Goal: Task Accomplishment & Management: Use online tool/utility

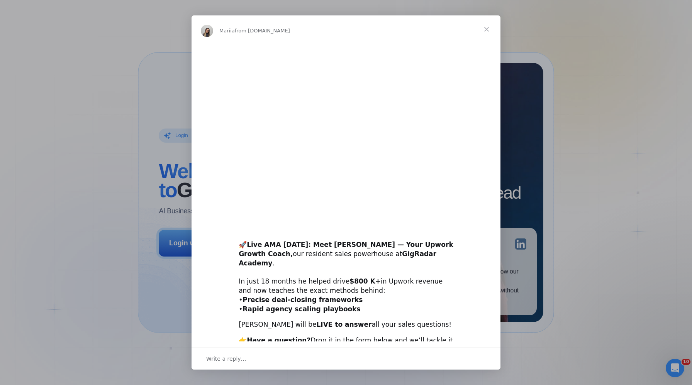
click at [485, 25] on span "Close" at bounding box center [486, 29] width 28 height 28
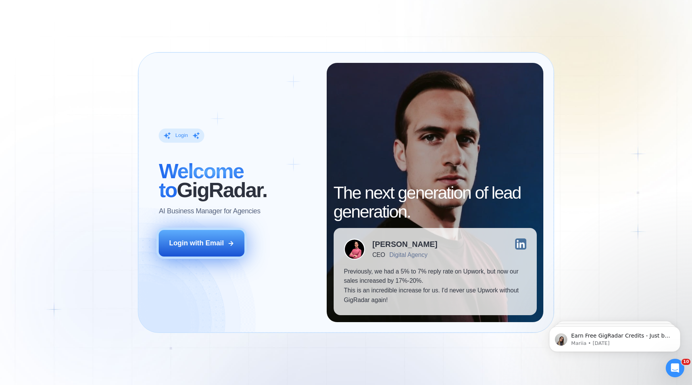
click at [198, 237] on button "Login with Email" at bounding box center [202, 243] width 86 height 27
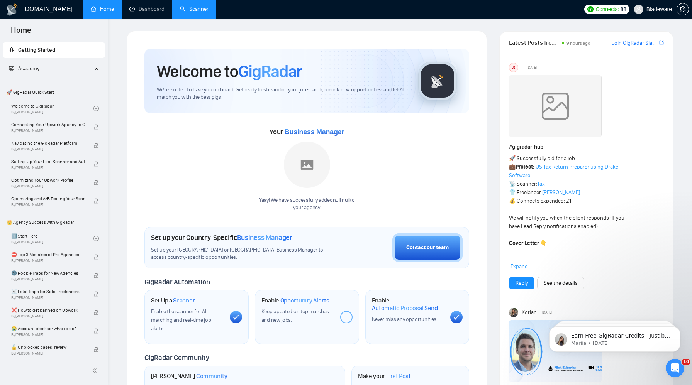
click at [196, 12] on link "Scanner" at bounding box center [194, 9] width 29 height 7
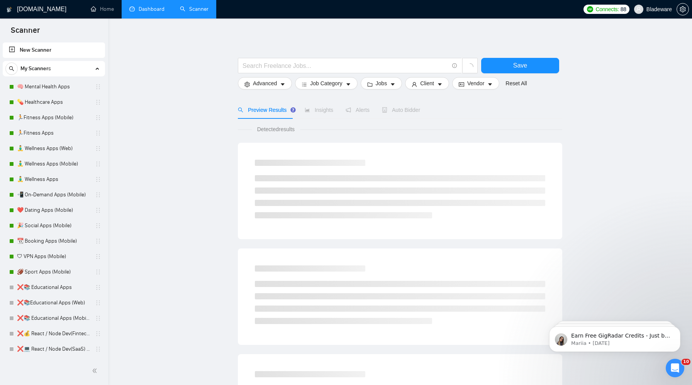
click at [154, 8] on link "Dashboard" at bounding box center [146, 9] width 35 height 7
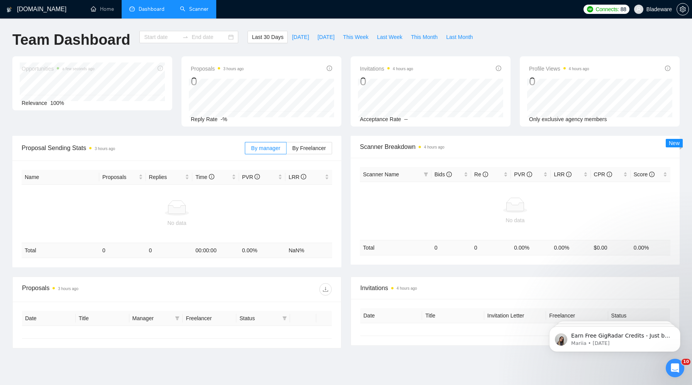
type input "[DATE]"
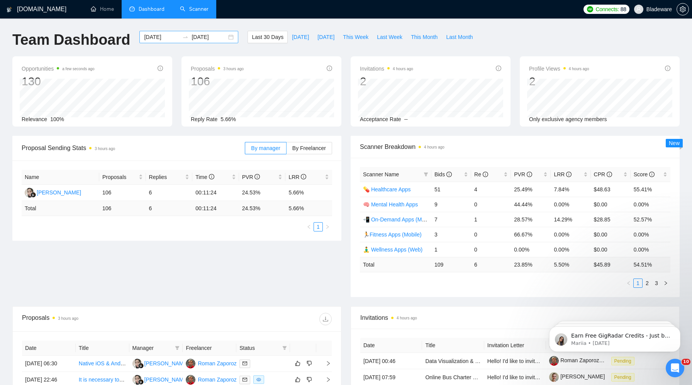
click at [228, 35] on div "[DATE] [DATE]" at bounding box center [188, 37] width 99 height 12
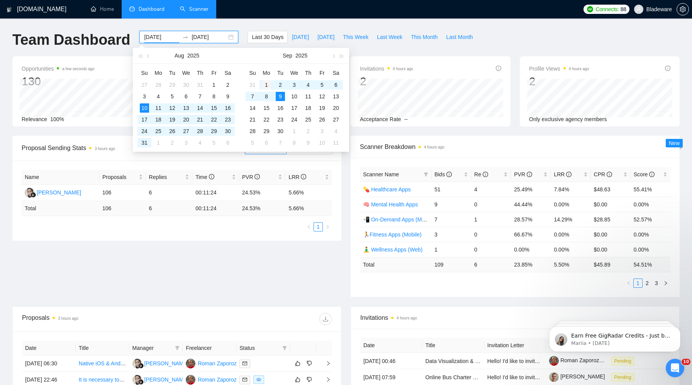
type input "[DATE]"
click at [268, 82] on div "1" at bounding box center [266, 84] width 9 height 9
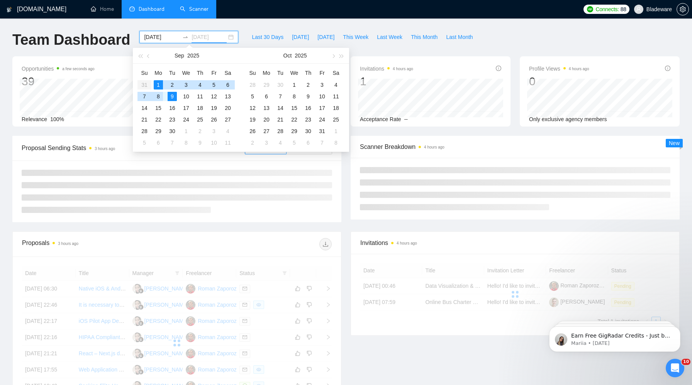
type input "[DATE]"
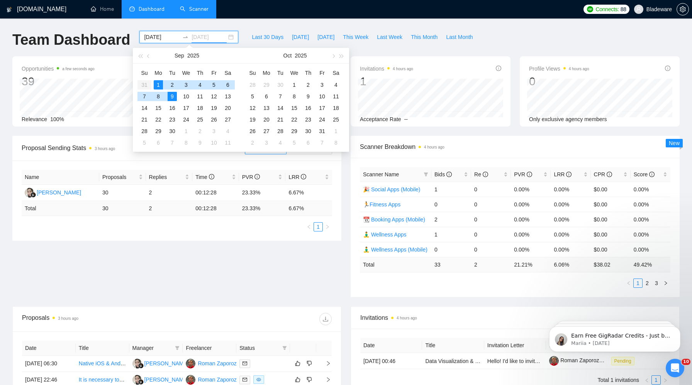
click at [172, 98] on div "9" at bounding box center [172, 96] width 9 height 9
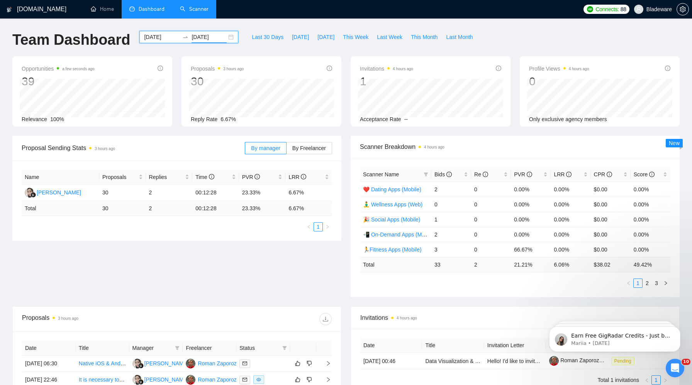
click at [222, 39] on div "[DATE] [DATE]" at bounding box center [188, 37] width 99 height 12
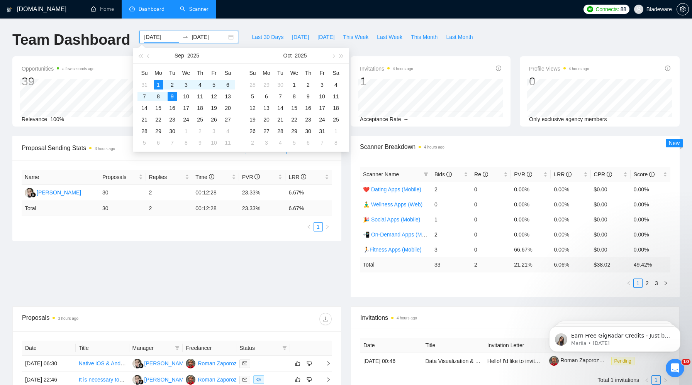
click at [193, 26] on div "[DOMAIN_NAME] Home Dashboard Scanner Connects: 88 Bladeware Team Dashboard [DAT…" at bounding box center [346, 306] width 692 height 612
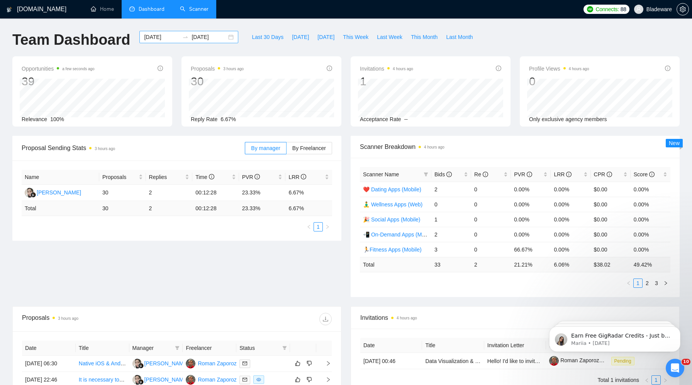
click at [225, 38] on div "[DATE] [DATE]" at bounding box center [188, 37] width 99 height 12
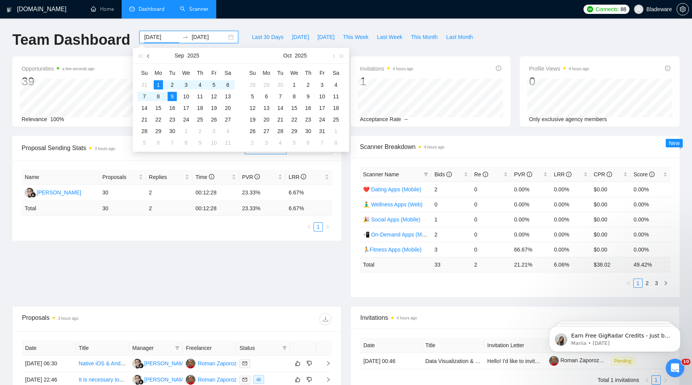
click at [147, 55] on span "button" at bounding box center [149, 56] width 4 height 4
type input "[DATE]"
click at [142, 85] on div "1" at bounding box center [144, 84] width 9 height 9
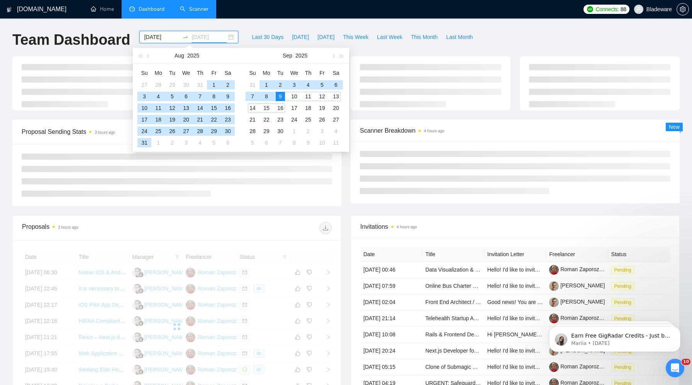
type input "[DATE]"
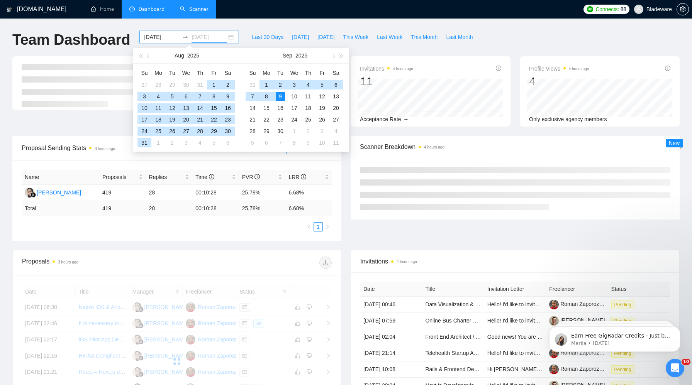
click at [281, 95] on div "9" at bounding box center [280, 96] width 9 height 9
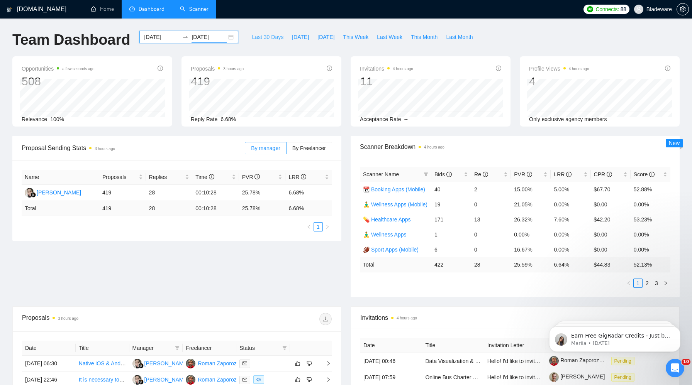
click at [252, 37] on span "Last 30 Days" at bounding box center [268, 37] width 32 height 8
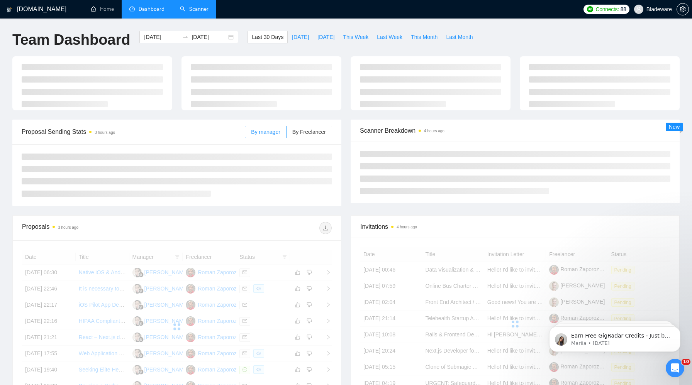
type input "[DATE]"
click at [206, 12] on link "Scanner" at bounding box center [194, 9] width 29 height 7
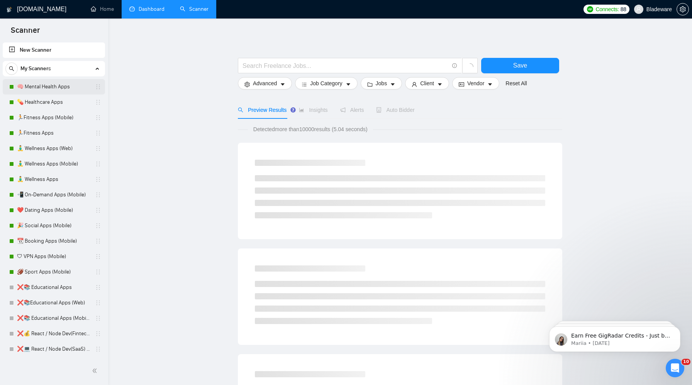
click at [39, 88] on link "🧠 Mental Health Apps" at bounding box center [53, 86] width 73 height 15
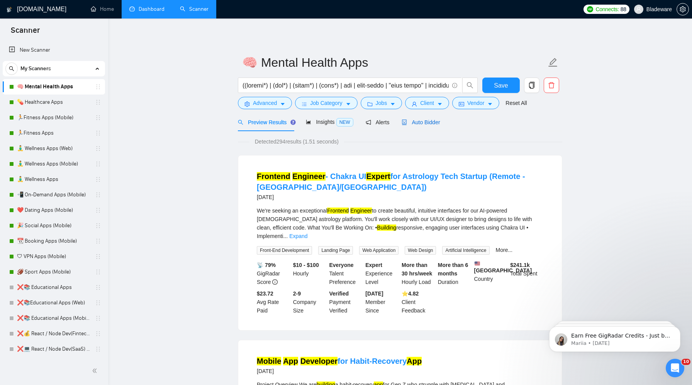
click at [424, 123] on span "Auto Bidder" at bounding box center [420, 122] width 38 height 6
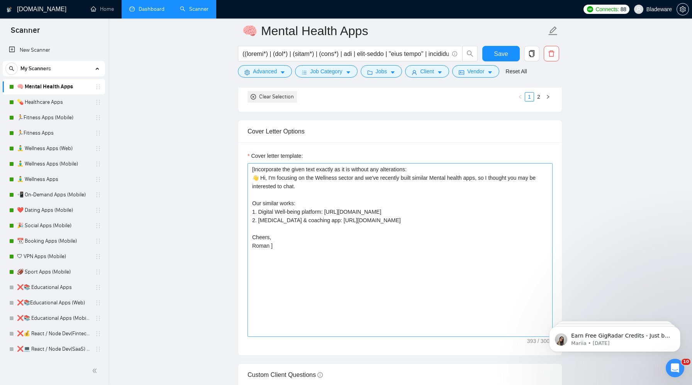
scroll to position [848, 0]
click at [49, 100] on link "💊 Healthcare Apps" at bounding box center [53, 102] width 73 height 15
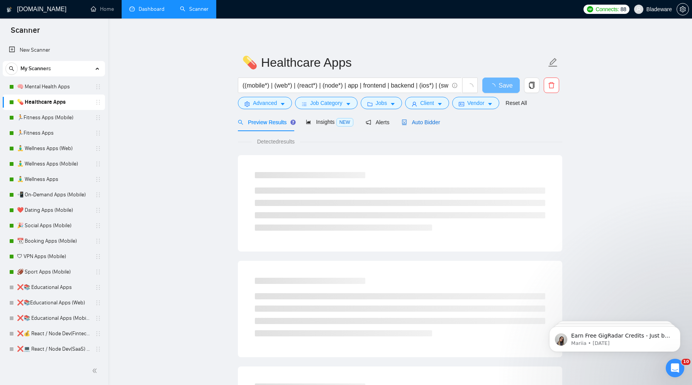
click at [419, 121] on span "Auto Bidder" at bounding box center [420, 122] width 38 height 6
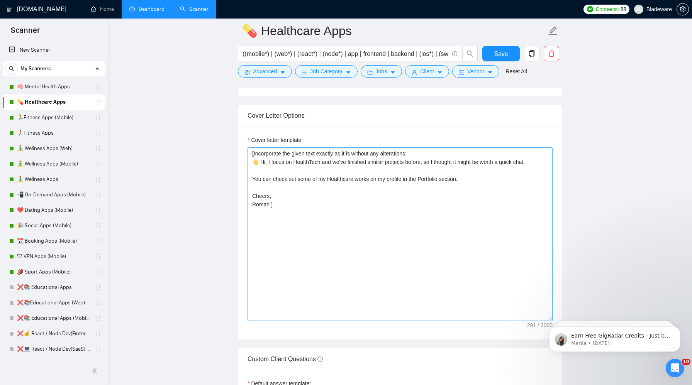
scroll to position [851, 0]
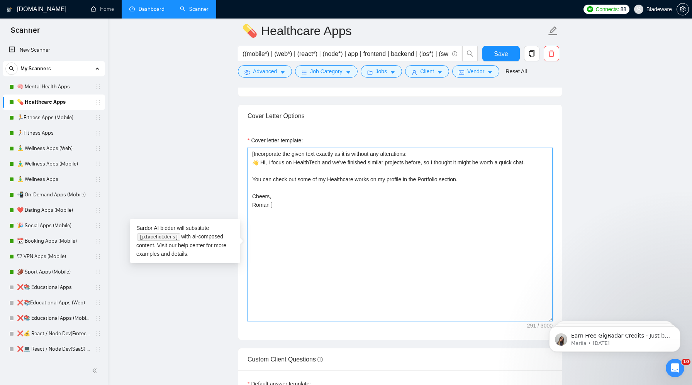
drag, startPoint x: 470, startPoint y: 194, endPoint x: 249, endPoint y: 195, distance: 220.8
click at [249, 195] on textarea "​[Incorporate the given text exactly as it is without any alterations: 👋 Hi, I …" at bounding box center [399, 235] width 305 height 174
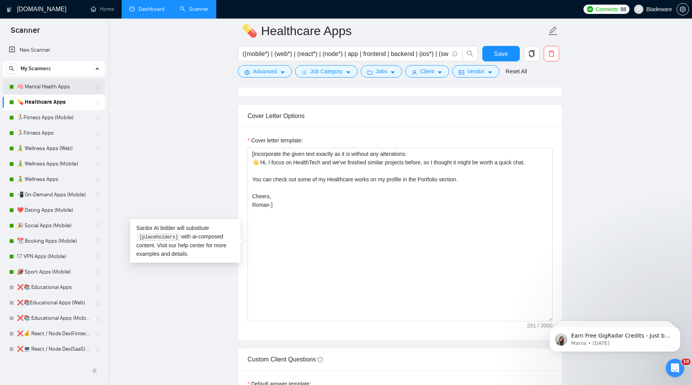
click at [51, 85] on link "🧠 Mental Health Apps" at bounding box center [53, 86] width 73 height 15
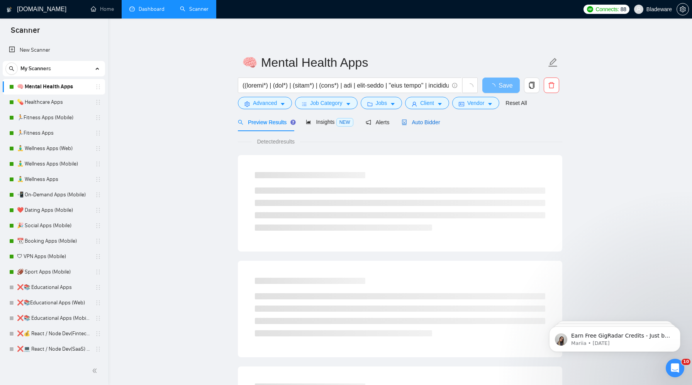
click at [426, 123] on span "Auto Bidder" at bounding box center [420, 122] width 38 height 6
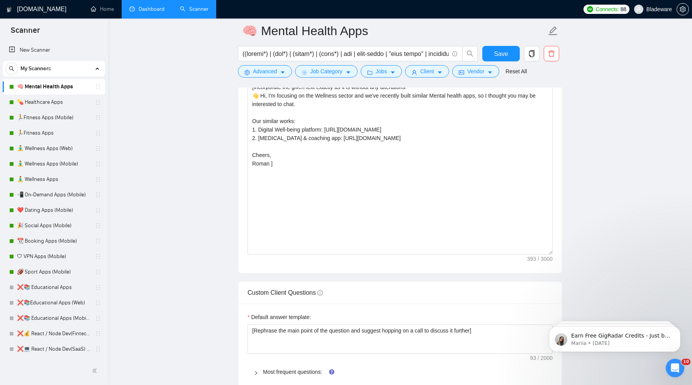
scroll to position [912, 0]
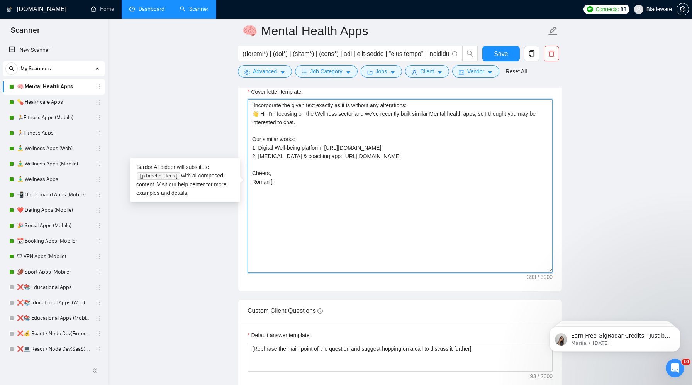
drag, startPoint x: 443, startPoint y: 156, endPoint x: 215, endPoint y: 139, distance: 228.7
click at [214, 139] on main "🧠 Mental Health Apps Save Advanced Job Category Jobs Client Vendor Reset All Pr…" at bounding box center [399, 233] width 559 height 2228
paste textarea "You can check out some of my Healthcare works on my profile in the Portfolio se…"
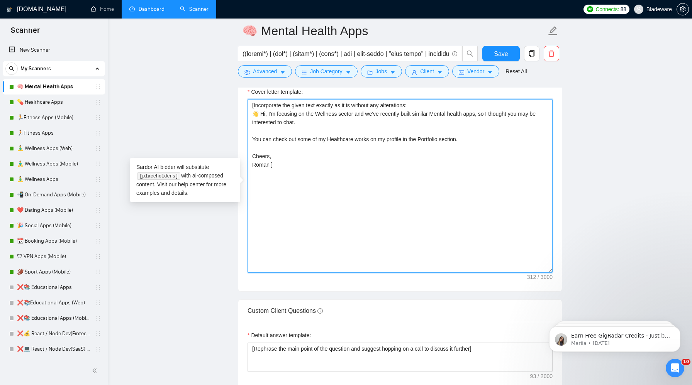
click at [346, 141] on textarea "[Incorporate the given text exactly as it is without any alterations: 👋 Hi, I'm…" at bounding box center [399, 186] width 305 height 174
drag, startPoint x: 479, startPoint y: 140, endPoint x: 249, endPoint y: 137, distance: 230.1
click at [249, 138] on textarea "[Incorporate the given text exactly as it is without any alterations: 👋 Hi, I'm…" at bounding box center [399, 186] width 305 height 174
type textarea "[Incorporate the given text exactly as it is without any alterations: 👋 Hi, I'm…"
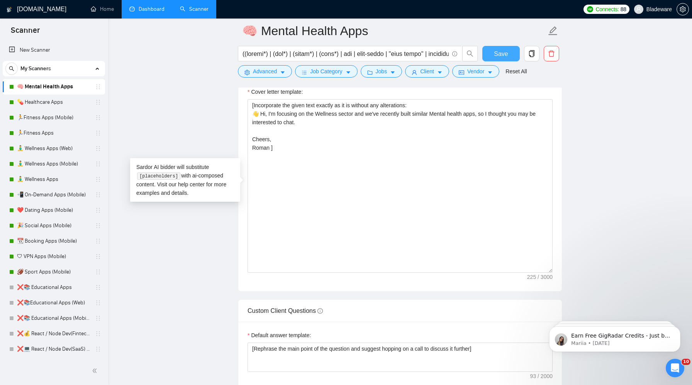
click at [503, 56] on span "Save" at bounding box center [501, 54] width 14 height 10
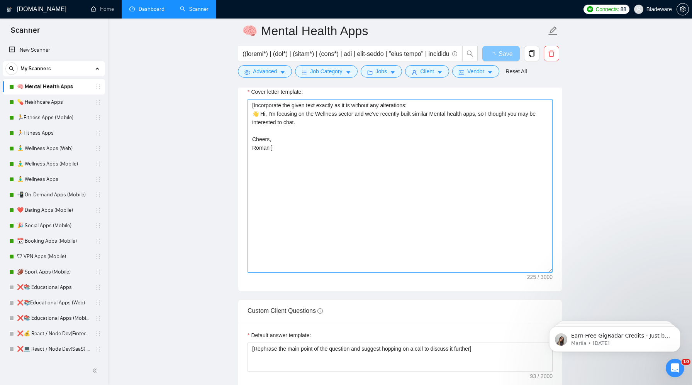
scroll to position [809, 0]
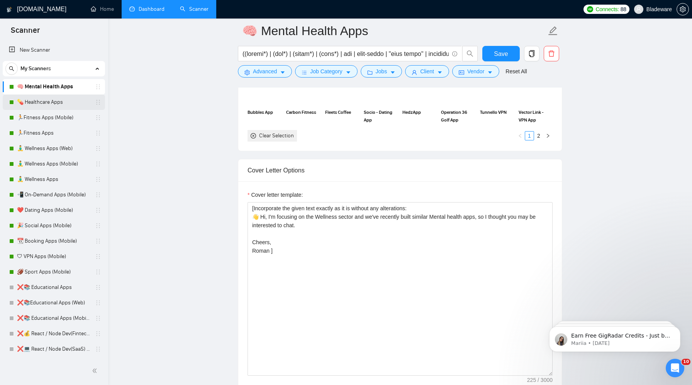
click at [42, 104] on link "💊 Healthcare Apps" at bounding box center [53, 102] width 73 height 15
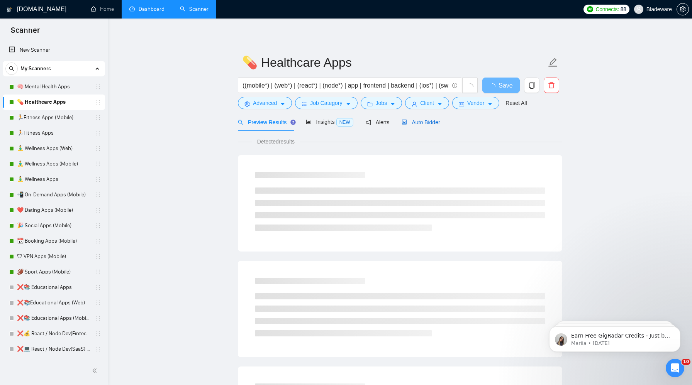
click at [433, 120] on span "Auto Bidder" at bounding box center [420, 122] width 38 height 6
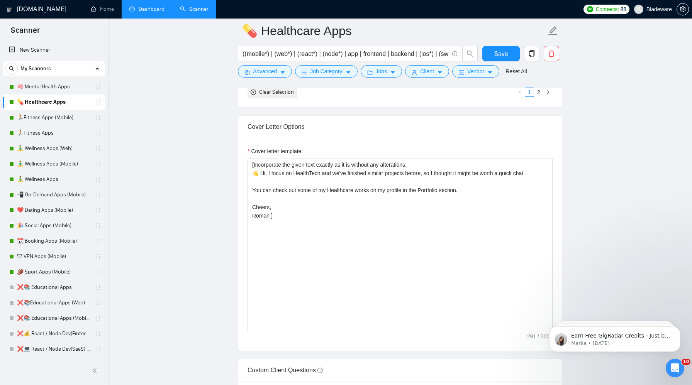
scroll to position [918, 0]
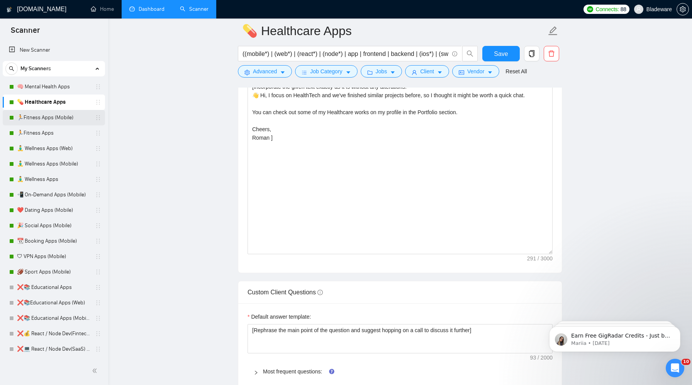
click at [44, 115] on link "🏃Fitness Apps (Mobile)" at bounding box center [53, 117] width 73 height 15
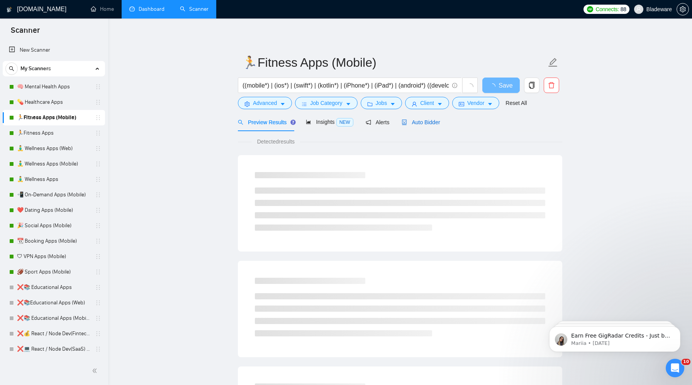
click at [423, 124] on span "Auto Bidder" at bounding box center [420, 122] width 38 height 6
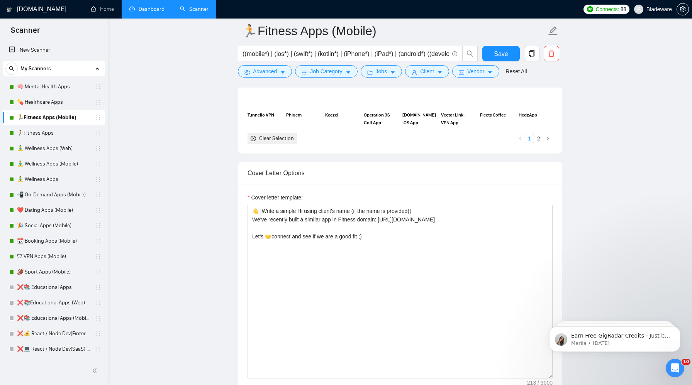
scroll to position [806, 0]
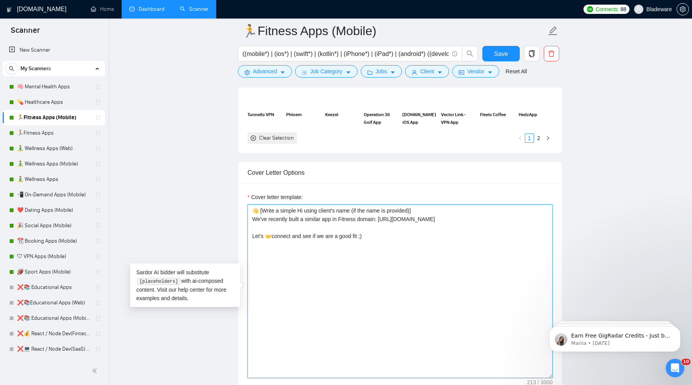
drag, startPoint x: 498, startPoint y: 221, endPoint x: 382, endPoint y: 219, distance: 115.4
click at [382, 219] on textarea "👋 [Write a simple Hi using client's name (if the name is provided)] We've recen…" at bounding box center [399, 292] width 305 height 174
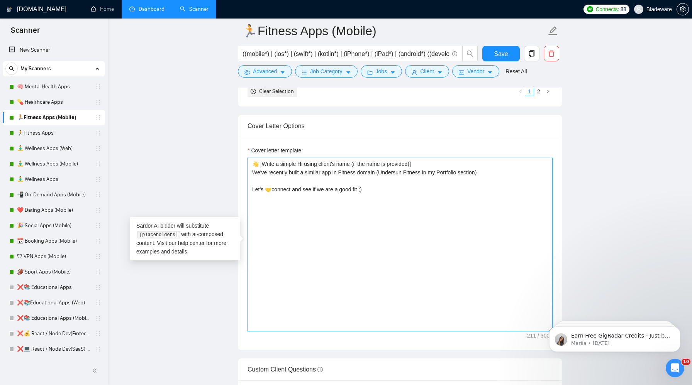
scroll to position [869, 0]
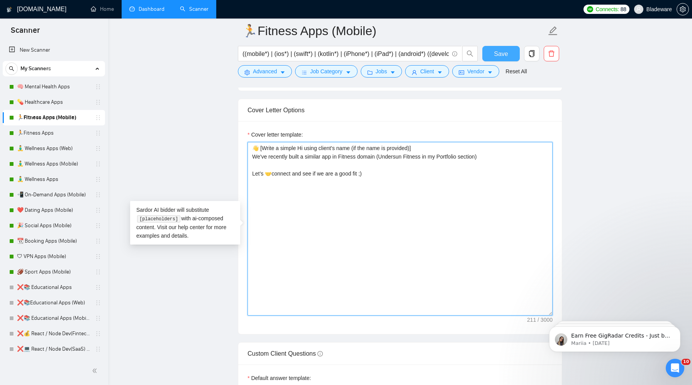
type textarea "👋 [Write a simple Hi using client's name (if the name is provided)] We've recen…"
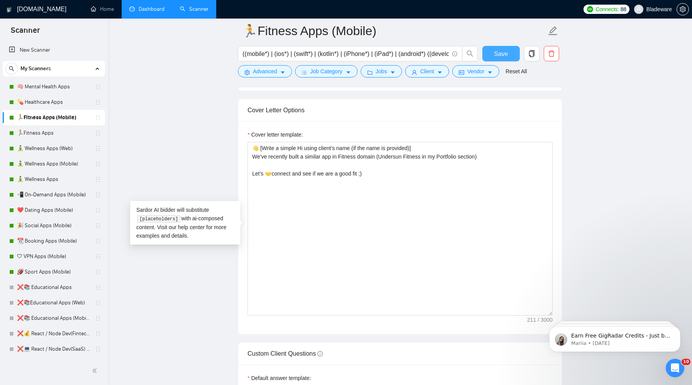
click at [498, 50] on span "Save" at bounding box center [501, 54] width 14 height 10
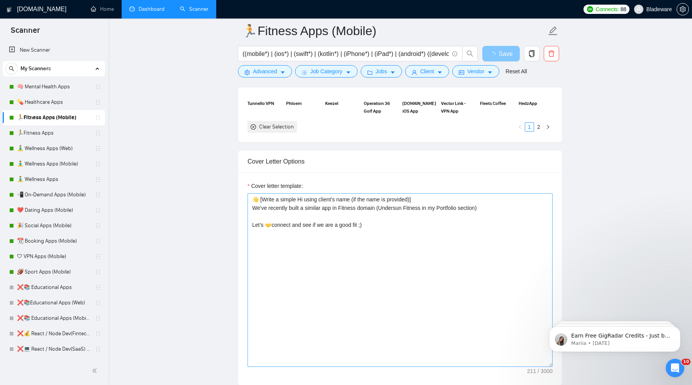
scroll to position [784, 0]
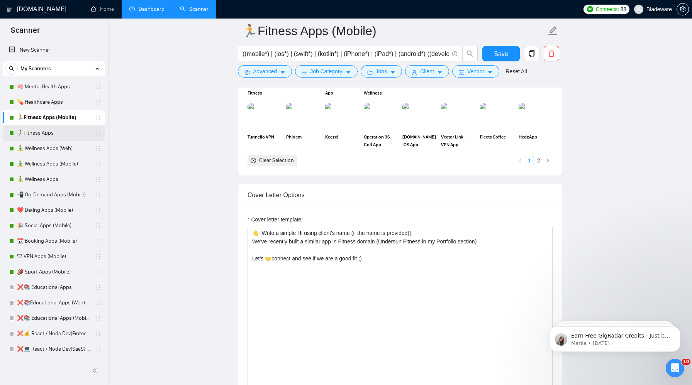
click at [48, 132] on link "🏃Fitness Apps" at bounding box center [53, 132] width 73 height 15
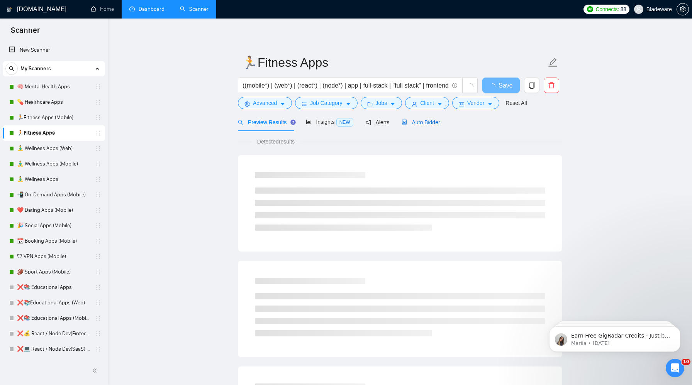
click at [415, 125] on span "Auto Bidder" at bounding box center [420, 122] width 38 height 6
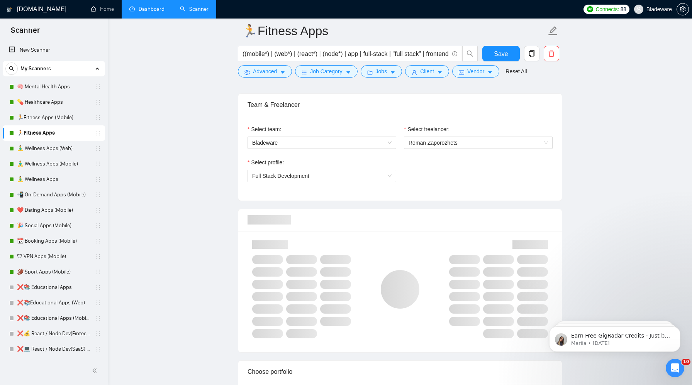
scroll to position [532, 0]
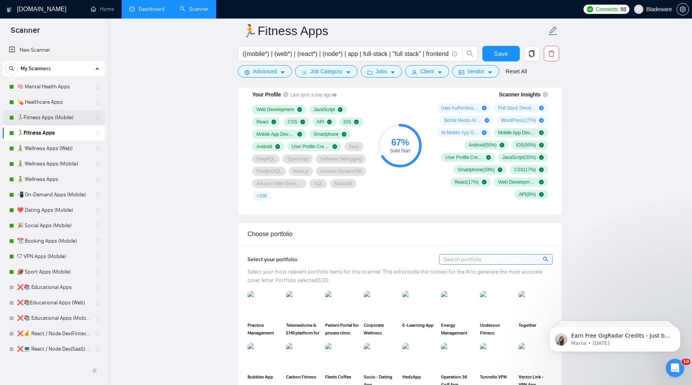
click at [56, 120] on link "🏃Fitness Apps (Mobile)" at bounding box center [53, 117] width 73 height 15
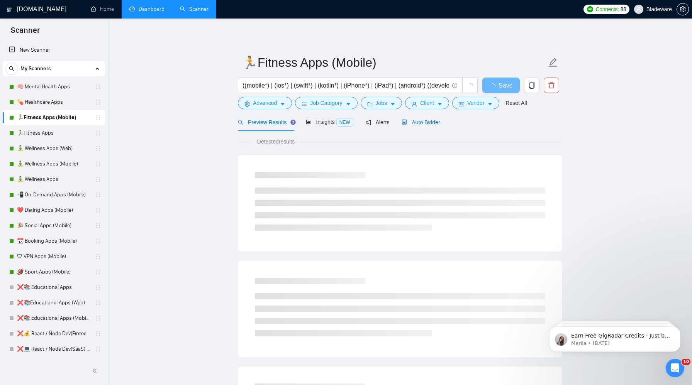
click at [426, 123] on span "Auto Bidder" at bounding box center [420, 122] width 38 height 6
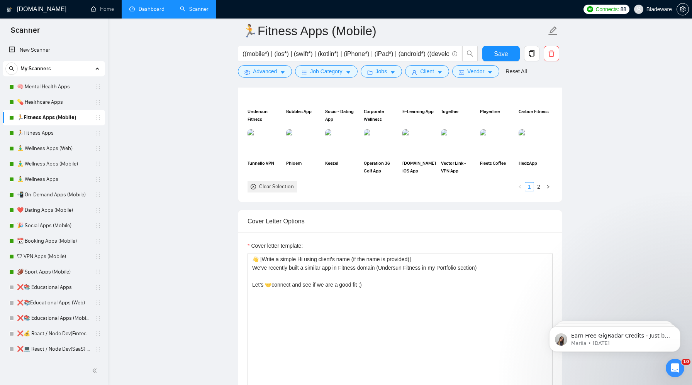
scroll to position [889, 0]
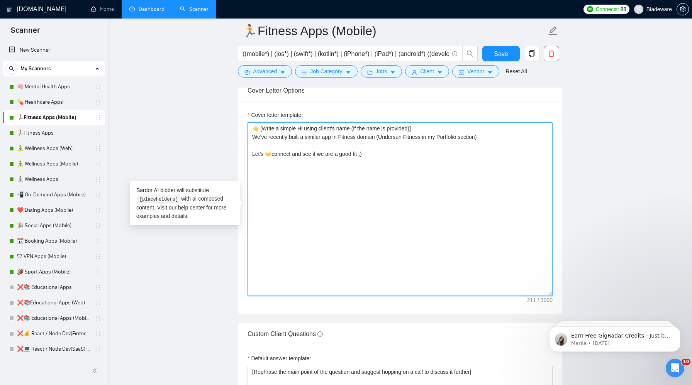
drag, startPoint x: 492, startPoint y: 141, endPoint x: 235, endPoint y: 139, distance: 257.5
click at [235, 138] on main "🏃Fitness Apps (Mobile) ((mobile*) | (ios*) | (swift*) | (kotlin*) | (iPhone*) |…" at bounding box center [399, 256] width 559 height 2229
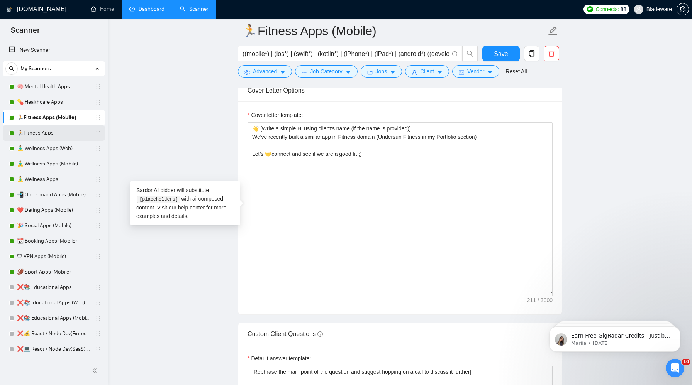
click at [32, 130] on link "🏃Fitness Apps" at bounding box center [53, 132] width 73 height 15
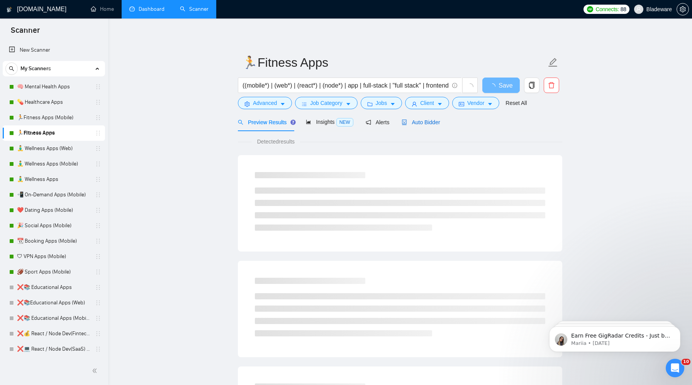
click at [425, 122] on span "Auto Bidder" at bounding box center [420, 122] width 38 height 6
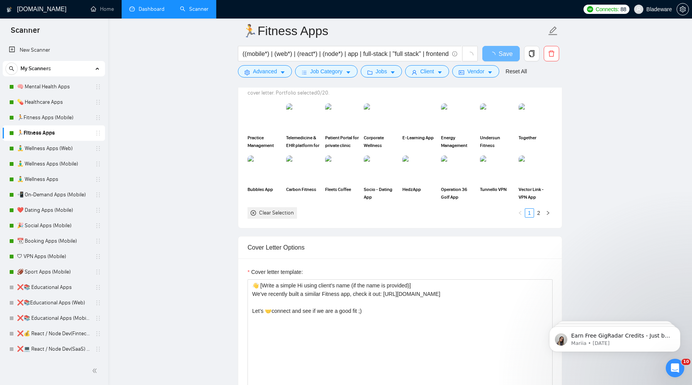
scroll to position [768, 0]
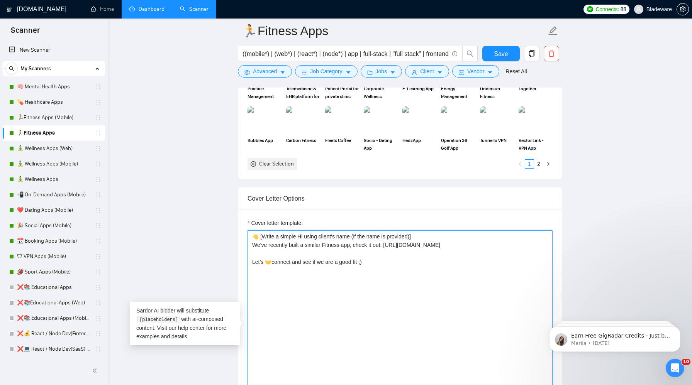
drag, startPoint x: 506, startPoint y: 256, endPoint x: 213, endPoint y: 254, distance: 293.0
click at [213, 254] on main "🏃Fitness Apps ((mobile*) | (web*) | (react*) | (node*) | app | full-stack | "fu…" at bounding box center [399, 370] width 559 height 2214
paste textarea "app in Fitness domain (Undersun Fitness in my Portfolio section)"
drag, startPoint x: 289, startPoint y: 256, endPoint x: 268, endPoint y: 256, distance: 21.2
click at [268, 256] on textarea "👋 [Write a simple Hi using client's name (if the name is provided)] We've recen…" at bounding box center [399, 317] width 305 height 174
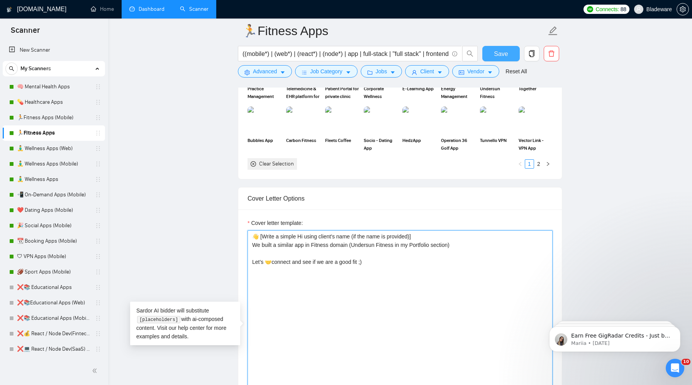
type textarea "👋 [Write a simple Hi using client's name (if the name is provided)] We built a …"
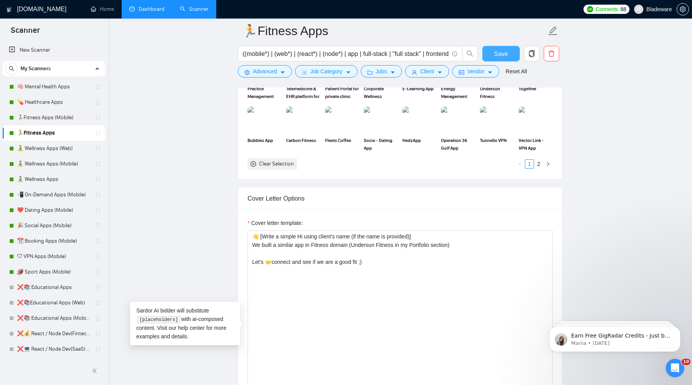
click at [496, 56] on span "Save" at bounding box center [501, 54] width 14 height 10
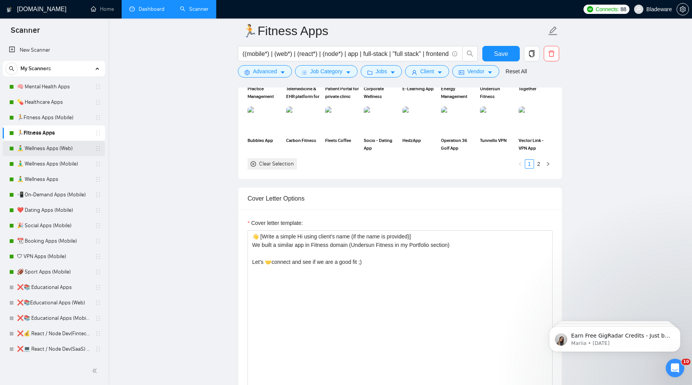
click at [40, 149] on link "🧘‍♂️ Wellness Apps (Web)" at bounding box center [53, 148] width 73 height 15
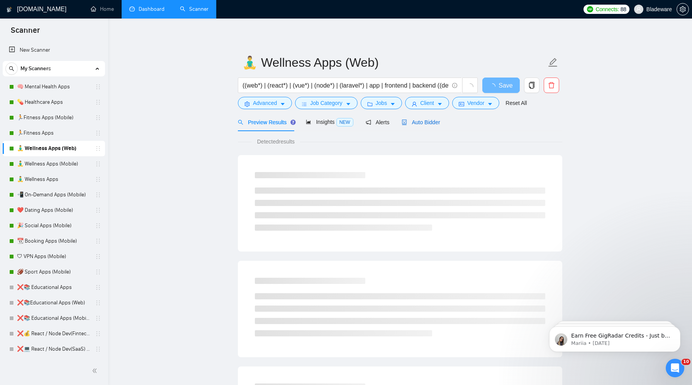
click at [419, 123] on span "Auto Bidder" at bounding box center [420, 122] width 38 height 6
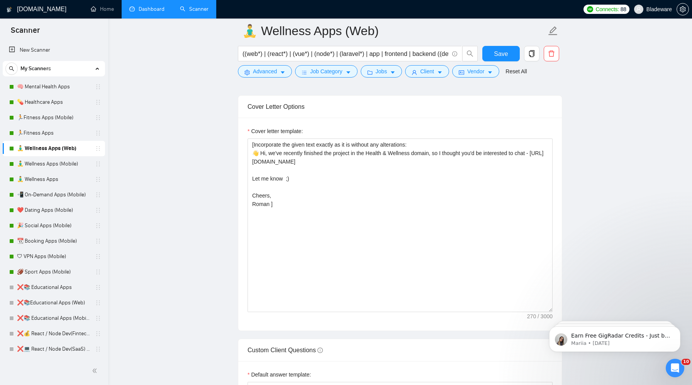
scroll to position [871, 0]
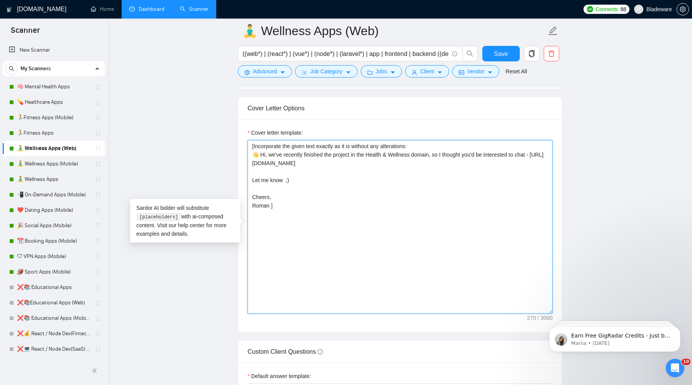
drag, startPoint x: 376, startPoint y: 164, endPoint x: 247, endPoint y: 165, distance: 128.5
click at [247, 165] on textarea "​[Incorporate the given text exactly as it is without any alterations: 👋 Hi, we…" at bounding box center [399, 227] width 305 height 174
type textarea "​[Incorporate the given text exactly as it is without any alterations: 👋 Hi, we…"
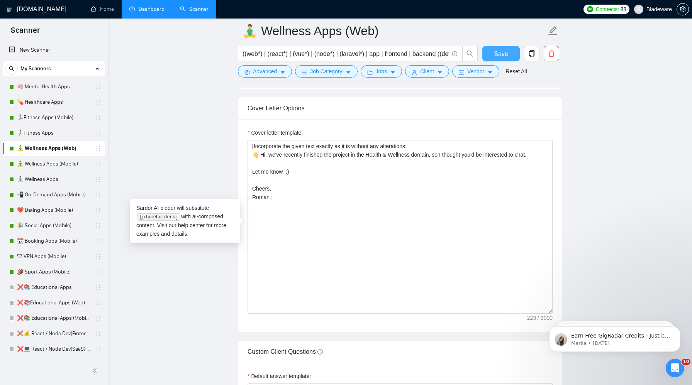
click at [491, 56] on button "Save" at bounding box center [500, 53] width 37 height 15
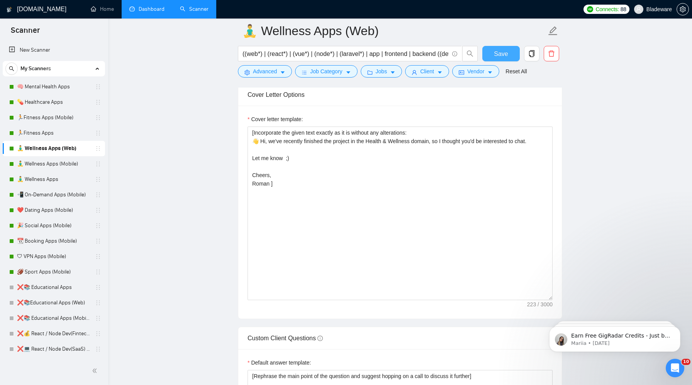
scroll to position [889, 0]
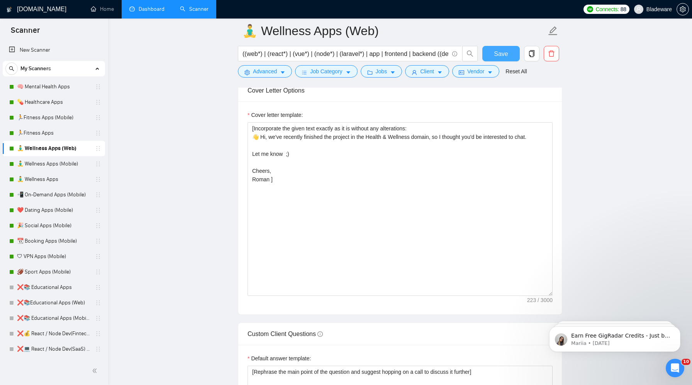
click at [498, 57] on span "Save" at bounding box center [501, 54] width 14 height 10
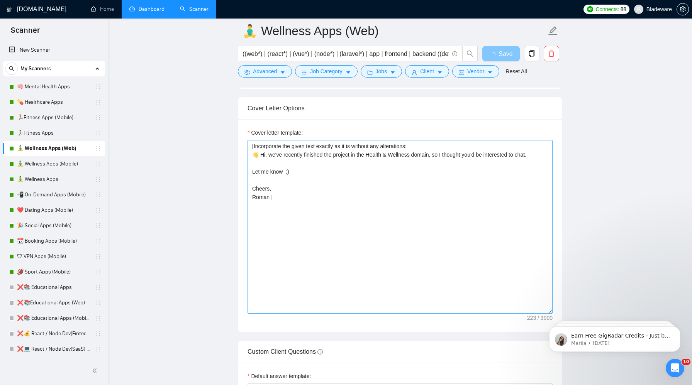
scroll to position [920, 0]
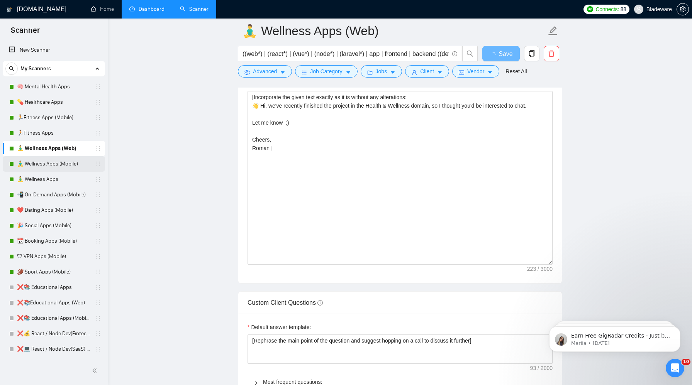
click at [43, 163] on link "🧘‍♂️ Wellness Apps (Mobile)" at bounding box center [53, 163] width 73 height 15
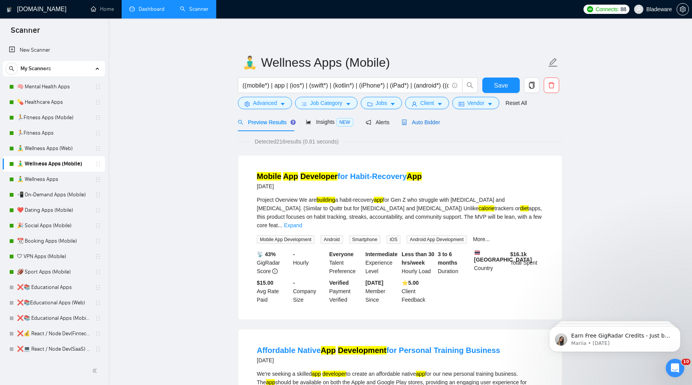
click at [422, 124] on span "Auto Bidder" at bounding box center [420, 122] width 38 height 6
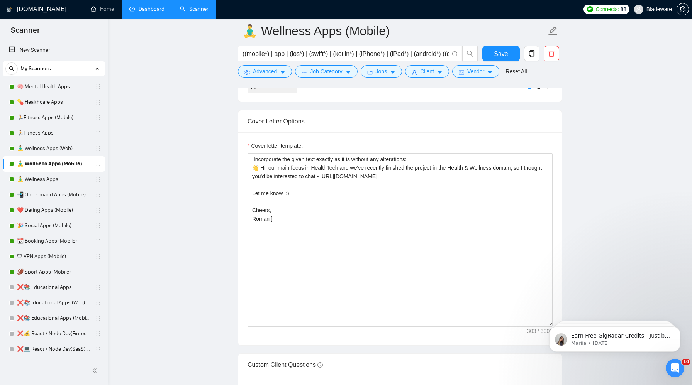
scroll to position [901, 0]
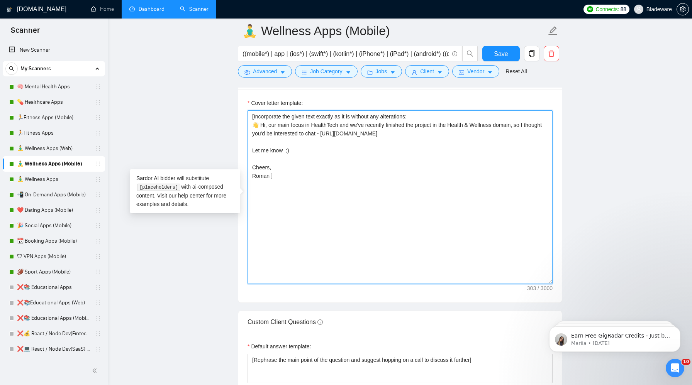
drag, startPoint x: 465, startPoint y: 132, endPoint x: 341, endPoint y: 132, distance: 123.9
click at [341, 132] on textarea "​[Incorporate the given text exactly as it is without any alterations: 👋 Hi, ou…" at bounding box center [399, 197] width 305 height 174
type textarea "​[Incorporate the given text exactly as it is without any alterations: 👋 Hi, ou…"
click at [499, 56] on span "Save" at bounding box center [501, 54] width 14 height 10
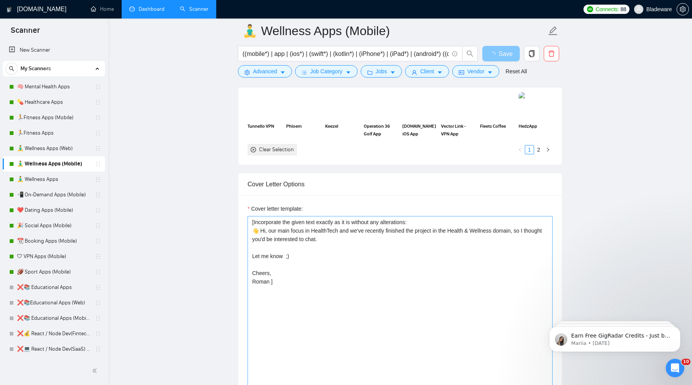
scroll to position [797, 0]
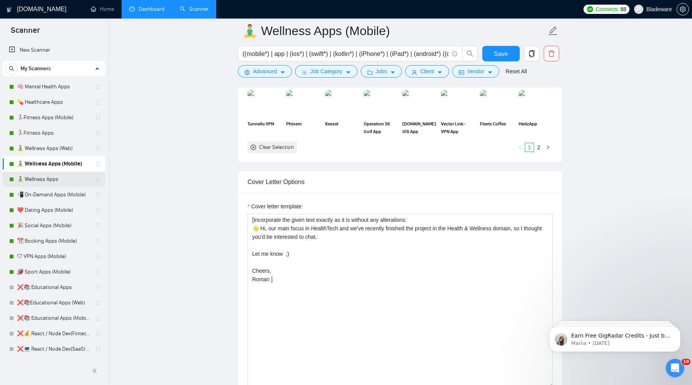
click at [55, 180] on link "🧘‍♂️ Wellness Apps" at bounding box center [53, 179] width 73 height 15
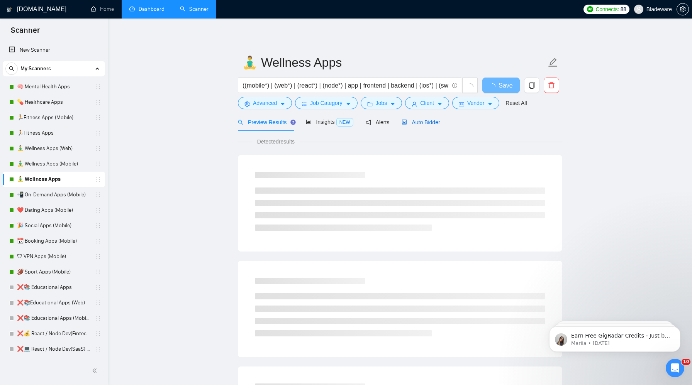
click at [432, 120] on span "Auto Bidder" at bounding box center [420, 122] width 38 height 6
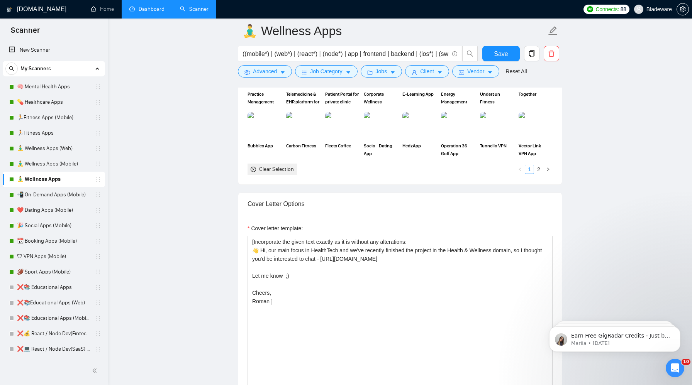
scroll to position [793, 0]
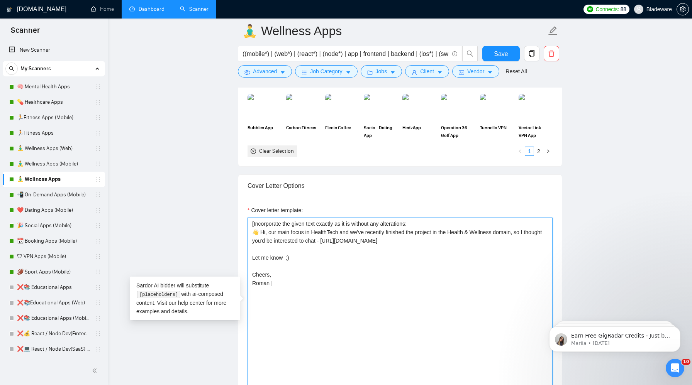
drag, startPoint x: 464, startPoint y: 242, endPoint x: 344, endPoint y: 242, distance: 120.8
click at [343, 242] on textarea "​[Incorporate the given text exactly as it is without any alterations: 👋 Hi, ou…" at bounding box center [399, 305] width 305 height 174
type textarea "​[Incorporate the given text exactly as it is without any alterations: 👋 Hi, ou…"
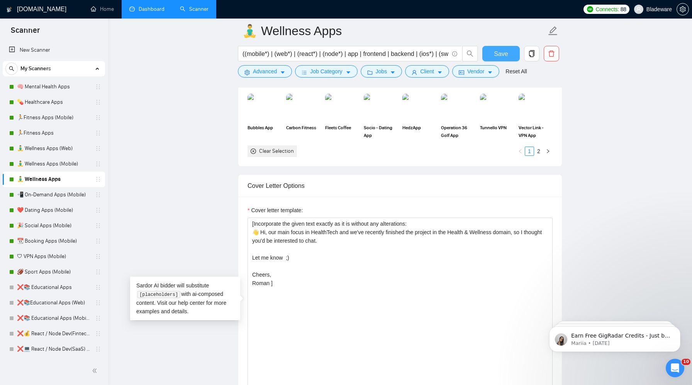
click at [497, 51] on span "Save" at bounding box center [501, 54] width 14 height 10
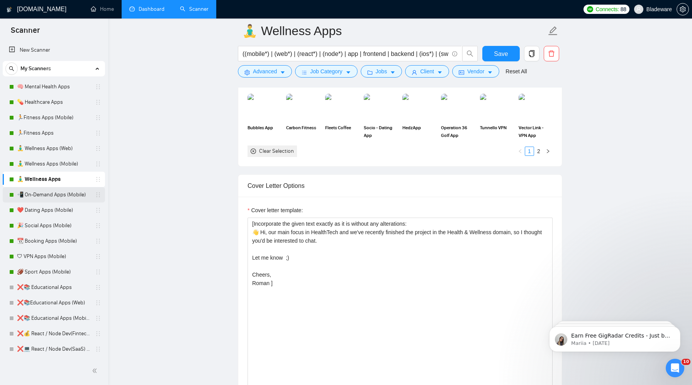
click at [46, 192] on link "📲 On-Demand Apps (Mobile)" at bounding box center [53, 194] width 73 height 15
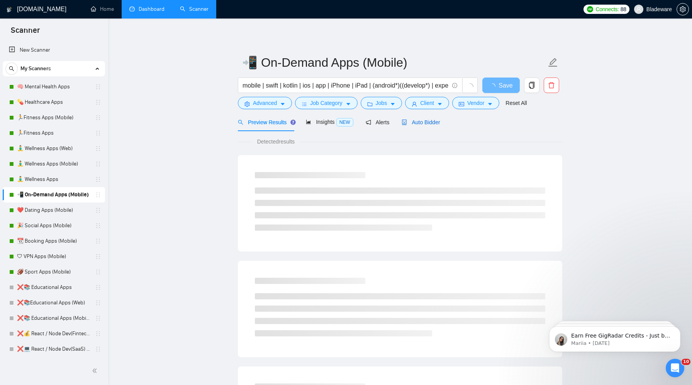
click at [427, 124] on span "Auto Bidder" at bounding box center [420, 122] width 38 height 6
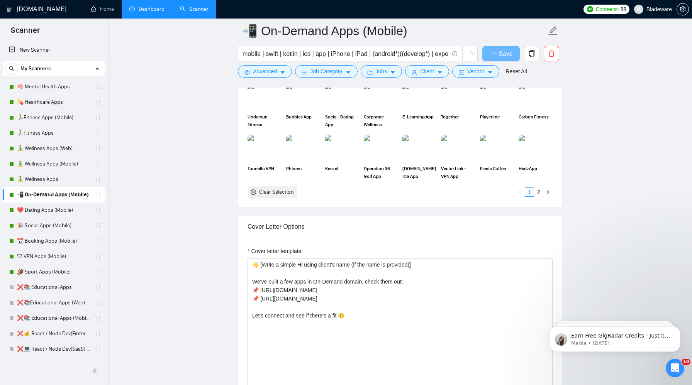
scroll to position [740, 0]
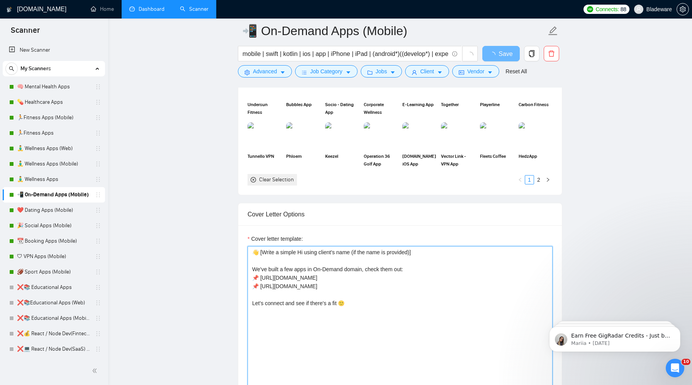
click at [387, 276] on textarea "👋 [Write a simple Hi using client's name (if the name is provided)] We've built…" at bounding box center [399, 333] width 305 height 174
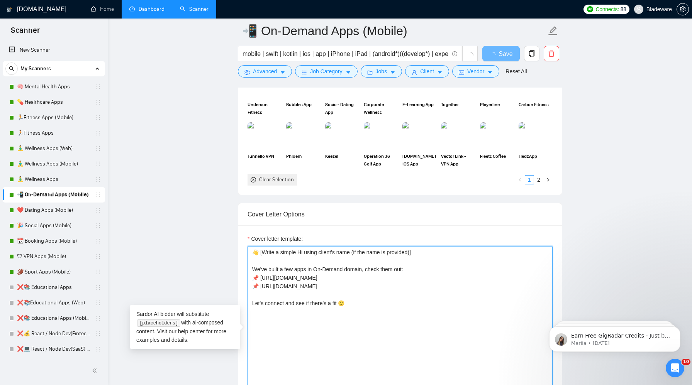
drag, startPoint x: 313, startPoint y: 285, endPoint x: 369, endPoint y: 268, distance: 59.3
click at [369, 268] on textarea "👋 [Write a simple Hi using client's name (if the name is provided)] We've built…" at bounding box center [399, 333] width 305 height 174
click at [311, 281] on textarea "👋 [Write a simple Hi using client's name (if the name is provided)] We've built…" at bounding box center [399, 333] width 305 height 174
click at [261, 263] on textarea "👋 [Write a simple Hi using client's name (if the name is provided)] We've built…" at bounding box center [399, 333] width 305 height 174
drag, startPoint x: 268, startPoint y: 270, endPoint x: 240, endPoint y: 270, distance: 27.4
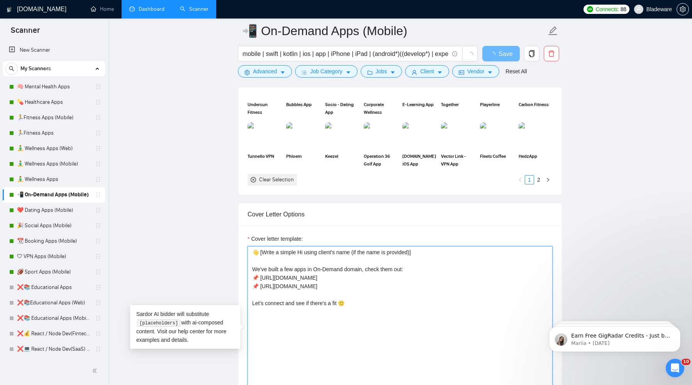
click at [240, 270] on div "Cover letter template: 👋 [Write a simple Hi using client's name (if the name is…" at bounding box center [399, 331] width 323 height 213
click at [276, 270] on textarea "👋 [Write a simple Hi using client's name (if the name is provided)] I built a f…" at bounding box center [399, 333] width 305 height 174
type textarea "👋 [Write a simple Hi using client's name (if the name is provided)] I built app…"
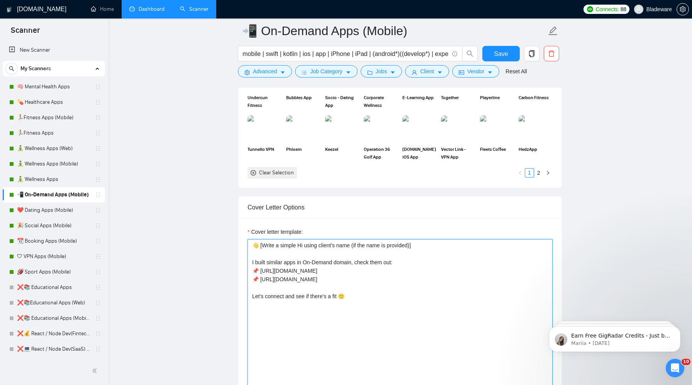
scroll to position [786, 0]
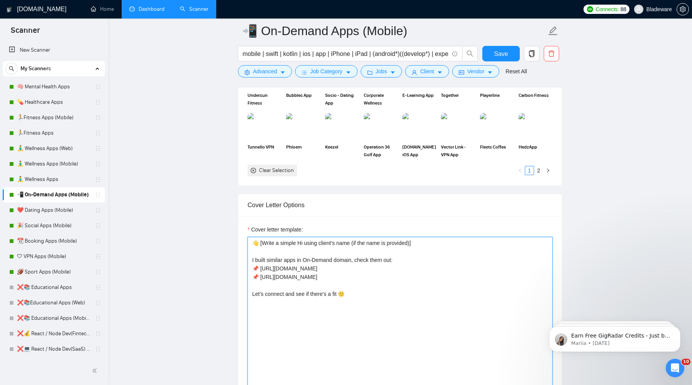
drag, startPoint x: 355, startPoint y: 262, endPoint x: 286, endPoint y: 262, distance: 69.1
click at [286, 262] on textarea "👋 [Write a simple Hi using client's name (if the name is provided)] I built sim…" at bounding box center [399, 324] width 305 height 174
drag, startPoint x: 328, startPoint y: 277, endPoint x: 353, endPoint y: 260, distance: 30.1
click at [353, 260] on textarea "👋 [Write a simple Hi using client's name (if the name is provided)] I built sim…" at bounding box center [399, 324] width 305 height 174
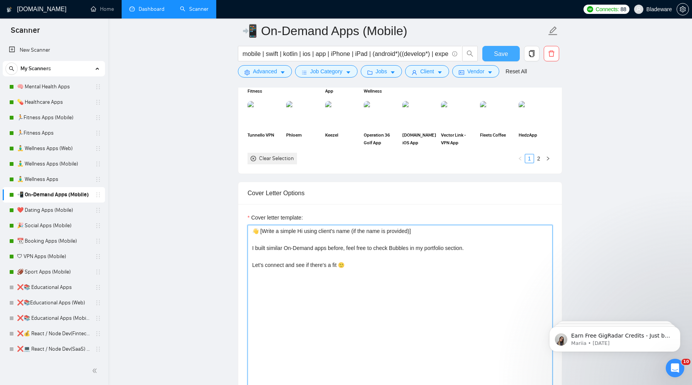
type textarea "👋 [Write a simple Hi using client's name (if the name is provided)] I built sim…"
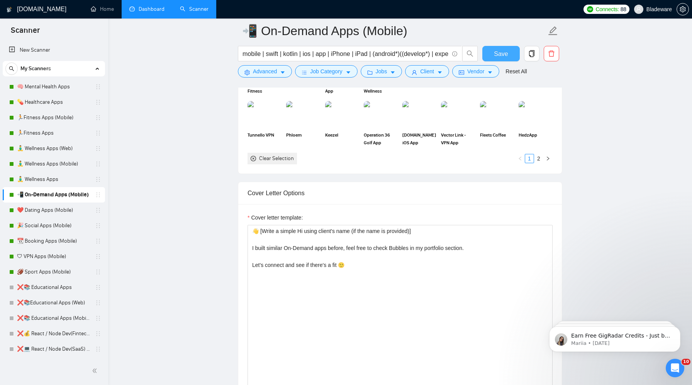
click at [506, 61] on button "Save" at bounding box center [500, 53] width 37 height 15
click at [47, 212] on link "❤️ Dating Apps (Mobile)" at bounding box center [53, 210] width 73 height 15
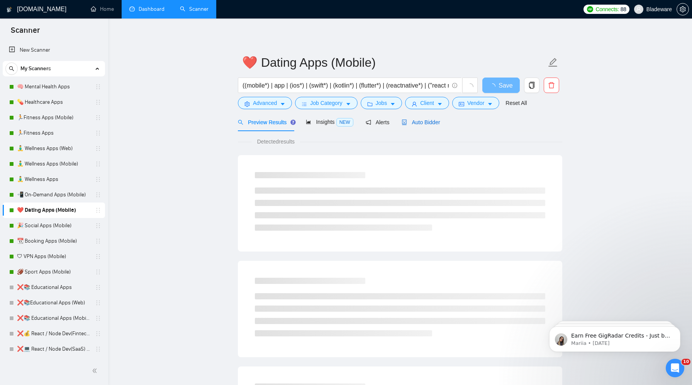
click at [425, 118] on div "Auto Bidder" at bounding box center [420, 122] width 38 height 8
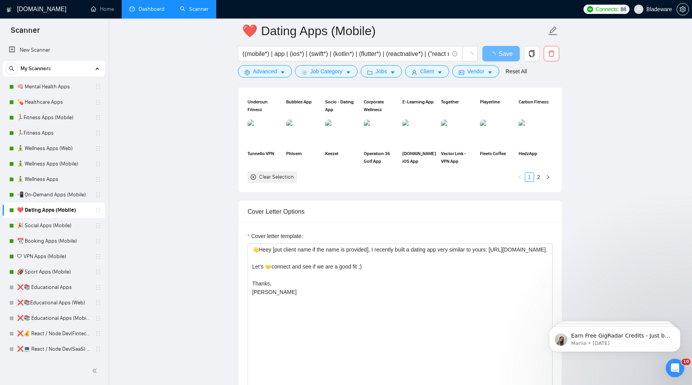
scroll to position [801, 0]
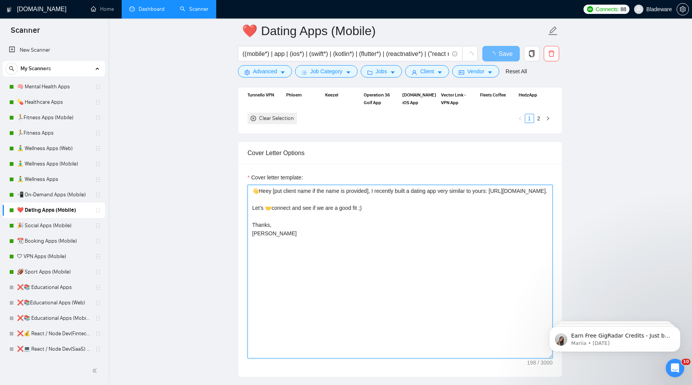
click at [352, 198] on textarea "👋Heey [put client name if the name is provided], I recently built a dating app …" at bounding box center [399, 272] width 305 height 174
drag, startPoint x: 472, startPoint y: 200, endPoint x: 497, endPoint y: 193, distance: 25.9
click at [497, 193] on textarea "👋Heey [put client name if the name is provided], I recently built a dating app …" at bounding box center [399, 272] width 305 height 174
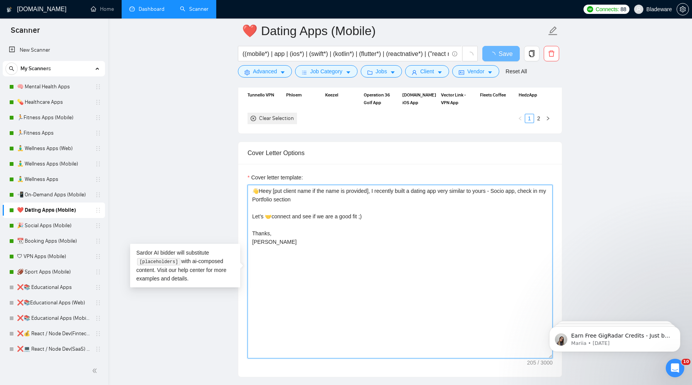
type textarea "👋Heey [put client name if the name is provided], I recently built a dating app …"
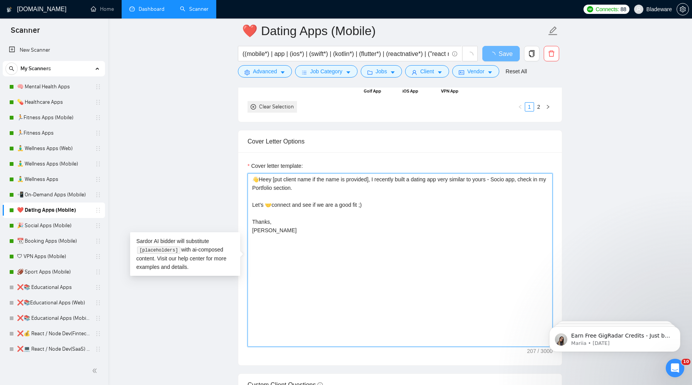
scroll to position [814, 0]
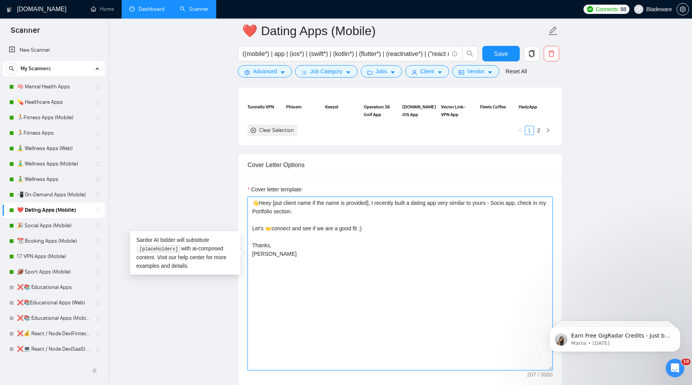
drag, startPoint x: 523, startPoint y: 179, endPoint x: 495, endPoint y: 178, distance: 27.8
click at [495, 178] on div "Cover letter template: 👋Heey [put client name if the name is provided], I recen…" at bounding box center [399, 282] width 323 height 213
click at [492, 244] on textarea "👋Heey [put client name if the name is provided], I recently built a dating app …" at bounding box center [399, 284] width 305 height 174
type textarea "👋Heey [put client name if the name is provided], I recently built a dating app …"
click at [503, 57] on span "Save" at bounding box center [501, 54] width 14 height 10
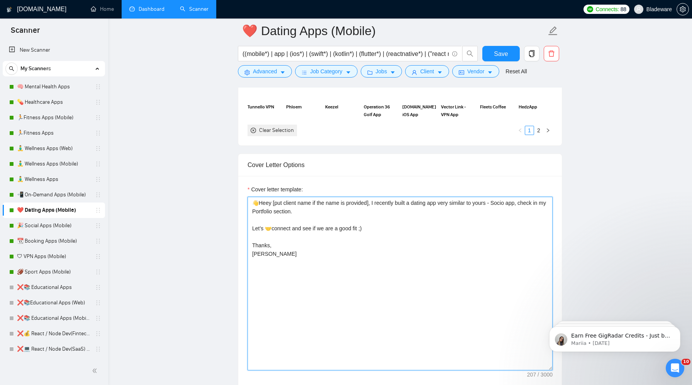
click at [529, 205] on textarea "👋Heey [put client name if the name is provided], I recently built a dating app …" at bounding box center [399, 284] width 305 height 174
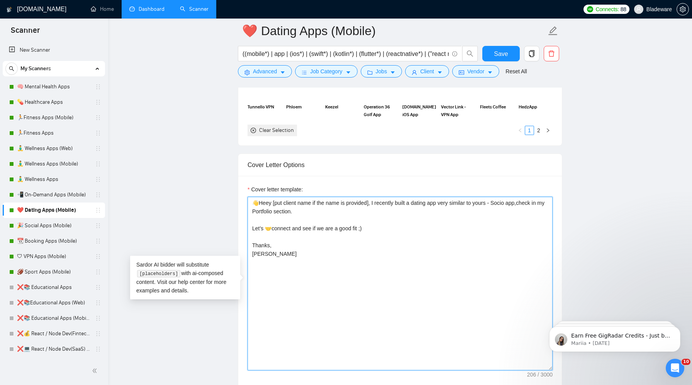
type textarea "👋Heey [put client name if the name is provided], I recently built a dating app …"
click at [496, 51] on span "Save" at bounding box center [501, 54] width 14 height 10
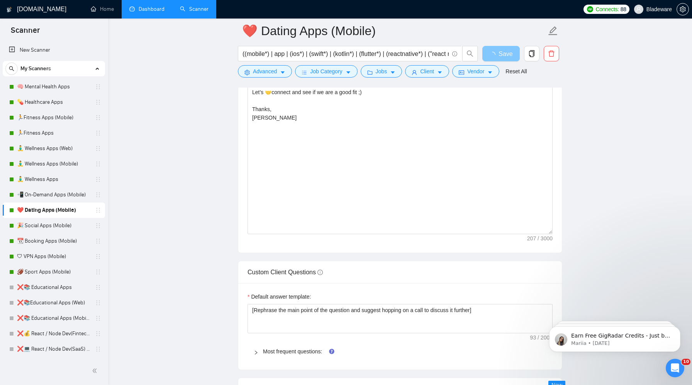
scroll to position [1058, 0]
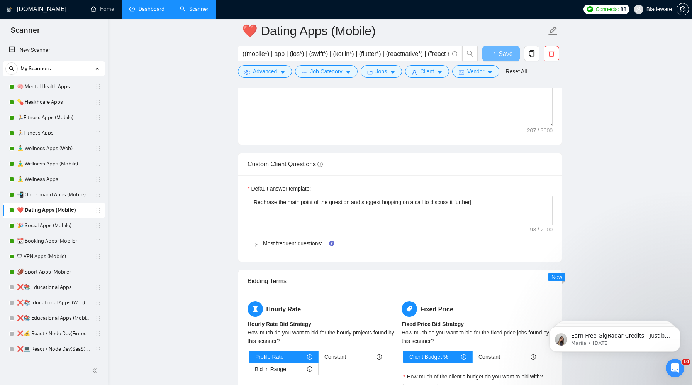
click at [257, 242] on div at bounding box center [258, 243] width 9 height 8
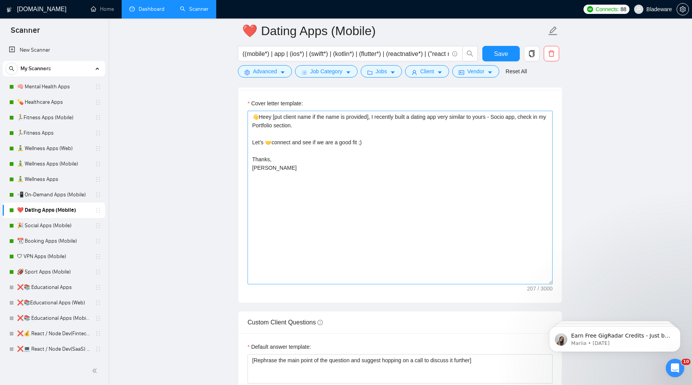
scroll to position [901, 0]
click at [54, 225] on link "🎉 Social Apps (Mobile)" at bounding box center [53, 225] width 73 height 15
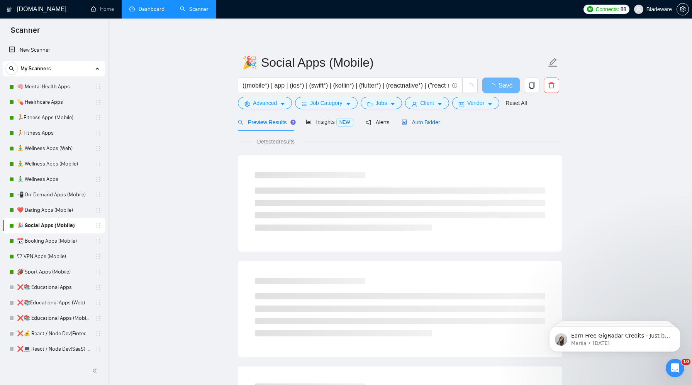
click at [437, 125] on div "Auto Bidder" at bounding box center [420, 122] width 38 height 8
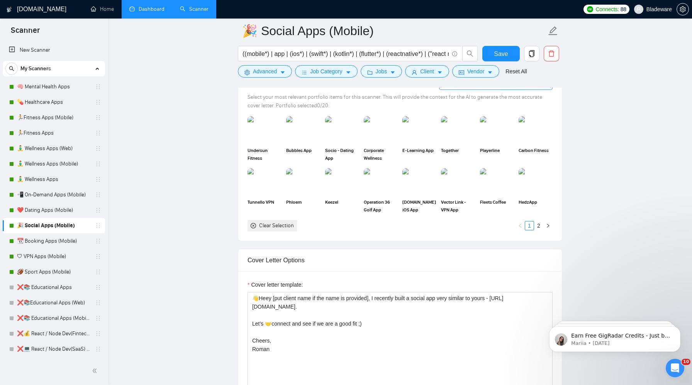
scroll to position [739, 0]
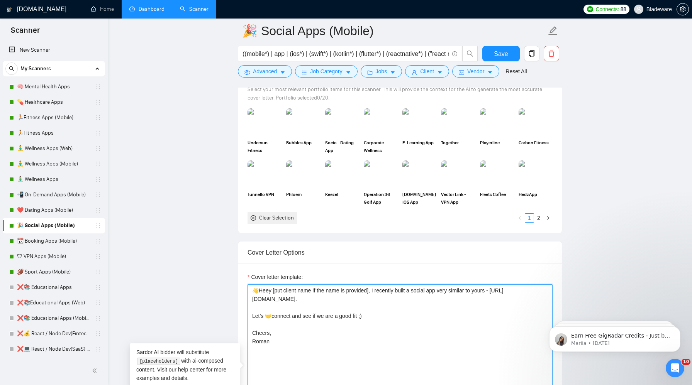
drag, startPoint x: 487, startPoint y: 296, endPoint x: 498, endPoint y: 293, distance: 11.2
click at [498, 293] on textarea "👋Heey [put client name if the name is provided], I recently built a social app …" at bounding box center [399, 372] width 305 height 174
type textarea "👋Heey [put client name if the name is provided], I recently built a social app …"
click at [498, 49] on span "Save" at bounding box center [501, 54] width 14 height 10
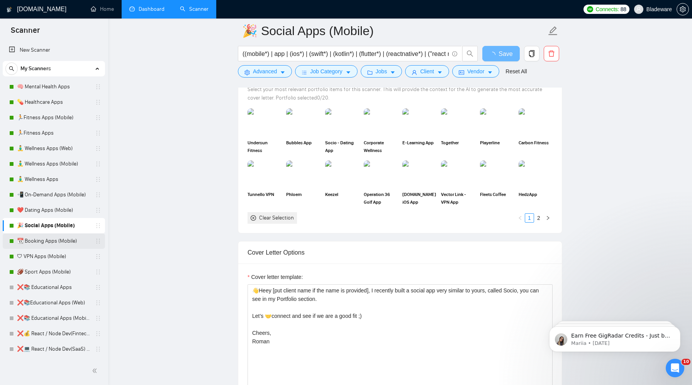
click at [52, 242] on link "📆 Booking Apps (Mobile)" at bounding box center [53, 241] width 73 height 15
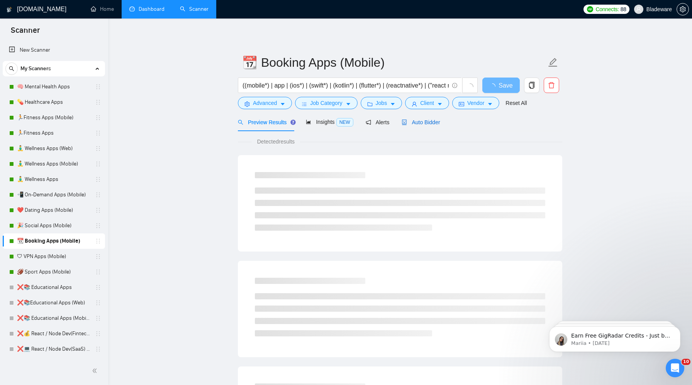
click at [431, 126] on div "Auto Bidder" at bounding box center [420, 122] width 38 height 8
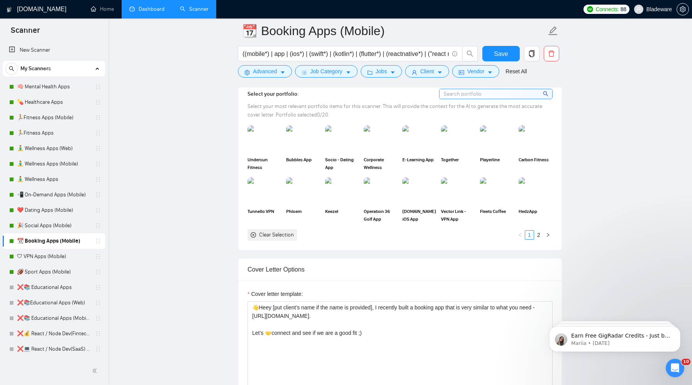
scroll to position [758, 0]
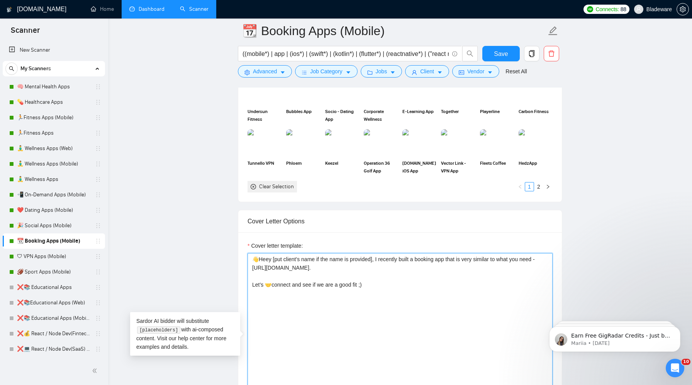
drag, startPoint x: 357, startPoint y: 267, endPoint x: 215, endPoint y: 263, distance: 142.1
click at [214, 264] on main "📆 Booking Apps (Mobile) ((mobile*) | app | (ios*) | (swift*) | (kotlin*) | (flu…" at bounding box center [399, 386] width 559 height 2227
type textarea "👋Heey [put client's name if the name is provided], I recently built a booking a…"
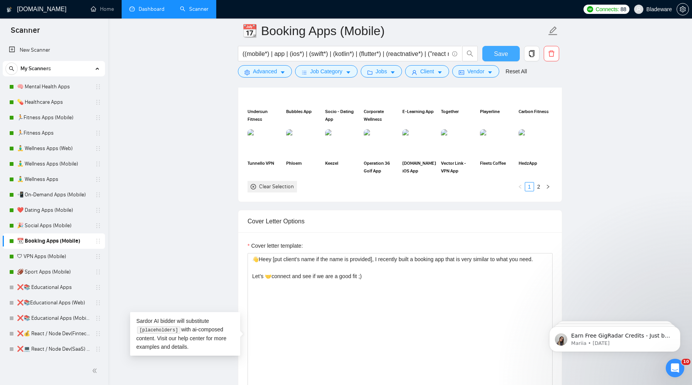
click at [500, 50] on span "Save" at bounding box center [501, 54] width 14 height 10
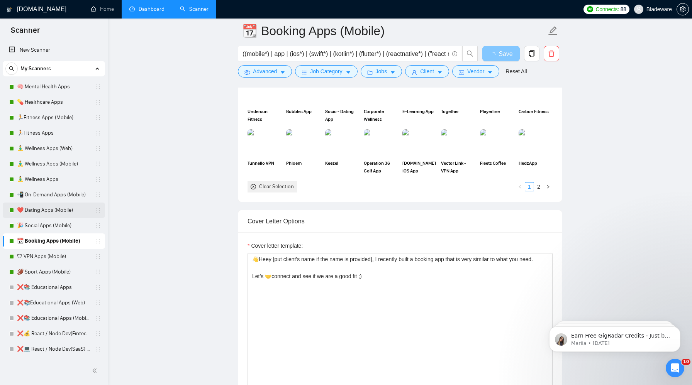
scroll to position [45, 0]
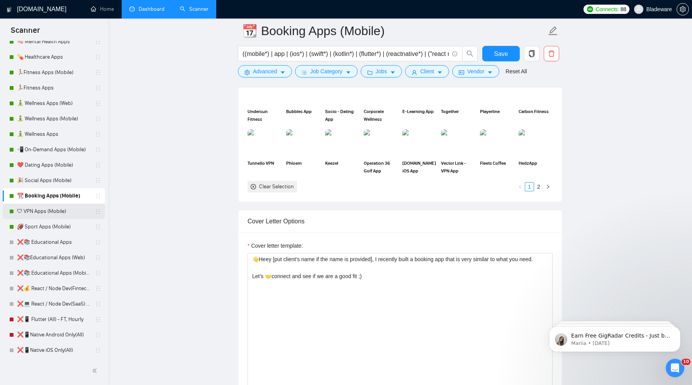
click at [44, 214] on link "🛡 VPN Apps (Mobile)" at bounding box center [53, 211] width 73 height 15
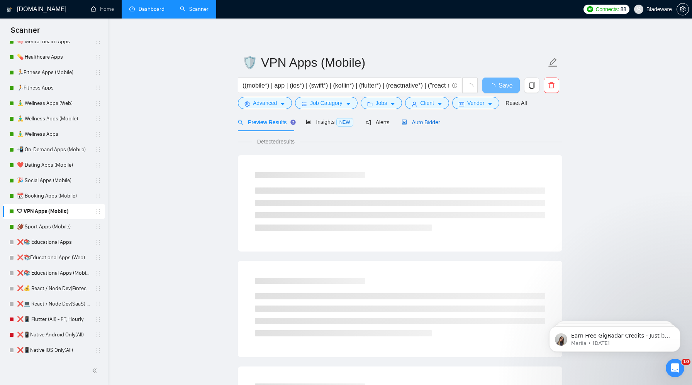
click at [425, 120] on span "Auto Bidder" at bounding box center [420, 122] width 38 height 6
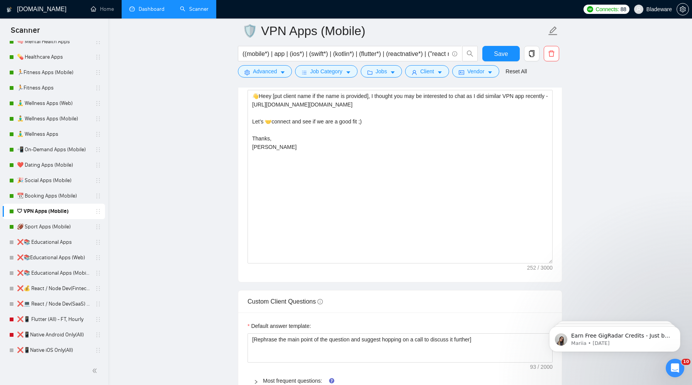
scroll to position [901, 0]
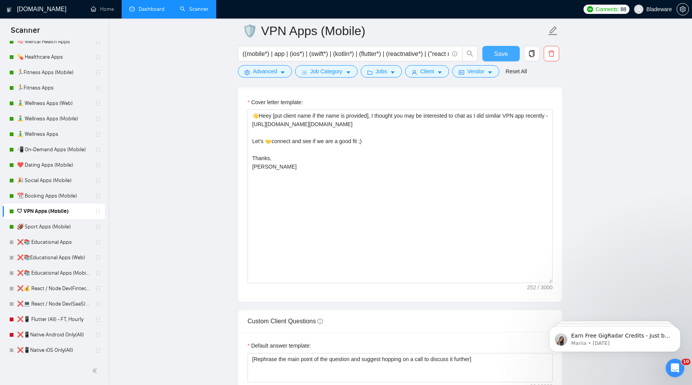
click at [502, 56] on span "Save" at bounding box center [501, 54] width 14 height 10
click at [43, 227] on link "🏈 Sport Apps (Mobile)" at bounding box center [53, 226] width 73 height 15
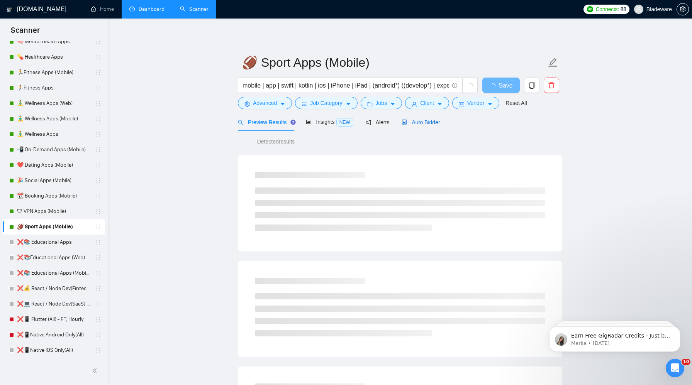
click at [425, 120] on span "Auto Bidder" at bounding box center [420, 122] width 38 height 6
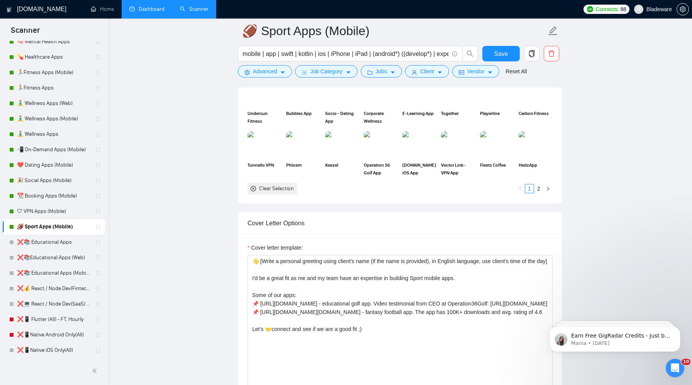
scroll to position [774, 0]
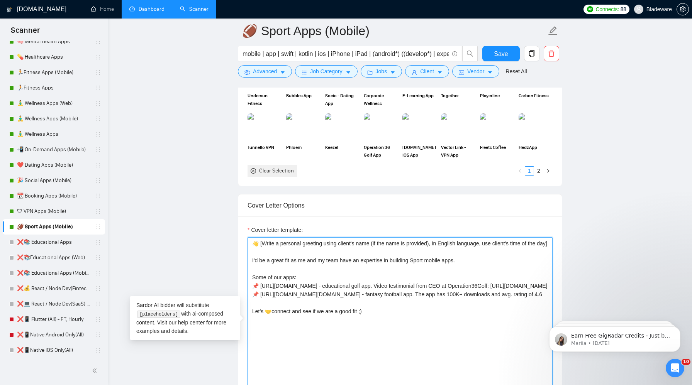
drag, startPoint x: 395, startPoint y: 304, endPoint x: 250, endPoint y: 306, distance: 145.2
click at [250, 306] on textarea "👋 [Write a personal greeting using client's name (if the name is provided), in …" at bounding box center [399, 324] width 305 height 174
click at [389, 302] on textarea "👋 [Write a personal greeting using client's name (if the name is provided), in …" at bounding box center [399, 324] width 305 height 174
drag, startPoint x: 350, startPoint y: 320, endPoint x: 239, endPoint y: 280, distance: 118.3
click at [239, 280] on div "Cover letter template: 👋 [Write a personal greeting using client's name (if the…" at bounding box center [399, 323] width 323 height 213
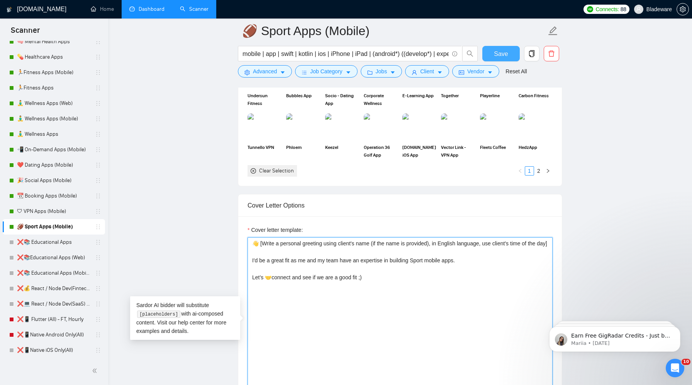
type textarea "👋 [Write a personal greeting using client's name (if the name is provided), in …"
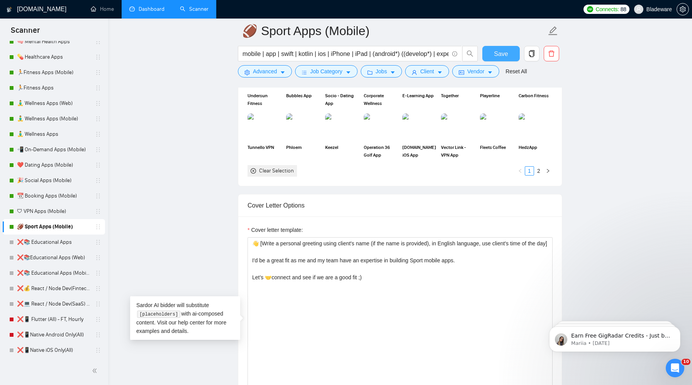
click at [496, 48] on button "Save" at bounding box center [500, 53] width 37 height 15
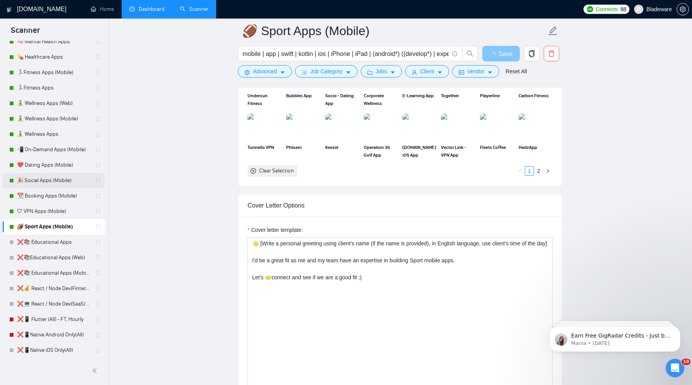
scroll to position [0, 0]
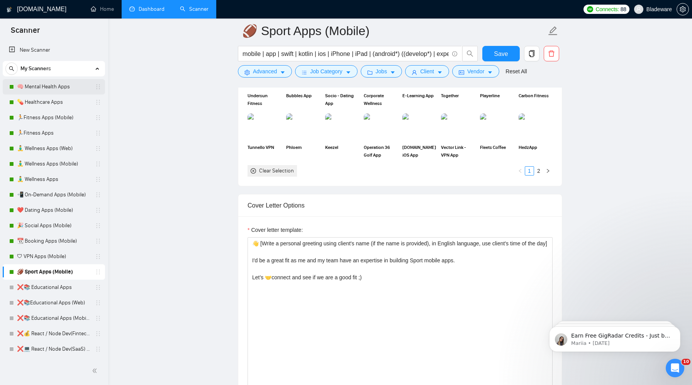
click at [45, 88] on link "🧠 Mental Health Apps" at bounding box center [53, 86] width 73 height 15
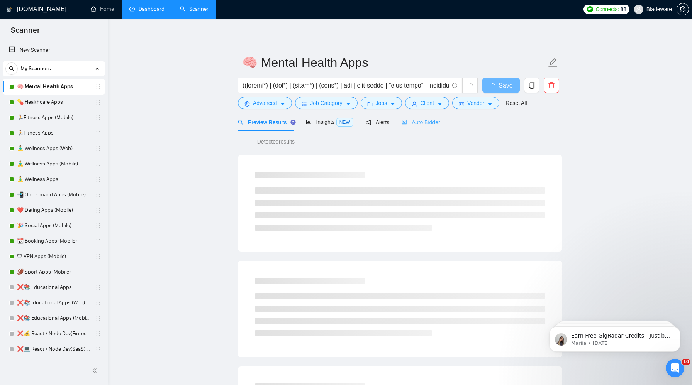
click at [418, 129] on div "Auto Bidder" at bounding box center [420, 122] width 38 height 18
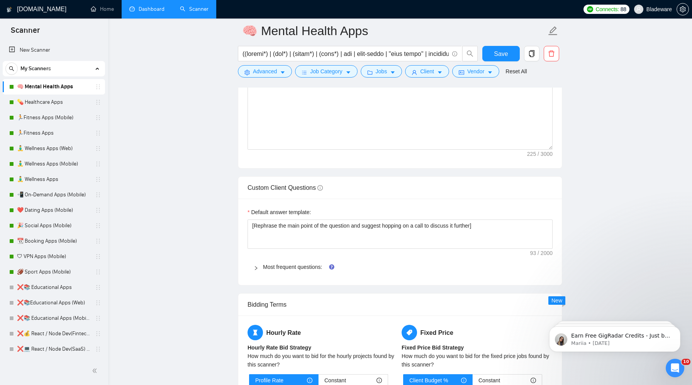
scroll to position [1044, 0]
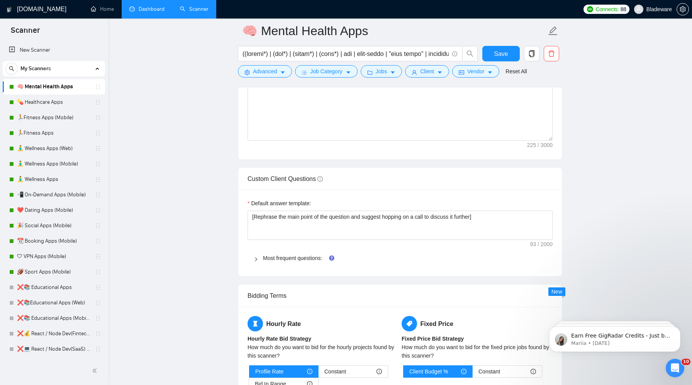
click at [256, 258] on icon "right" at bounding box center [256, 259] width 2 height 4
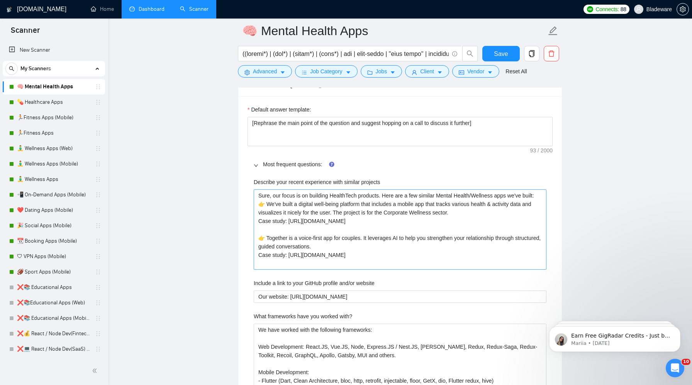
scroll to position [1139, 0]
drag, startPoint x: 415, startPoint y: 227, endPoint x: 253, endPoint y: 230, distance: 162.2
type projects "Sure, our focus is on building HealthTech products. Here are a few similar Ment…"
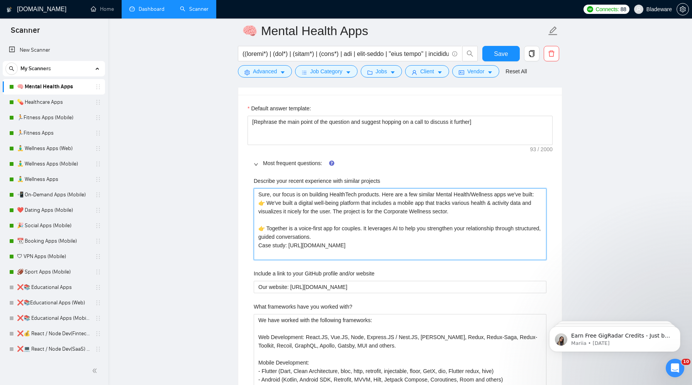
type projects "Sure, our focus is on building HealthTech products. Here are a few similar Ment…"
drag, startPoint x: 383, startPoint y: 253, endPoint x: 229, endPoint y: 253, distance: 154.8
type projects "Sure, our focus is on building HealthTech products. Here are a few similar Ment…"
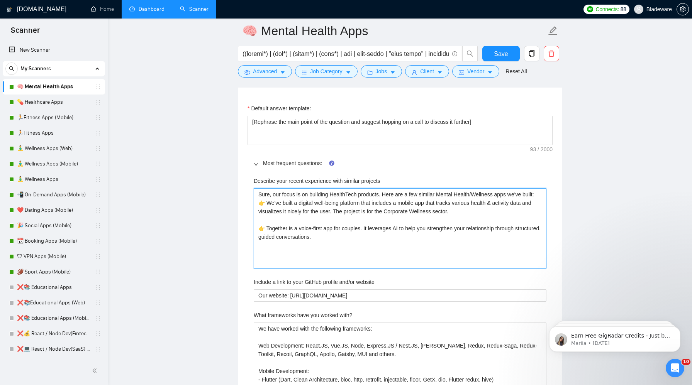
type projects "Sure, our focus is on building HealthTech products. Here are a few similar Ment…"
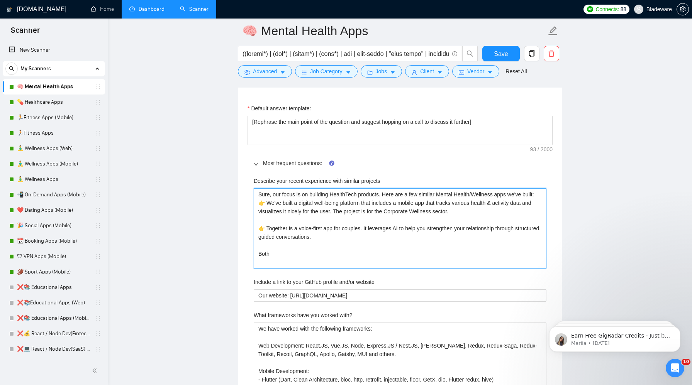
type projects "Sure, our focus is on building HealthTech products. Here are a few similar Ment…"
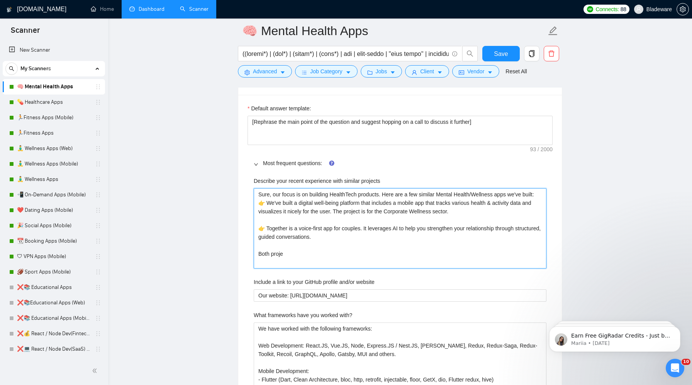
type projects "Sure, our focus is on building HealthTech products. Here are a few similar Ment…"
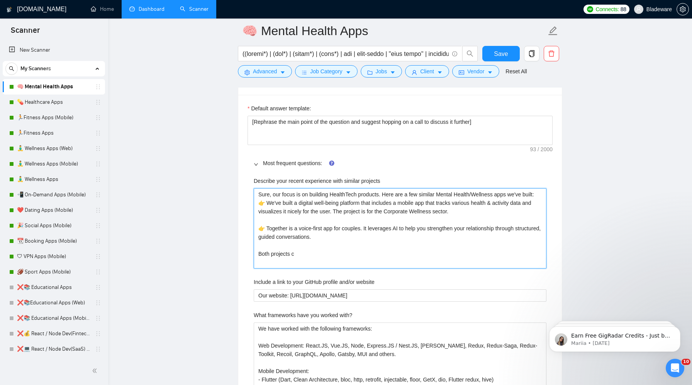
type projects "Sure, our focus is on building HealthTech products. Here are a few similar Ment…"
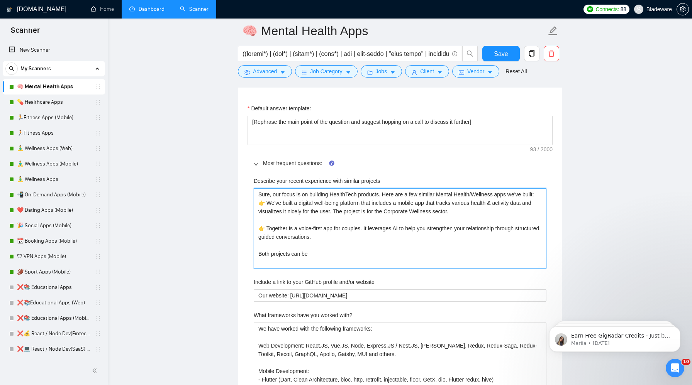
type projects "Sure, our focus is on building HealthTech products. Here are a few similar Ment…"
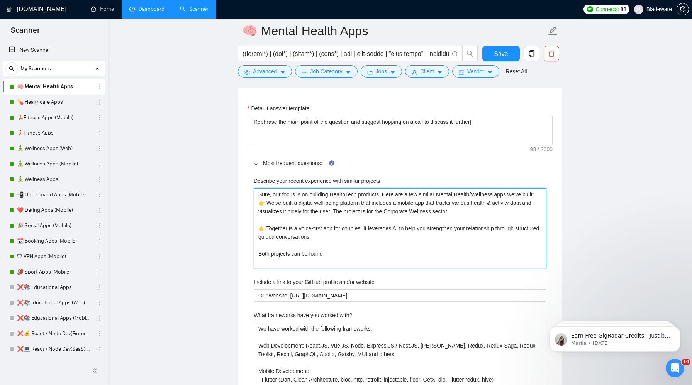
type projects "Sure, our focus is on building HealthTech products. Here are a few similar Ment…"
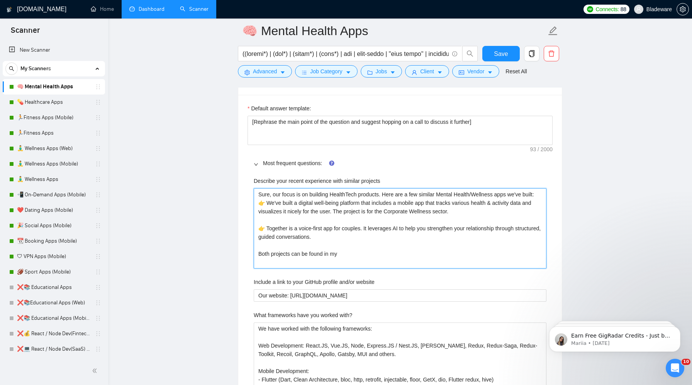
type projects "Sure, our focus is on building HealthTech products. Here are a few similar Ment…"
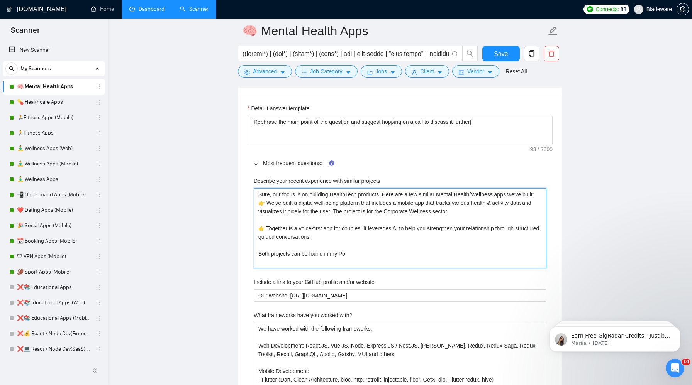
type projects "Sure, our focus is on building HealthTech products. Here are a few similar Ment…"
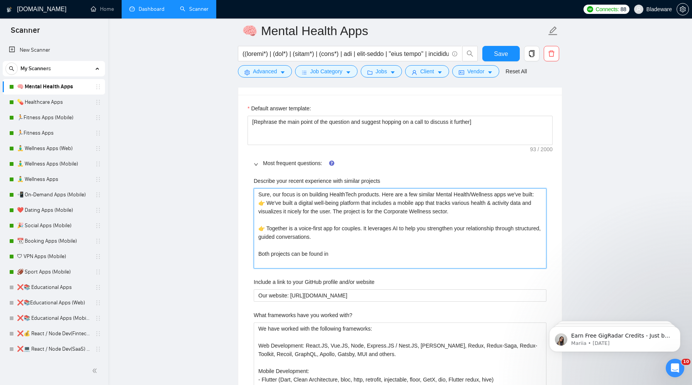
type projects "Sure, our focus is on building HealthTech products. Here are a few similar Ment…"
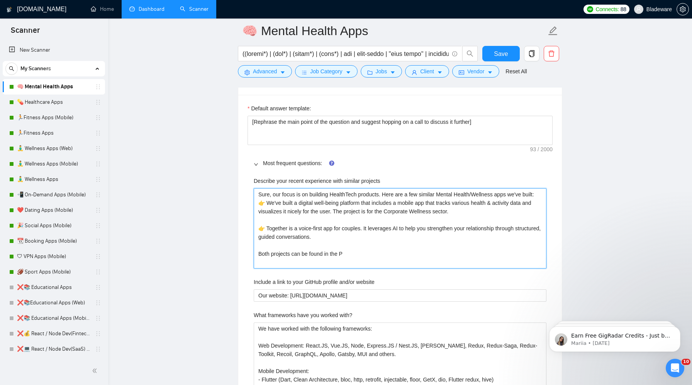
type projects "Sure, our focus is on building HealthTech products. Here are a few similar Ment…"
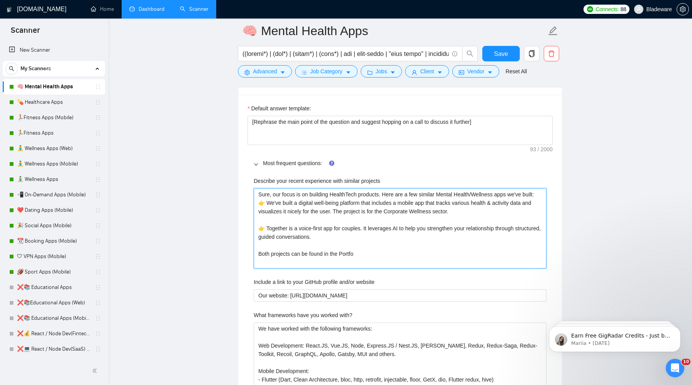
type projects "Sure, our focus is on building HealthTech products. Here are a few similar Ment…"
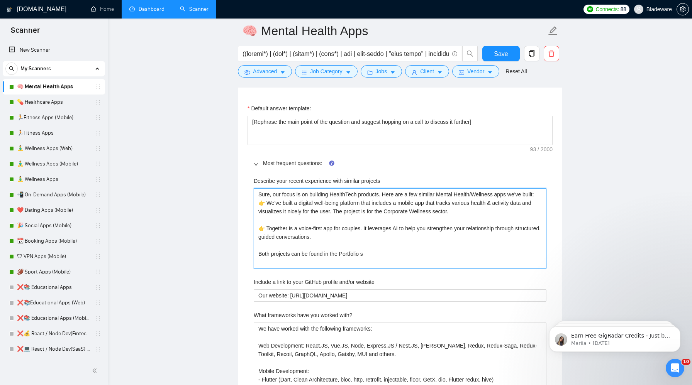
type projects "Sure, our focus is on building HealthTech products. Here are a few similar Ment…"
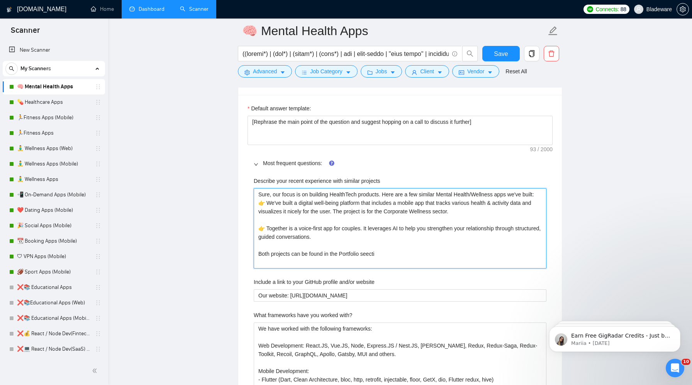
type projects "Sure, our focus is on building HealthTech products. Here are a few similar Ment…"
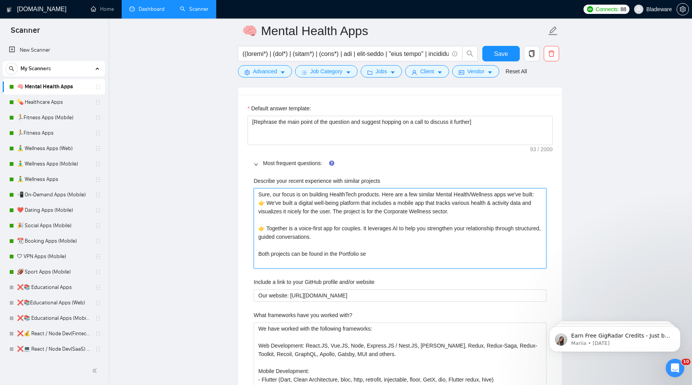
type projects "Sure, our focus is on building HealthTech products. Here are a few similar Ment…"
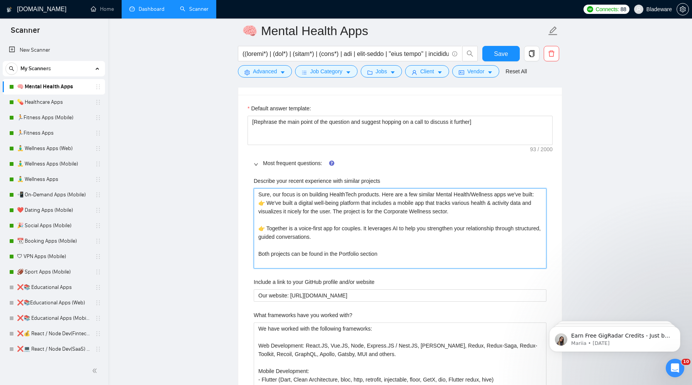
type projects "Sure, our focus is on building HealthTech products. Here are a few similar Ment…"
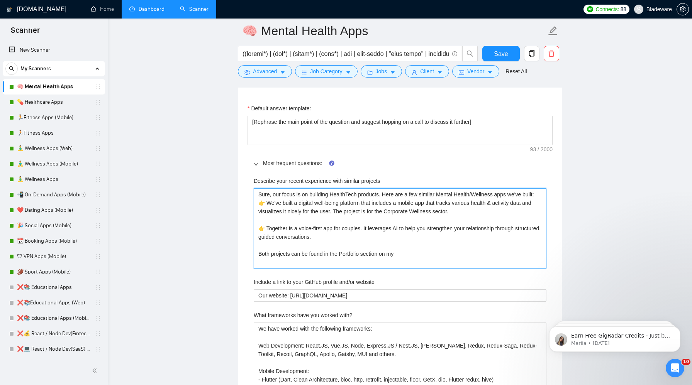
type projects "Sure, our focus is on building HealthTech products. Here are a few similar Ment…"
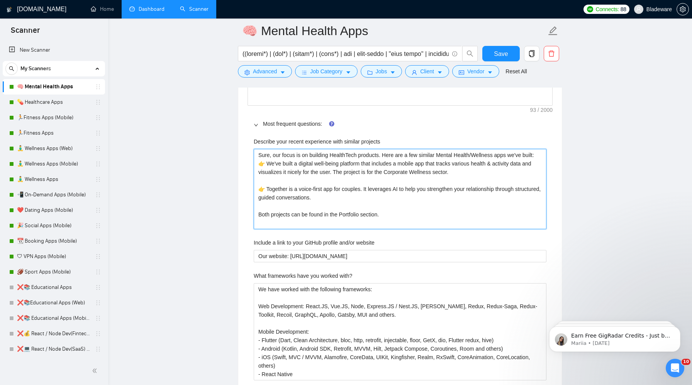
scroll to position [1179, 0]
drag, startPoint x: 392, startPoint y: 225, endPoint x: 226, endPoint y: 221, distance: 166.1
click at [378, 216] on projects "Sure, our focus is on building HealthTech products. Here are a few similar Ment…" at bounding box center [400, 189] width 293 height 80
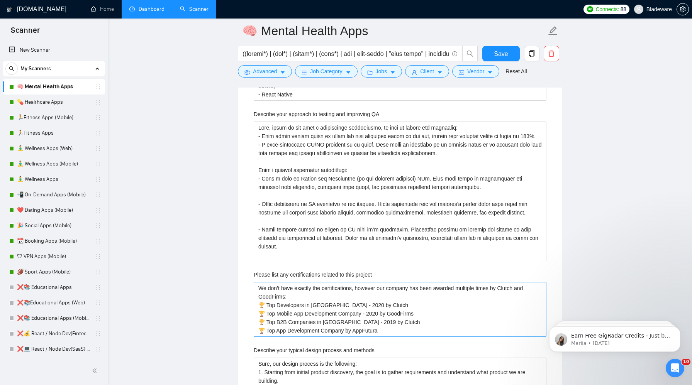
scroll to position [1428, 0]
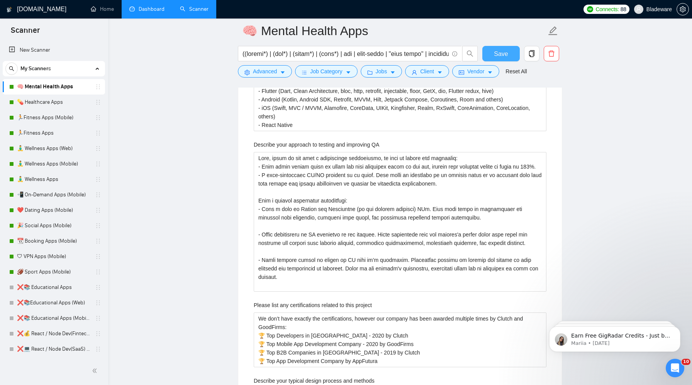
click at [495, 54] on span "Save" at bounding box center [501, 54] width 14 height 10
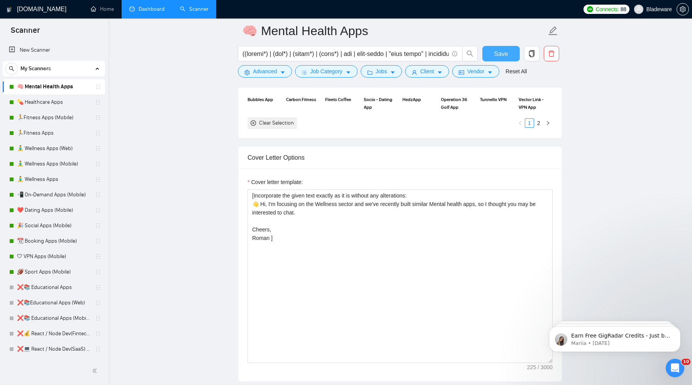
scroll to position [812, 0]
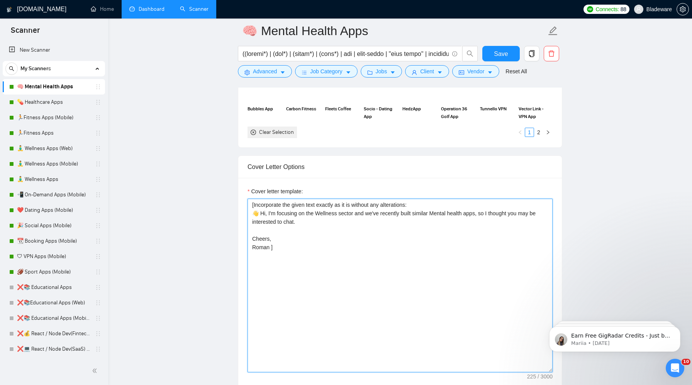
click at [270, 247] on textarea "[Incorporate the given text exactly as it is without any alterations: 👋 Hi, I'm…" at bounding box center [399, 286] width 305 height 174
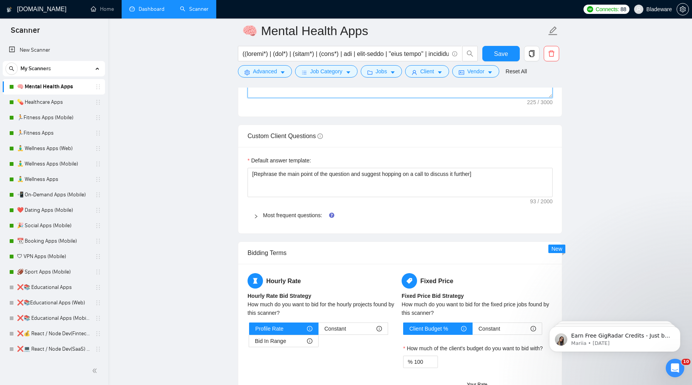
scroll to position [1087, 0]
click at [261, 220] on div "Most frequent questions:" at bounding box center [399, 215] width 305 height 18
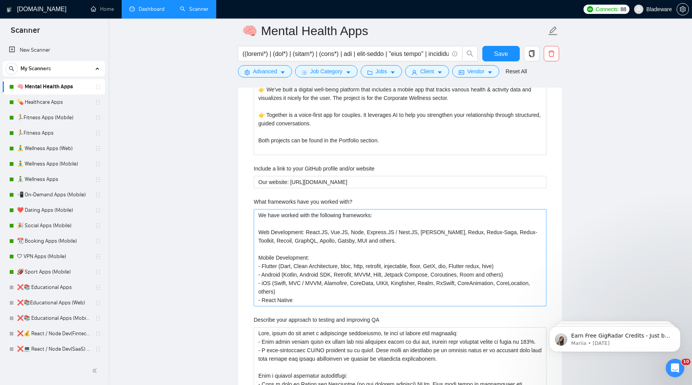
scroll to position [1225, 0]
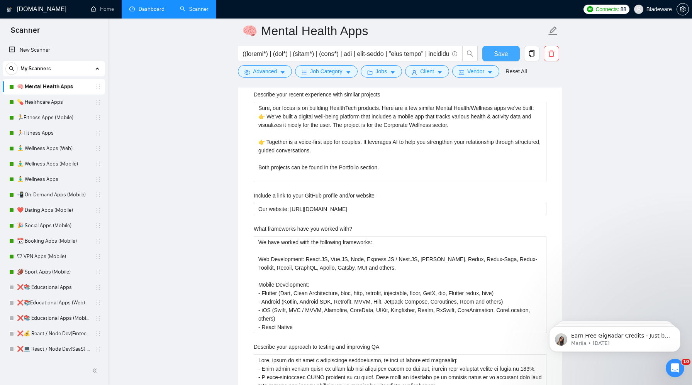
click at [492, 56] on button "Save" at bounding box center [500, 53] width 37 height 15
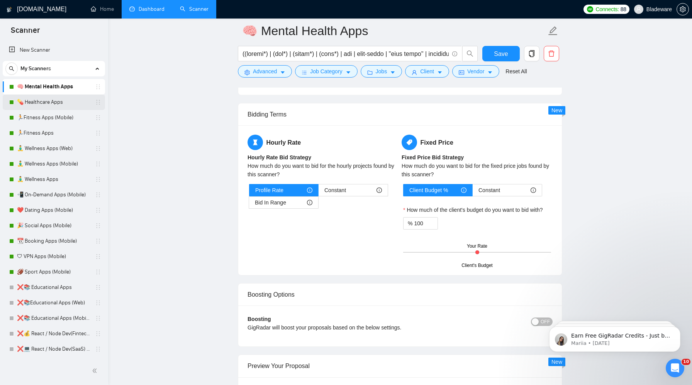
click at [32, 100] on link "💊 Healthcare Apps" at bounding box center [53, 102] width 73 height 15
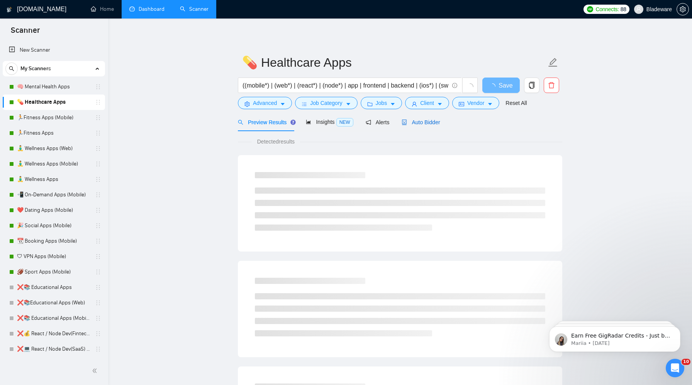
click at [424, 121] on span "Auto Bidder" at bounding box center [420, 122] width 38 height 6
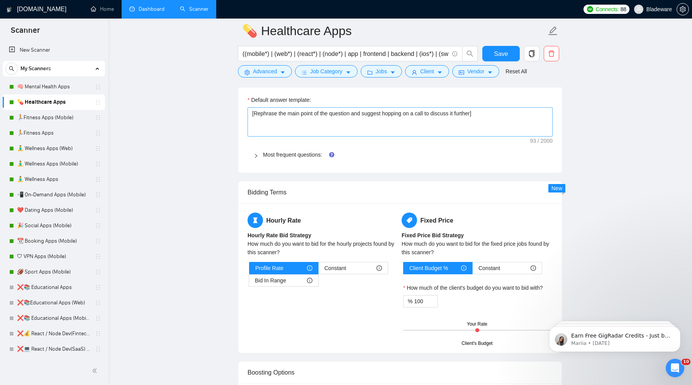
scroll to position [1134, 0]
click at [257, 159] on icon "right" at bounding box center [256, 156] width 5 height 5
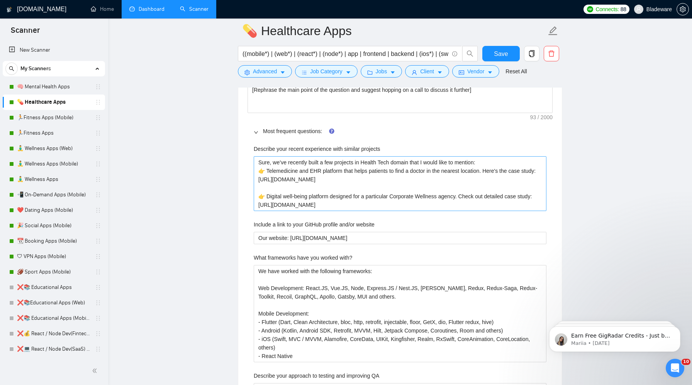
scroll to position [1174, 0]
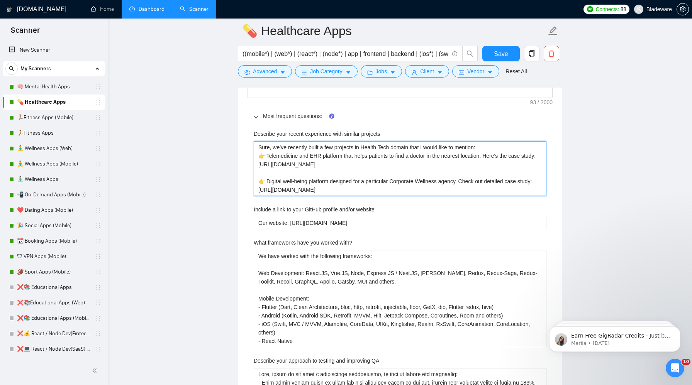
drag, startPoint x: 408, startPoint y: 201, endPoint x: 467, endPoint y: 193, distance: 58.9
click at [467, 193] on projects "Sure, we’ve recently built a few projects in Health Tech domain that I would li…" at bounding box center [400, 168] width 293 height 55
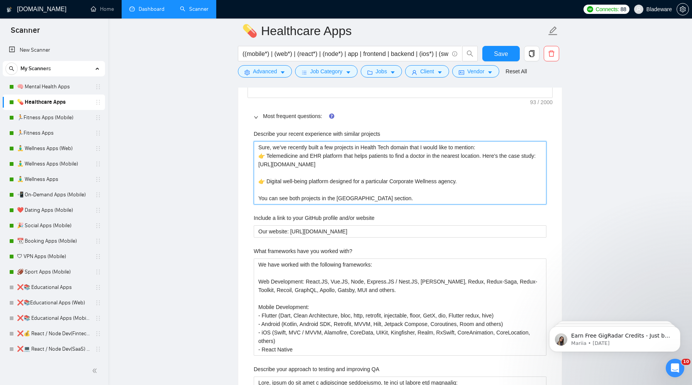
drag, startPoint x: 466, startPoint y: 178, endPoint x: 489, endPoint y: 169, distance: 25.5
click at [489, 170] on projects "Sure, we’ve recently built a few projects in Health Tech domain that I would li…" at bounding box center [400, 172] width 293 height 63
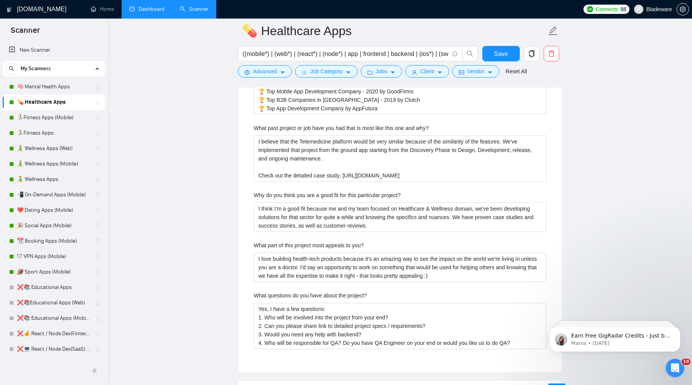
scroll to position [1642, 0]
drag, startPoint x: 537, startPoint y: 188, endPoint x: 244, endPoint y: 185, distance: 293.0
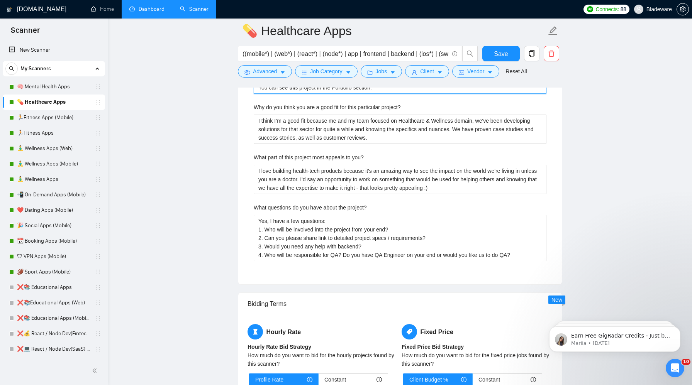
scroll to position [1781, 0]
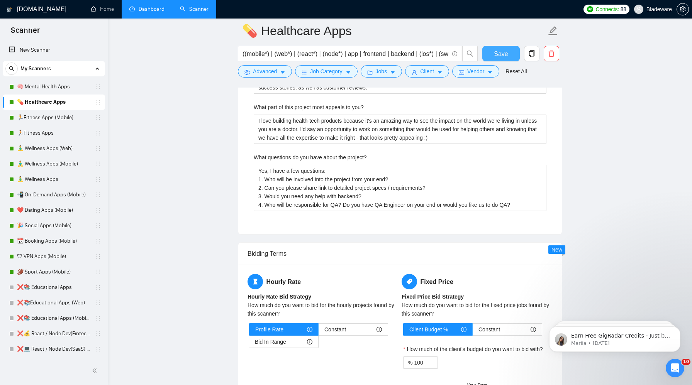
click at [498, 52] on span "Save" at bounding box center [501, 54] width 14 height 10
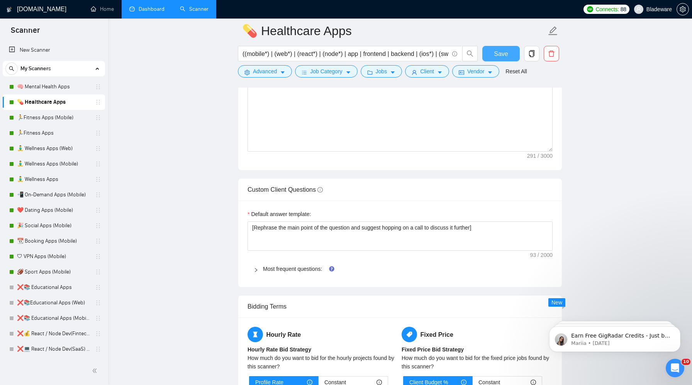
scroll to position [1032, 0]
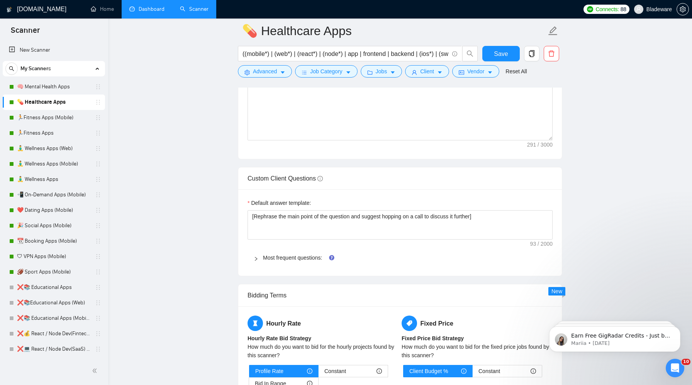
click at [256, 261] on icon "right" at bounding box center [256, 259] width 2 height 4
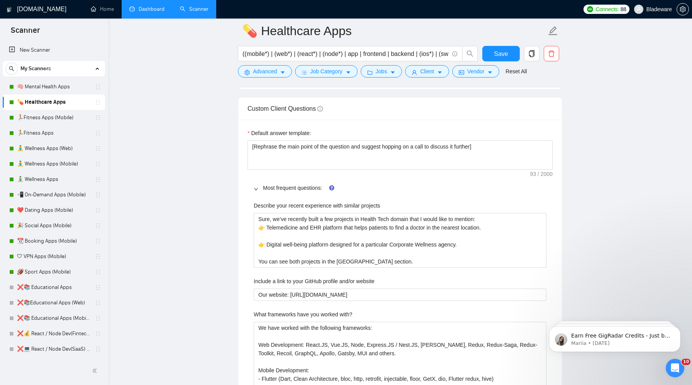
scroll to position [1101, 0]
click at [501, 54] on span "Save" at bounding box center [501, 54] width 14 height 10
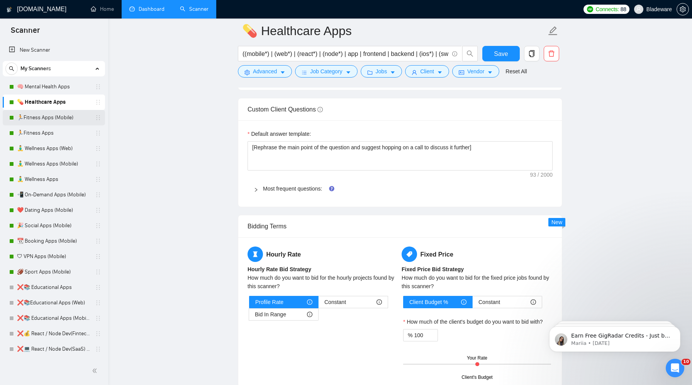
click at [46, 117] on link "🏃Fitness Apps (Mobile)" at bounding box center [53, 117] width 73 height 15
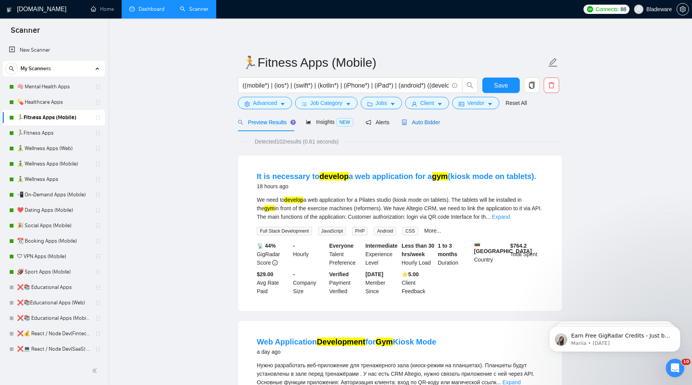
click at [430, 121] on span "Auto Bidder" at bounding box center [420, 122] width 38 height 6
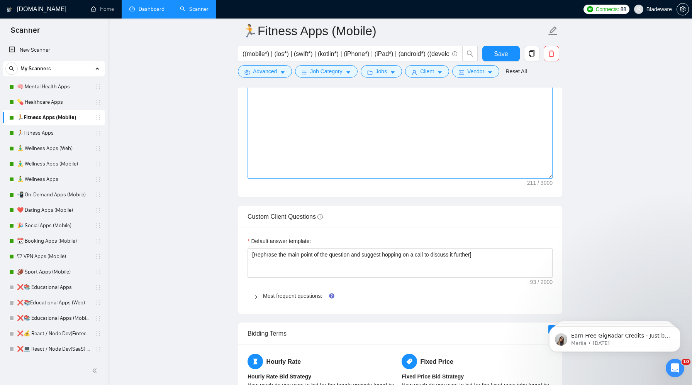
scroll to position [1070, 0]
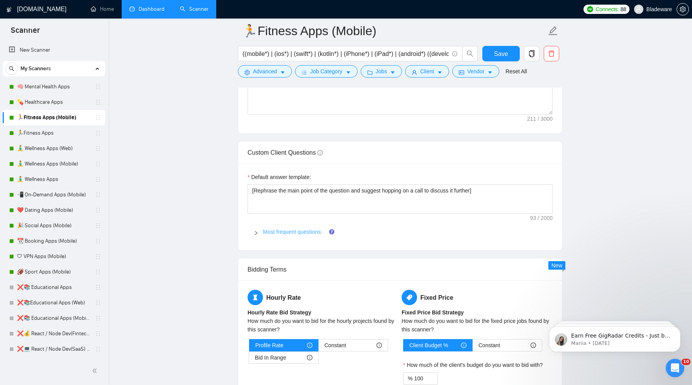
click at [265, 233] on link "Most frequent questions:" at bounding box center [292, 232] width 59 height 6
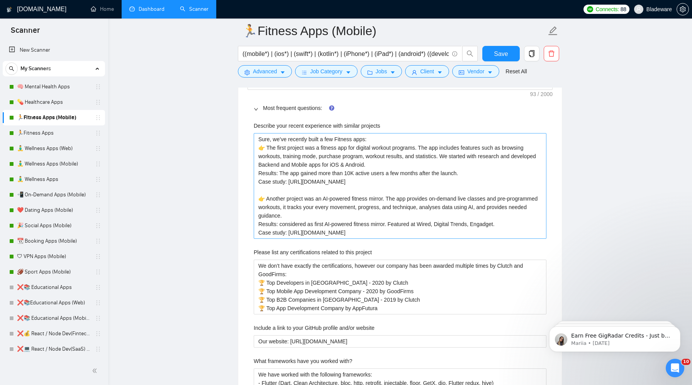
scroll to position [1193, 0]
drag, startPoint x: 413, startPoint y: 184, endPoint x: 258, endPoint y: 183, distance: 155.2
click at [258, 183] on projects "Sure, we’ve recently built a few Fitness apps: 👉 The first project was a fitnes…" at bounding box center [400, 187] width 293 height 106
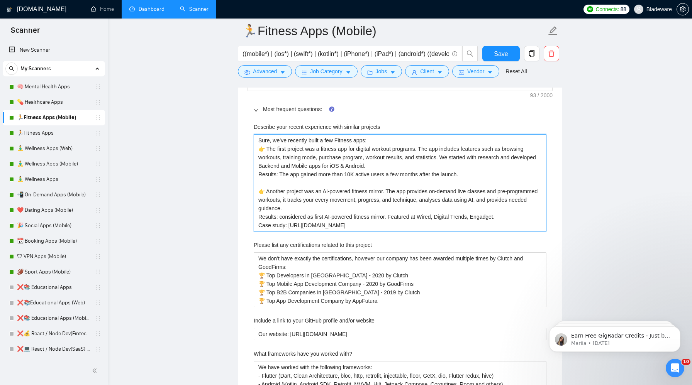
click at [267, 147] on projects "Sure, we’ve recently built a few Fitness apps: 👉 The first project was a fitnes…" at bounding box center [400, 182] width 293 height 97
click at [471, 176] on projects "Sure, we’ve recently built a few Fitness apps: 👉 The first project was a fitnes…" at bounding box center [400, 182] width 293 height 97
click at [267, 149] on projects "Sure, we’ve recently built a few Fitness apps: 👉 The first project was a fitnes…" at bounding box center [400, 182] width 293 height 97
drag, startPoint x: 381, startPoint y: 227, endPoint x: 252, endPoint y: 231, distance: 129.4
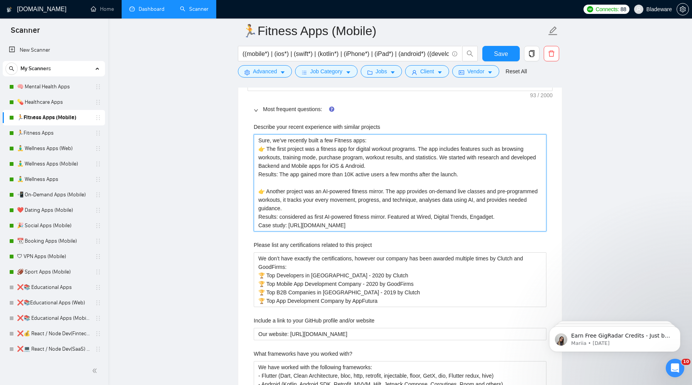
drag, startPoint x: 388, startPoint y: 227, endPoint x: 216, endPoint y: 228, distance: 172.2
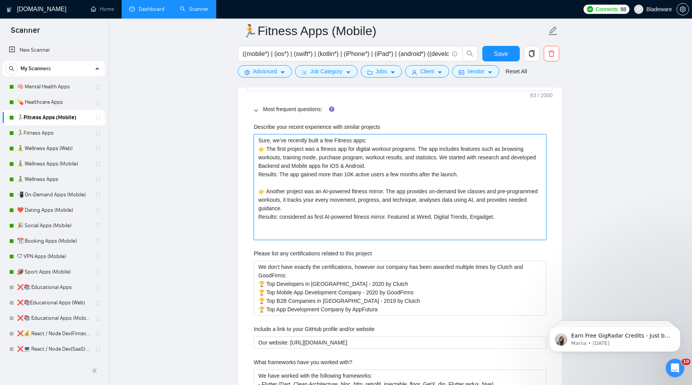
paste projects "Both projects can be found in the Portfolio section."
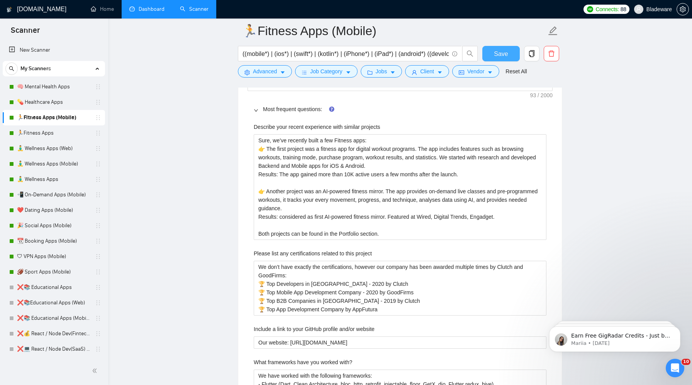
click at [498, 59] on button "Save" at bounding box center [500, 53] width 37 height 15
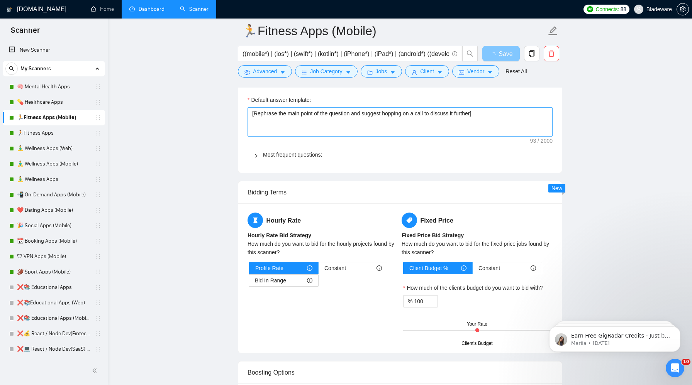
scroll to position [1026, 0]
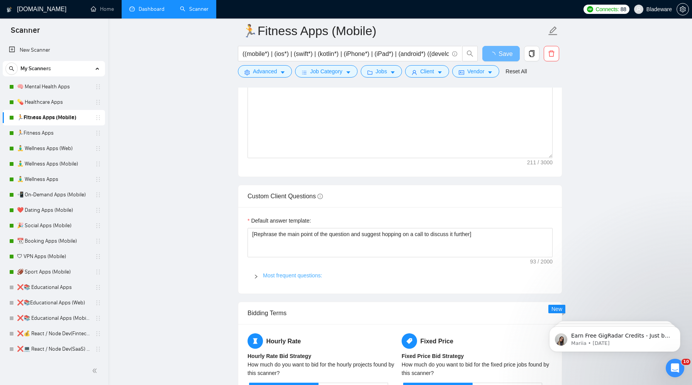
click at [271, 275] on link "Most frequent questions:" at bounding box center [292, 276] width 59 height 6
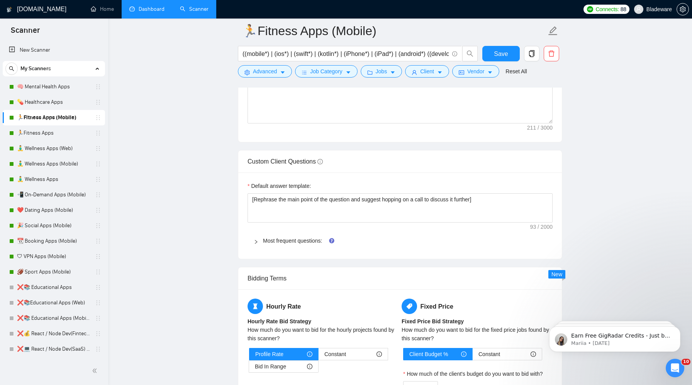
scroll to position [1050, 0]
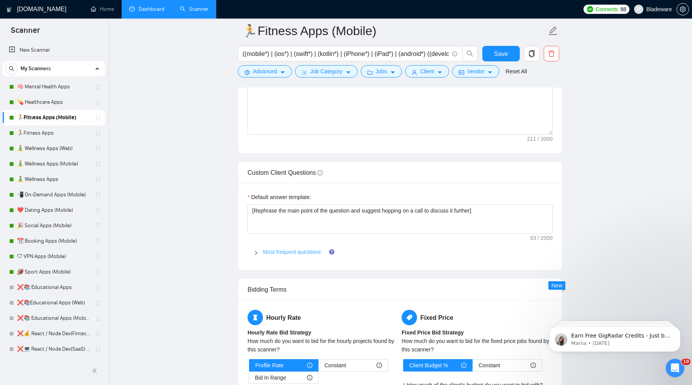
click at [263, 252] on link "Most frequent questions:" at bounding box center [292, 252] width 59 height 6
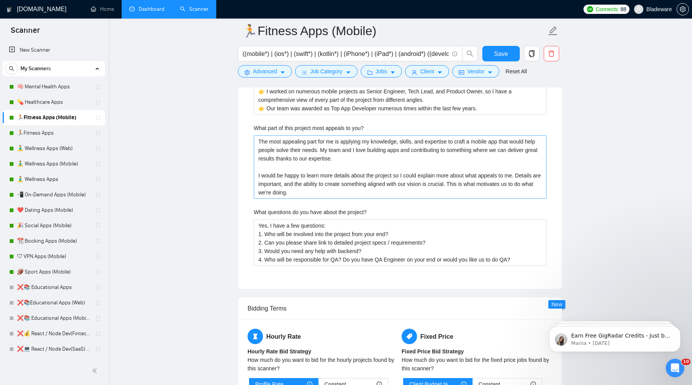
scroll to position [2133, 0]
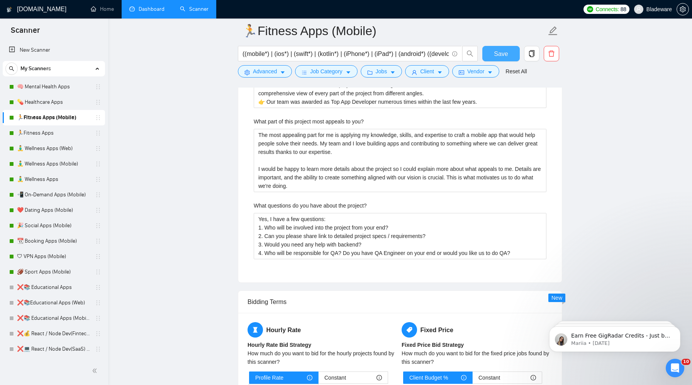
click at [498, 56] on span "Save" at bounding box center [501, 54] width 14 height 10
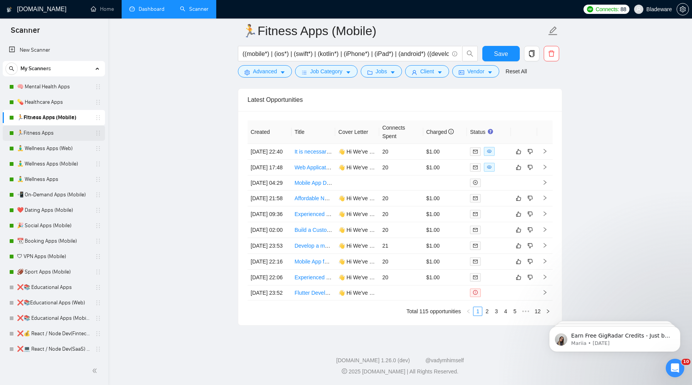
scroll to position [2012, 0]
click at [41, 132] on link "🏃Fitness Apps" at bounding box center [53, 132] width 73 height 15
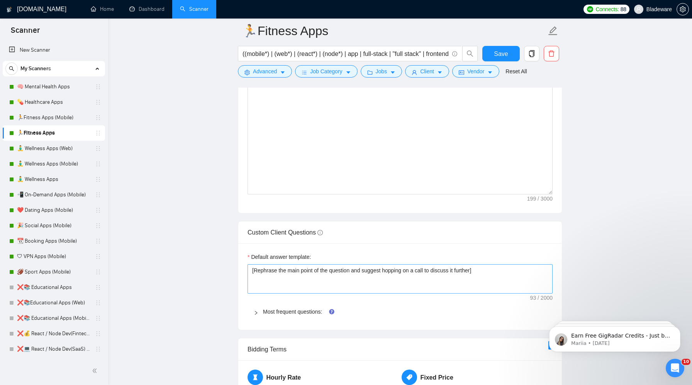
scroll to position [1019, 0]
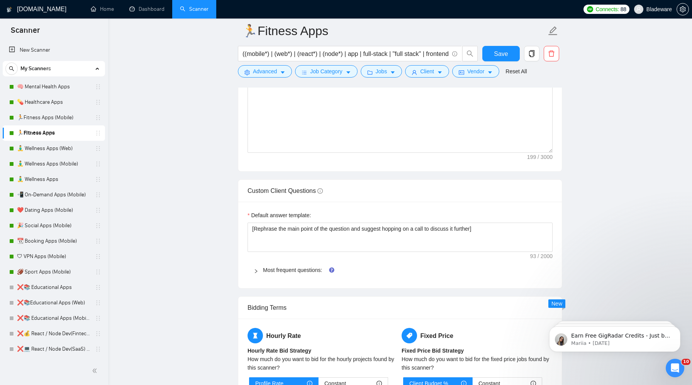
click at [262, 274] on div at bounding box center [258, 270] width 9 height 8
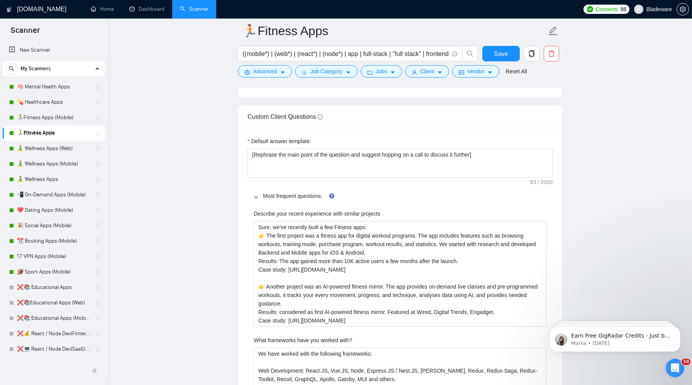
scroll to position [1169, 0]
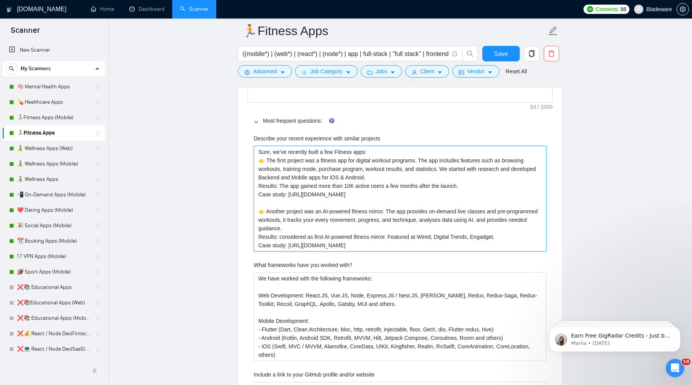
drag, startPoint x: 405, startPoint y: 204, endPoint x: 251, endPoint y: 207, distance: 154.0
type projects "Sure, we’ve recently built a few Fitness apps: 👉 The first project was a fitnes…"
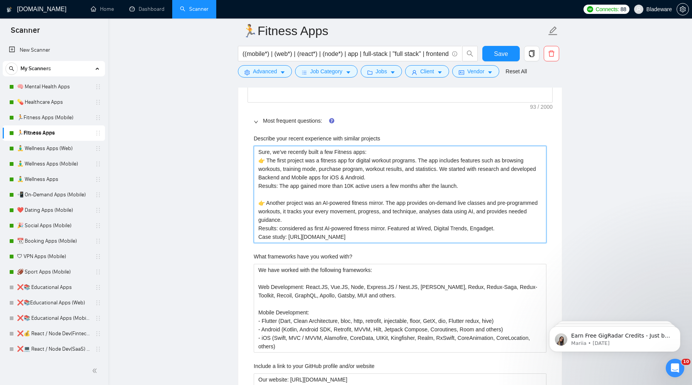
drag, startPoint x: 384, startPoint y: 251, endPoint x: 240, endPoint y: 251, distance: 144.0
type projects "Sure, we’ve recently built a few Fitness apps: 👉 The first project was a fitnes…"
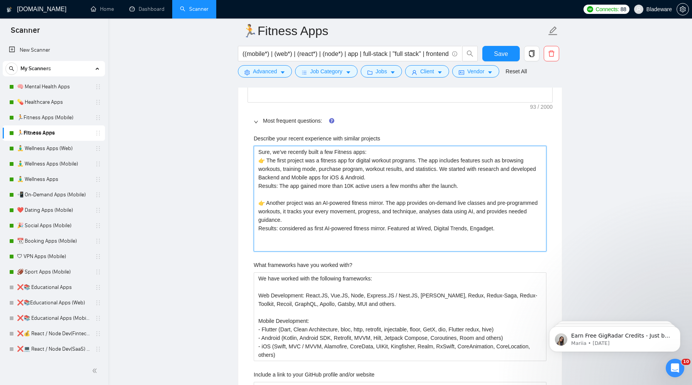
paste projects "Both projects can be found in the Portfolio section."
type projects "Sure, we’ve recently built a few Fitness apps: 👉 The first project was a fitnes…"
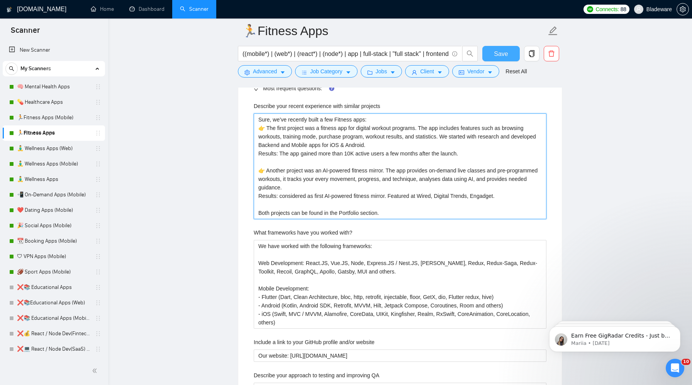
type projects "Sure, we’ve recently built a few Fitness apps: 👉 The first project was a fitnes…"
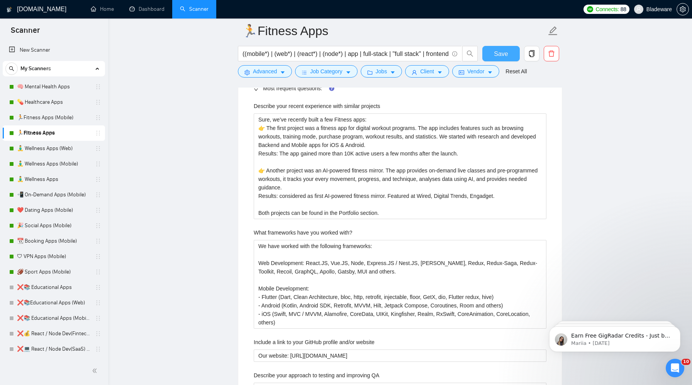
click at [496, 55] on span "Save" at bounding box center [501, 54] width 14 height 10
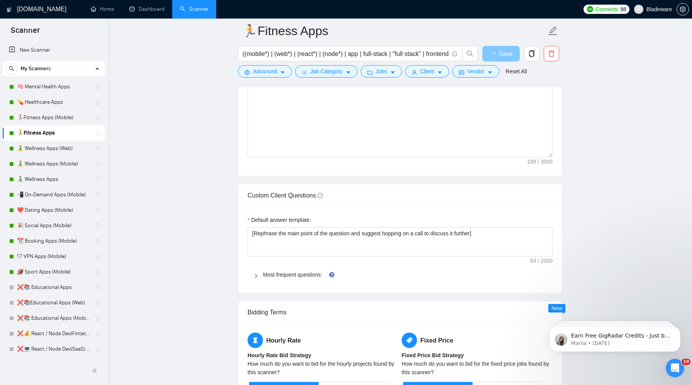
scroll to position [1012, 0]
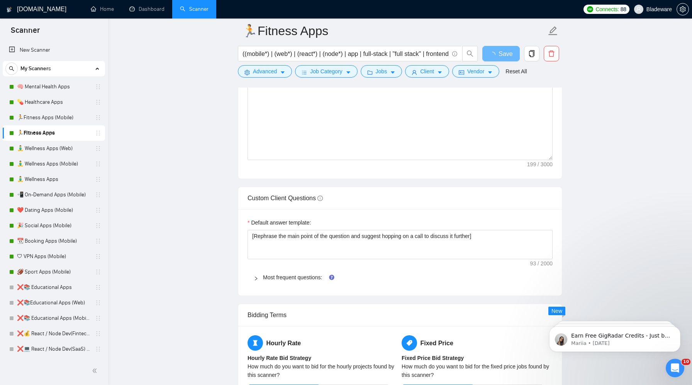
click at [260, 282] on div at bounding box center [258, 277] width 9 height 8
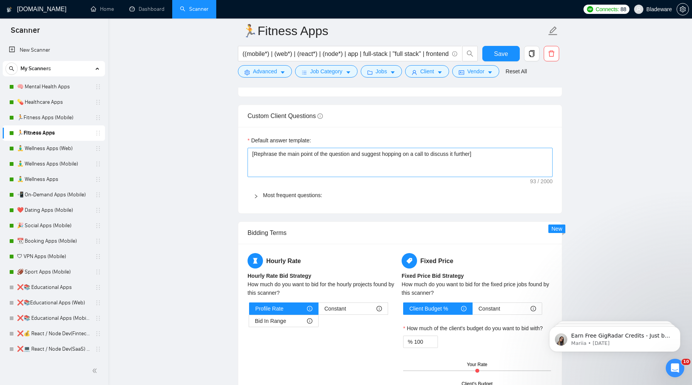
scroll to position [937, 0]
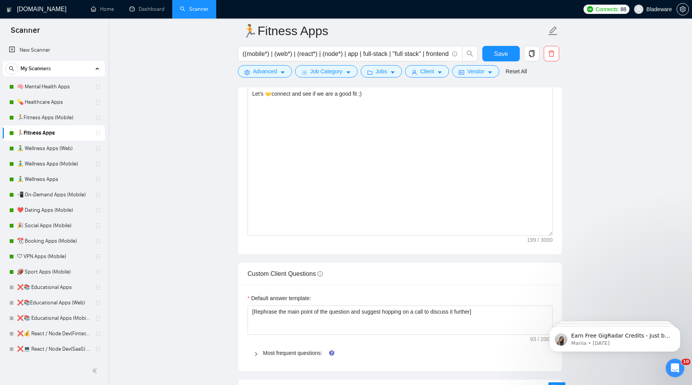
click at [256, 357] on icon "right" at bounding box center [256, 354] width 5 height 5
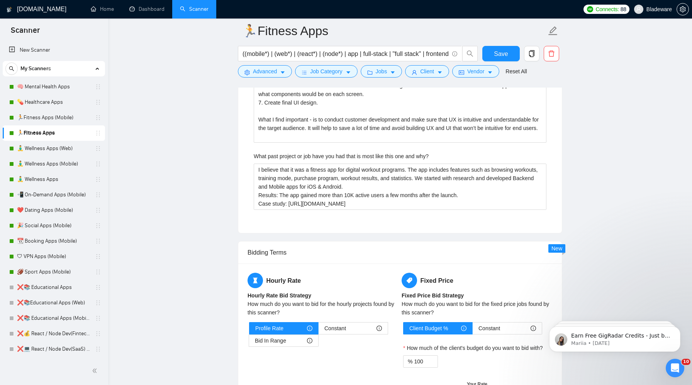
scroll to position [2171, 0]
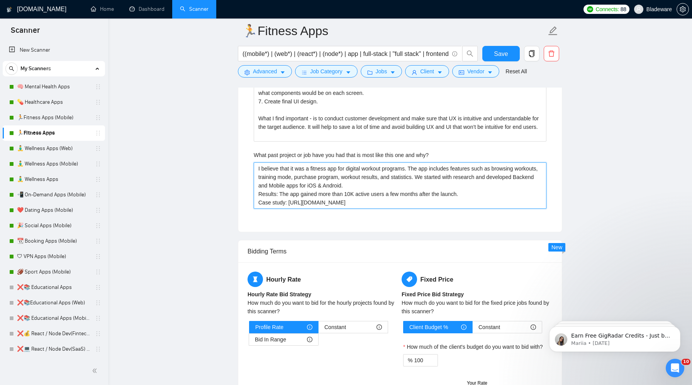
drag, startPoint x: 407, startPoint y: 212, endPoint x: 247, endPoint y: 213, distance: 159.8
type why\? "I believe that it was a fitness app for digital workout programs. The app inclu…"
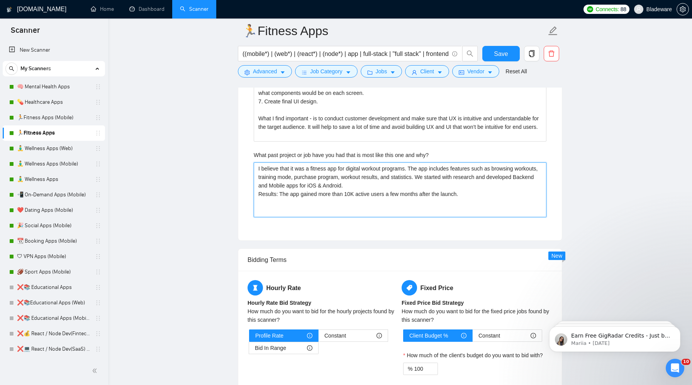
click at [311, 182] on why\? "I believe that it was a fitness app for digital workout programs. The app inclu…" at bounding box center [400, 190] width 293 height 55
type why\? "I believe that it was afitness app for digital workout programs. The app includ…"
type why\? "I believe that it was fitness app for digital workout programs. The app include…"
type why\? "I believe that it was Ufitness app for digital workout programs. The app includ…"
type why\? "I believe that it was Unfitness app for digital workout programs. The app inclu…"
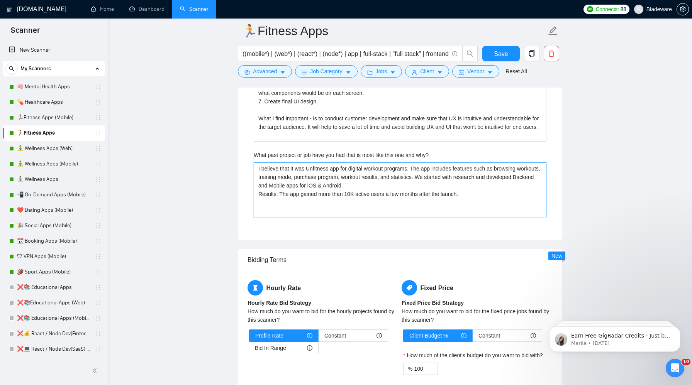
type why\? "I believe that it was Undfitness app for digital workout programs. The app incl…"
type why\? "I believe that it was Undefitness app for digital workout programs. The app inc…"
type why\? "I believe that it was Underfitness app for digital workout programs. The app in…"
type why\? "I believe that it was Undersfitness app for digital workout programs. The app i…"
type why\? "I believe that it was Undersufitness app for digital workout programs. The app …"
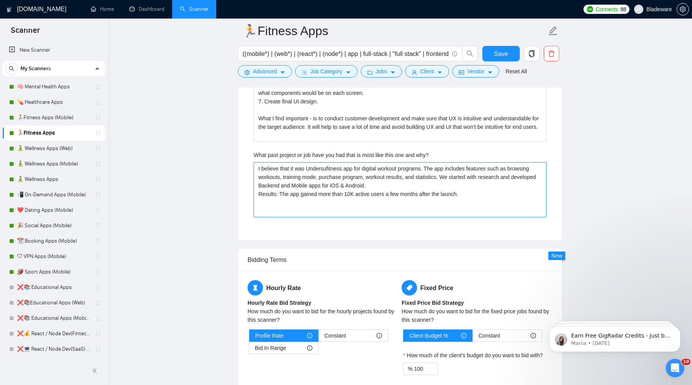
type why\? "I believe that it was Undersunfitness app for digital workout programs. The app…"
type why\? "I believe that it was Undersun fitness app for digital workout programs. The ap…"
type why\? "I believe that it was Undersun Ffitness app for digital workout programs. The a…"
type why\? "I believe that it was Undersun Fifitness app for digital workout programs. The …"
type why\? "I believe that it was Undersun Fitfitness app for digital workout programs. The…"
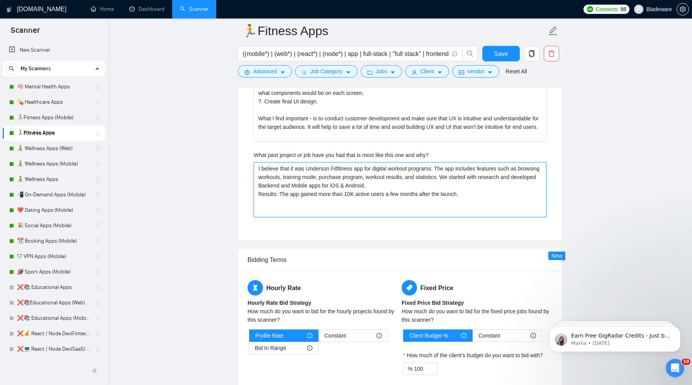
type why\? "I believe that it was Undersun Fifitness app for digital workout programs. The …"
type why\? "I believe that it was Undersun Ffitness app for digital workout programs. The a…"
type why\? "I believe that it was Undersun fitness app for digital workout programs. The ap…"
type why\? "I believe that it was Undersunfitness app for digital workout programs. The app…"
type why\? "I believe that it was Undersufitness app for digital workout programs. The app …"
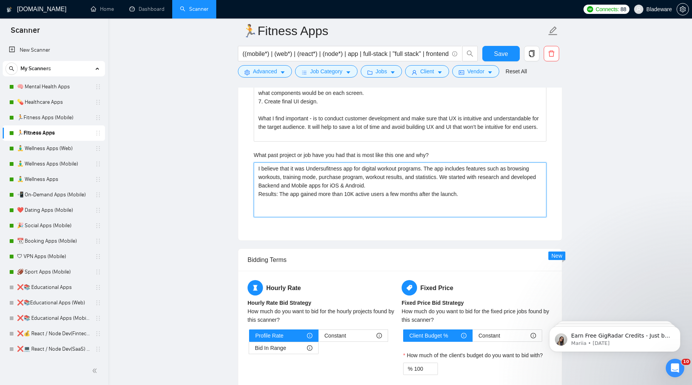
type why\? "I believe that it was Undersfitness app for digital workout programs. The app i…"
type why\? "I believe that it was Underfitness app for digital workout programs. The app in…"
type why\? "I believe that it was Undefitness app for digital workout programs. The app inc…"
type why\? "I believe that it was Undfitness app for digital workout programs. The app incl…"
type why\? "I believe that it was Unfitness app for digital workout programs. The app inclu…"
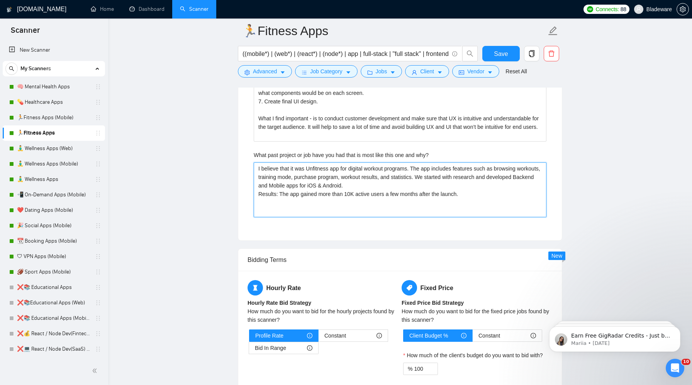
type why\? "I believe that it was Ufitness app for digital workout programs. The app includ…"
type why\? "I believe that it was fitness app for digital workout programs. The app include…"
type why\? "I believe that it was afitness app for digital workout programs. The app includ…"
type why\? "I believe that it was a fitness app for digital workout programs. The app inclu…"
click at [320, 217] on why\? "I believe that it was a fitness app for digital workout programs. The app inclu…" at bounding box center [400, 190] width 293 height 55
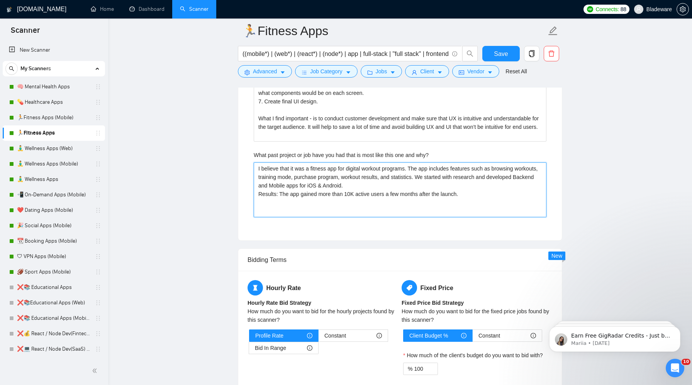
type why\? "I believe that it was a fitness app for digital workout programs. The app inclu…"
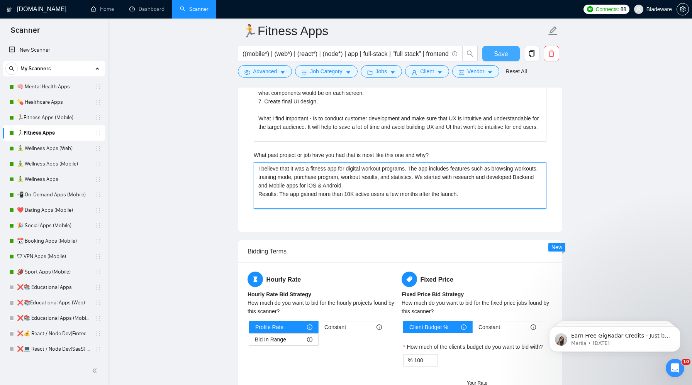
type why\? "I believe that it was a fitness app for digital workout programs. The app inclu…"
click at [504, 52] on span "Save" at bounding box center [501, 54] width 14 height 10
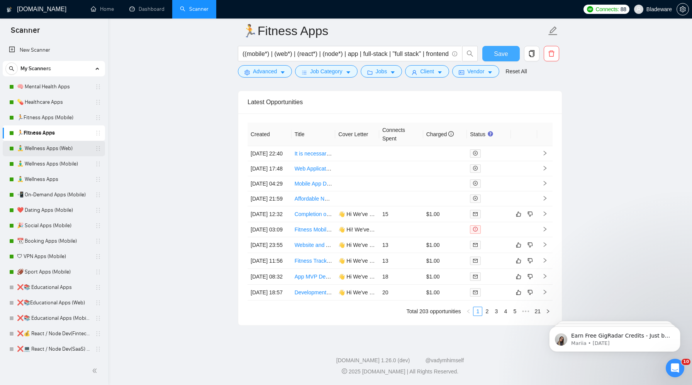
scroll to position [2012, 0]
click at [43, 151] on link "🧘‍♂️ Wellness Apps (Web)" at bounding box center [53, 148] width 73 height 15
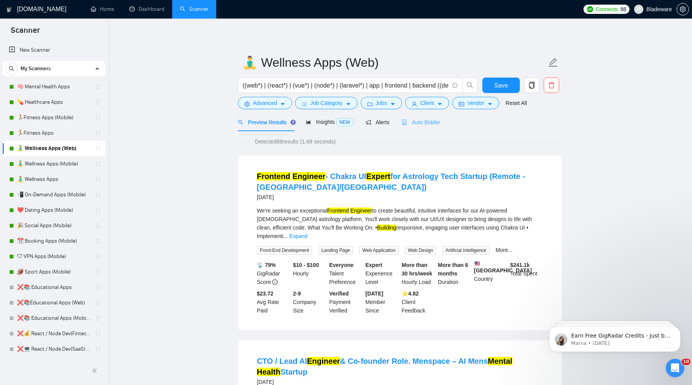
click at [425, 127] on div "Auto Bidder" at bounding box center [420, 122] width 38 height 18
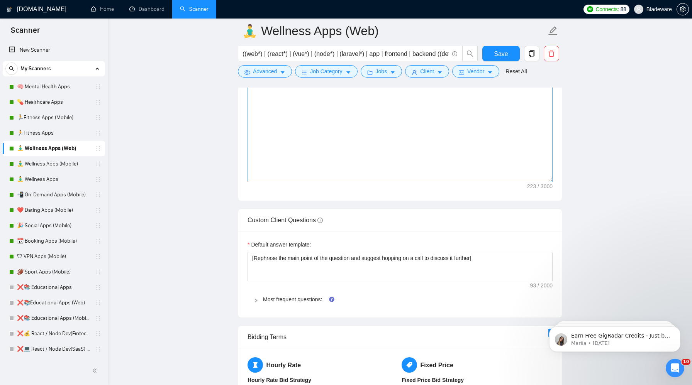
scroll to position [1016, 0]
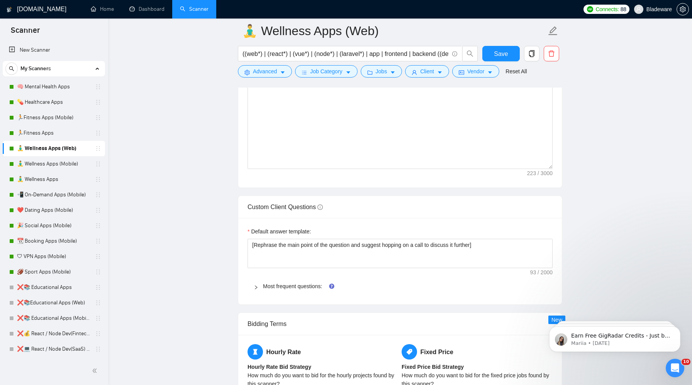
click at [259, 284] on div at bounding box center [258, 286] width 9 height 8
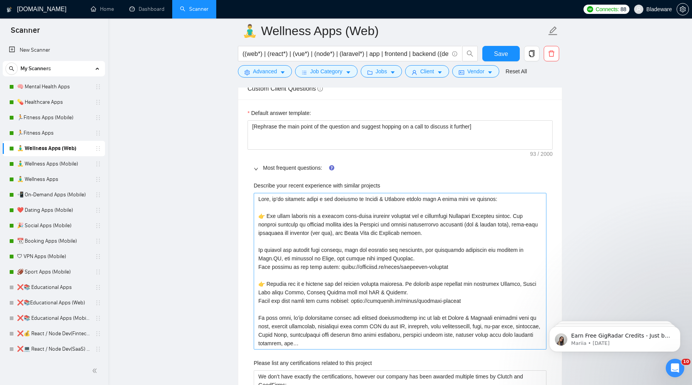
scroll to position [1145, 0]
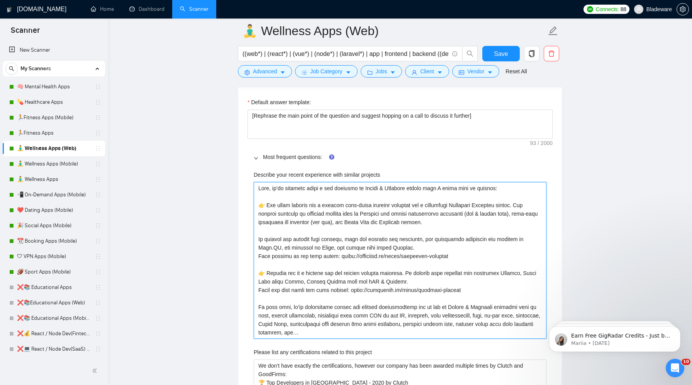
drag, startPoint x: 454, startPoint y: 259, endPoint x: 237, endPoint y: 260, distance: 216.9
click at [237, 260] on main "🧘‍♂️ Wellness Apps (Web) ((web*) | (react*) | (vue*) | (node*) | (laravel*) | a…" at bounding box center [399, 355] width 559 height 2938
type projects "Sure, we’ve recently built a few projects in Health & Wellness domain that I wo…"
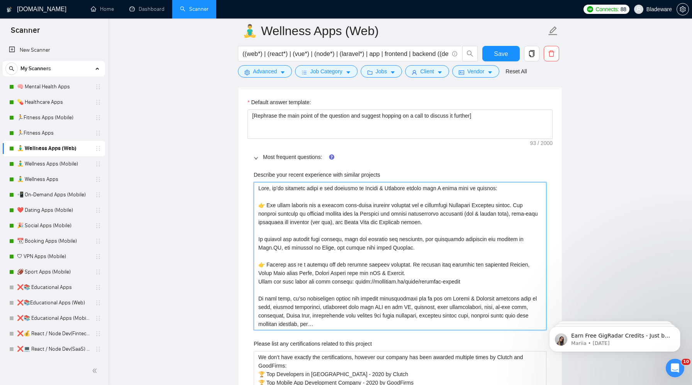
drag, startPoint x: 474, startPoint y: 283, endPoint x: 257, endPoint y: 285, distance: 217.0
click at [257, 285] on projects "Describe your recent experience with similar projects" at bounding box center [400, 256] width 293 height 148
type projects "Sure, we’ve recently built a few projects in Health & Wellness domain that I wo…"
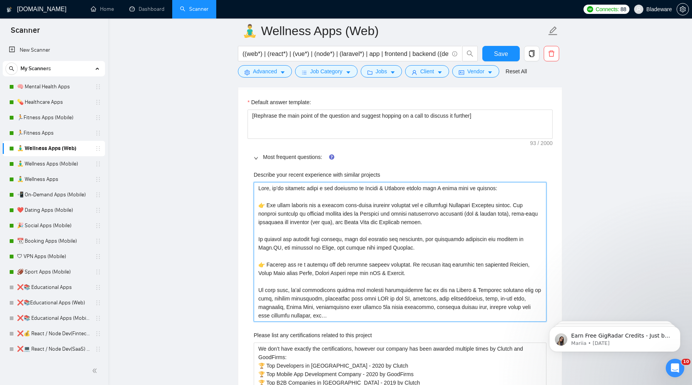
scroll to position [1162, 0]
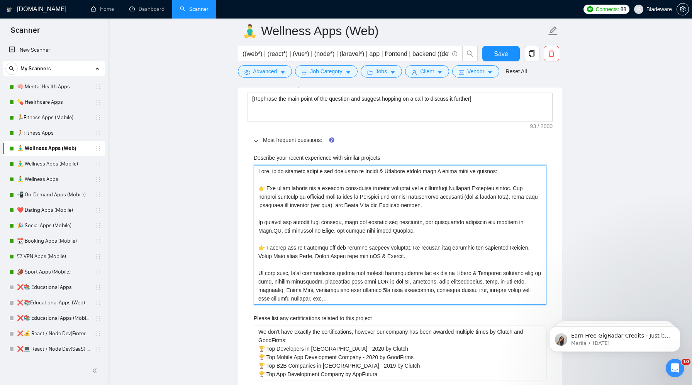
click at [327, 299] on projects "Describe your recent experience with similar projects" at bounding box center [400, 235] width 293 height 140
drag, startPoint x: 337, startPoint y: 300, endPoint x: 245, endPoint y: 273, distance: 96.6
type projects "Sure, we’ve recently built a few projects in Health & Wellness domain that I wo…"
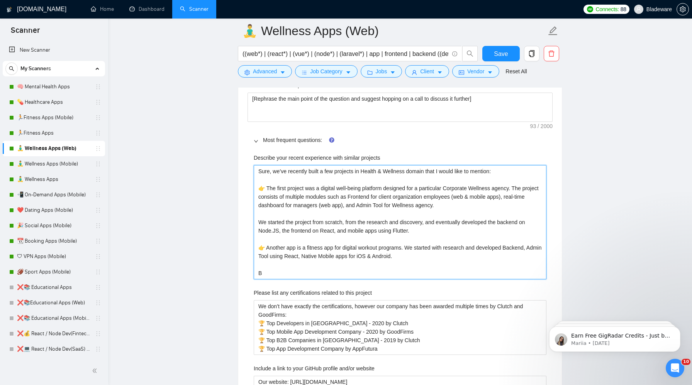
type projects "Sure, we’ve recently built a few projects in Health & Wellness domain that I wo…"
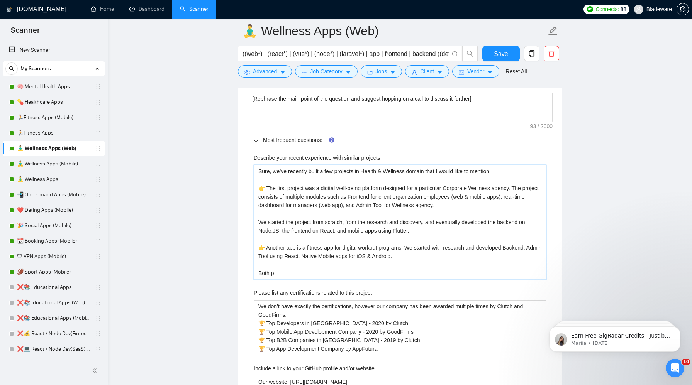
type projects "Sure, we’ve recently built a few projects in Health & Wellness domain that I wo…"
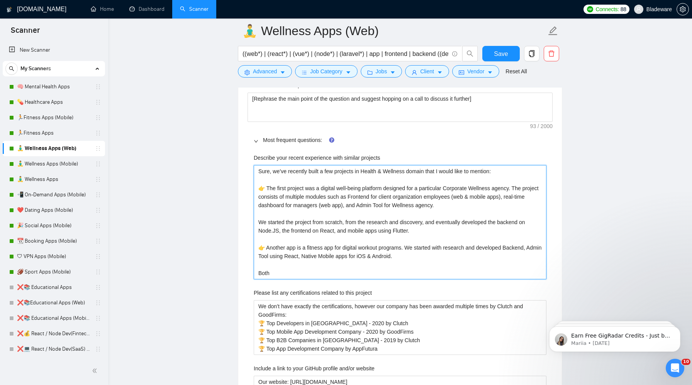
type projects "Sure, we’ve recently built a few projects in Health & Wellness domain that I wo…"
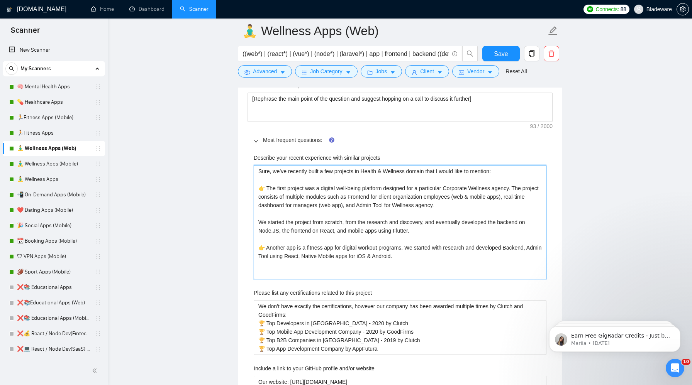
paste projects "Both projects can be found in the Portfolio section."
type projects "Sure, we’ve recently built a few projects in Health & Wellness domain that I wo…"
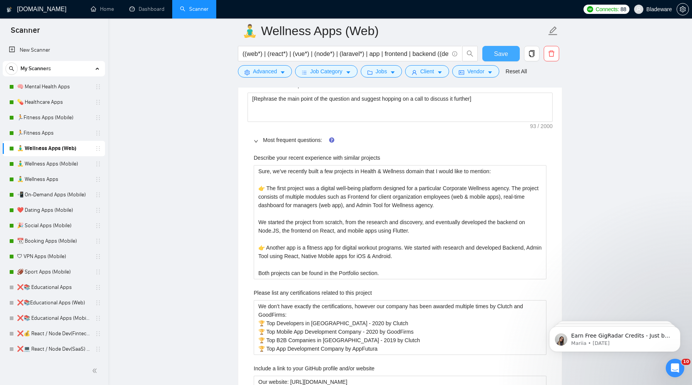
click at [493, 53] on button "Save" at bounding box center [500, 53] width 37 height 15
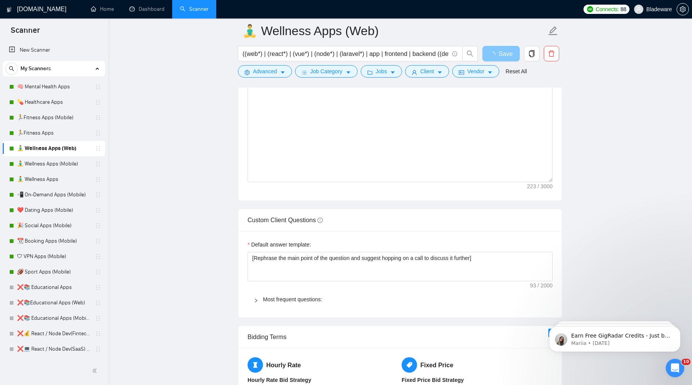
scroll to position [1033, 0]
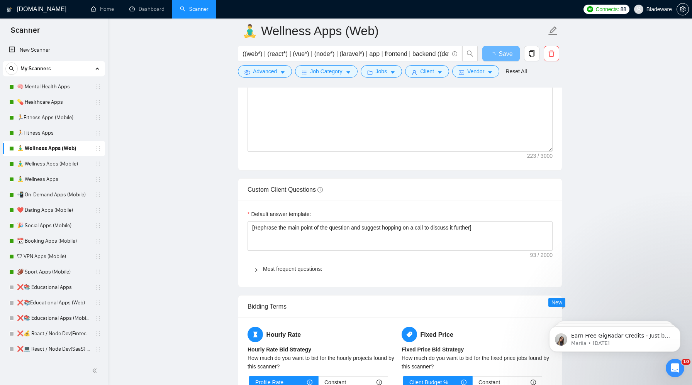
click at [263, 273] on span "Most frequent questions:" at bounding box center [404, 269] width 283 height 8
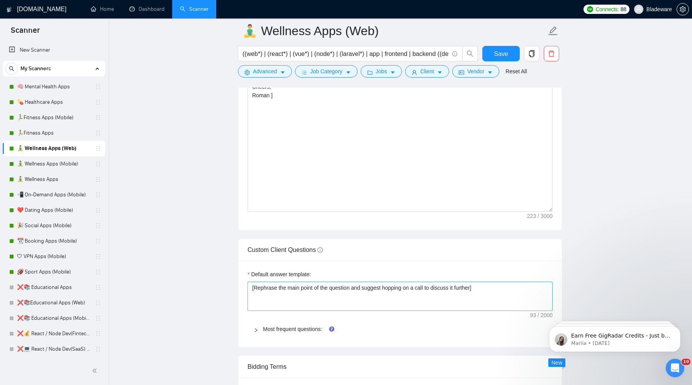
scroll to position [1002, 0]
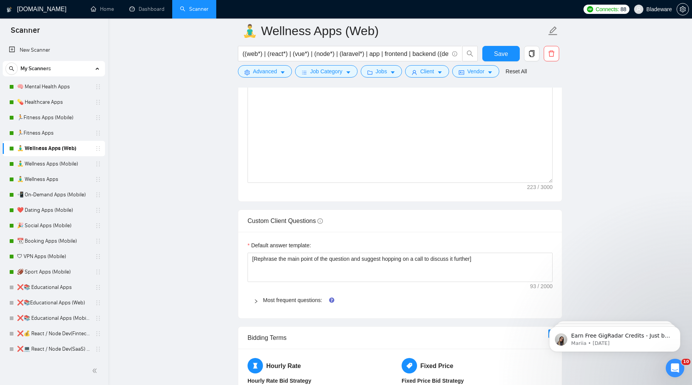
click at [261, 297] on div at bounding box center [258, 300] width 9 height 8
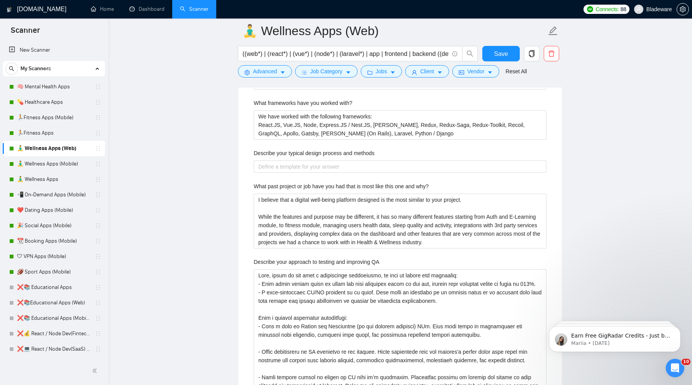
scroll to position [1462, 0]
click at [491, 54] on button "Save" at bounding box center [500, 53] width 37 height 15
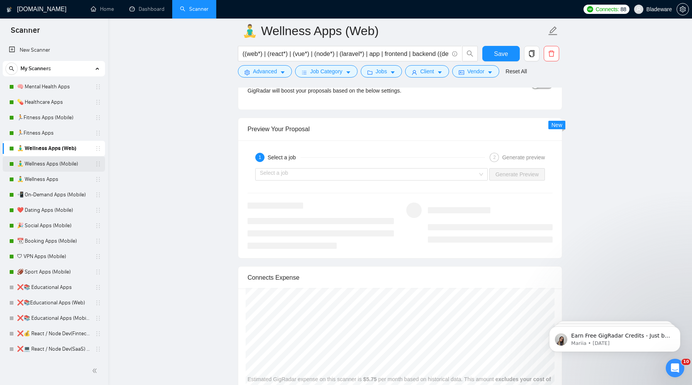
click at [42, 161] on link "🧘‍♂️ Wellness Apps (Mobile)" at bounding box center [53, 163] width 73 height 15
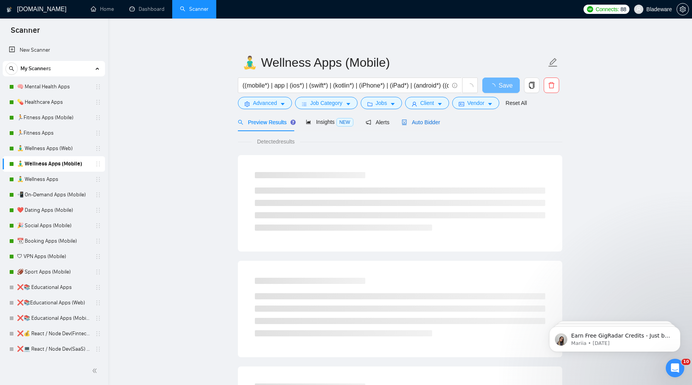
click at [420, 119] on div "Auto Bidder" at bounding box center [420, 122] width 38 height 8
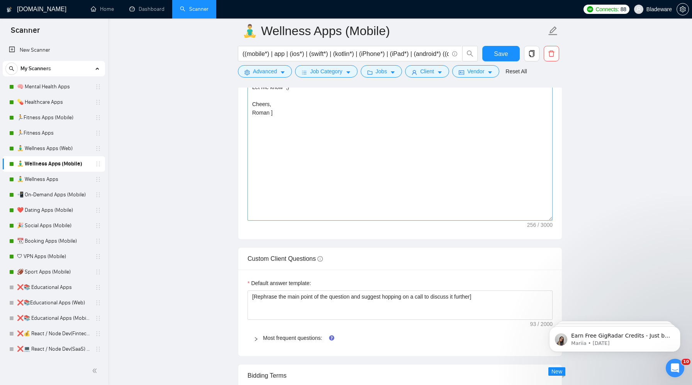
scroll to position [980, 0]
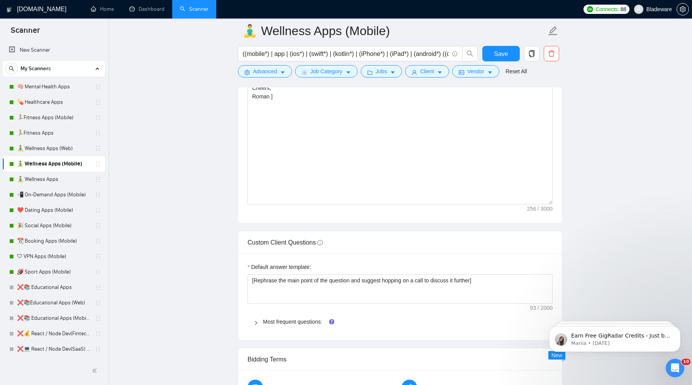
click at [259, 322] on div at bounding box center [258, 322] width 9 height 8
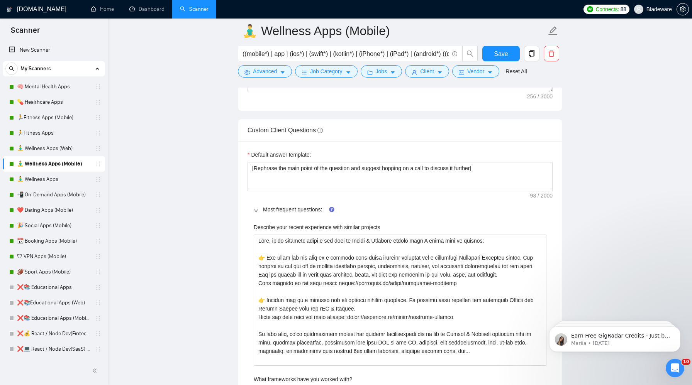
scroll to position [1126, 0]
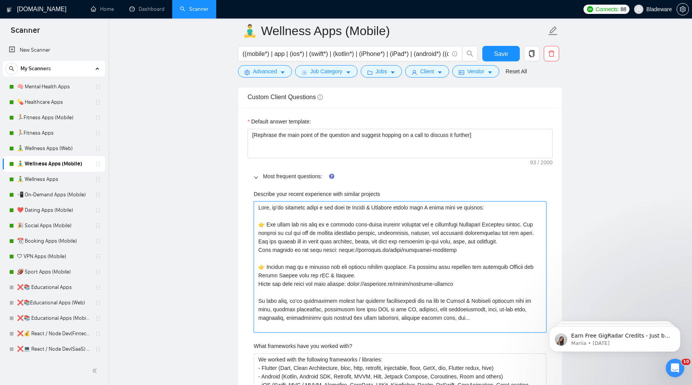
drag, startPoint x: 464, startPoint y: 260, endPoint x: 232, endPoint y: 261, distance: 232.4
type projects "Sure, we’ve recently built a few apps in Health & Wellness domain that I would …"
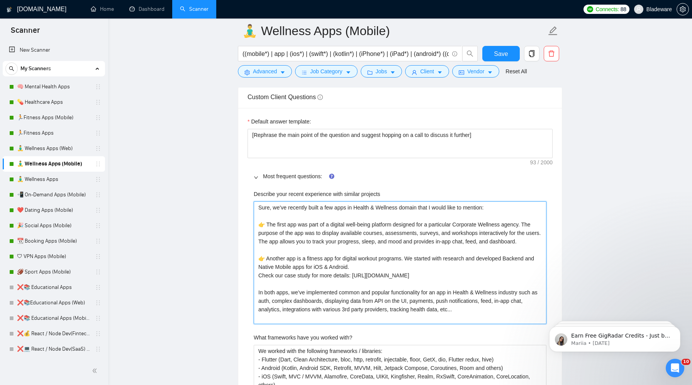
drag, startPoint x: 478, startPoint y: 284, endPoint x: 247, endPoint y: 284, distance: 230.5
drag, startPoint x: 484, startPoint y: 319, endPoint x: 299, endPoint y: 298, distance: 186.4
click at [299, 298] on projects "Sure, we’ve recently built a few apps in Health & Wellness domain that I would …" at bounding box center [400, 263] width 293 height 123
click at [452, 277] on projects "Sure, we’ve recently built a few apps in Health & Wellness domain that I would …" at bounding box center [400, 263] width 293 height 123
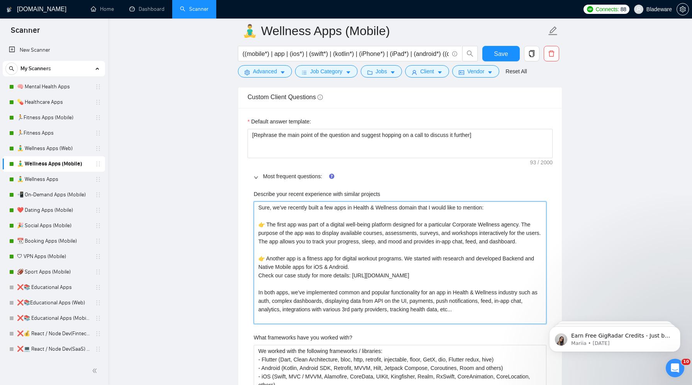
drag, startPoint x: 476, startPoint y: 288, endPoint x: 202, endPoint y: 288, distance: 274.9
type projects "Sure, we’ve recently built a few apps in Health & Wellness domain that I would …"
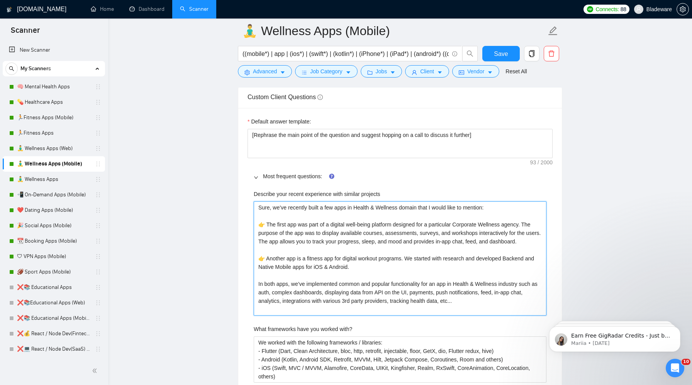
click at [483, 307] on projects "Sure, we’ve recently built a few apps in Health & Wellness domain that I would …" at bounding box center [400, 259] width 293 height 114
type projects "Sure, we’ve recently built a few apps in Health & Wellness domain that I would …"
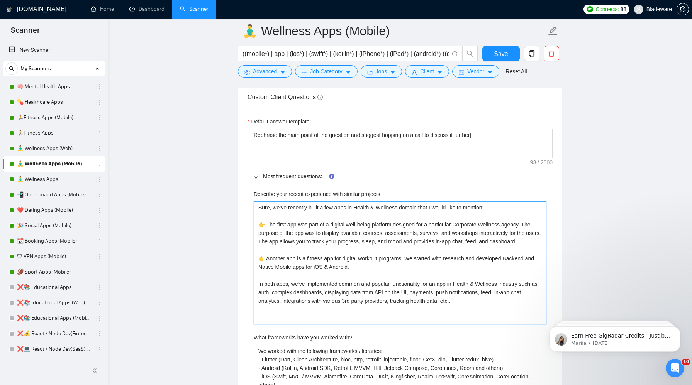
type projects "Sure, we’ve recently built a few apps in Health & Wellness domain that I would …"
paste projects "Both projects can be found in the Portfolio section."
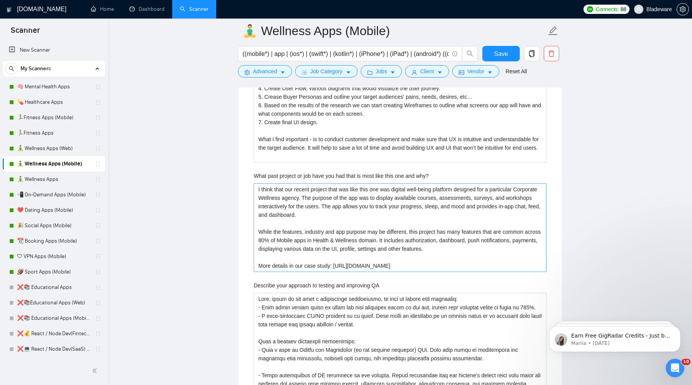
scroll to position [1624, 0]
type projects "Sure, we’ve recently built a few apps in Health & Wellness domain that I would …"
drag, startPoint x: 462, startPoint y: 268, endPoint x: 229, endPoint y: 268, distance: 233.5
click at [229, 268] on main "🧘‍♂️ Wellness Apps (Mobile) ((mobile*) | app | (ios*) | (swift*) | (kotlin*) | …" at bounding box center [399, 14] width 559 height 3214
type why\? "I think that our recent project that was like this one was digital well-being p…"
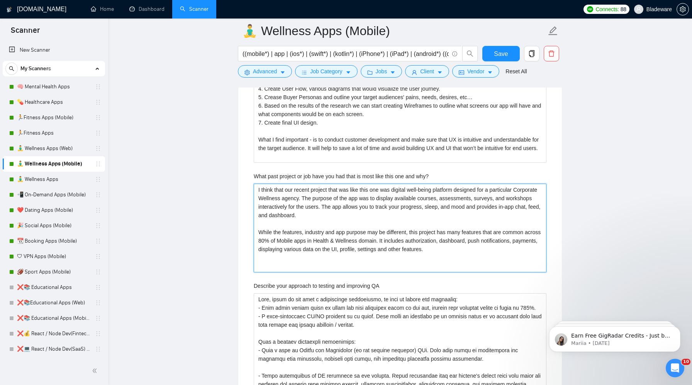
type why\? "I think that our recent project that was like this one was digital well-being p…"
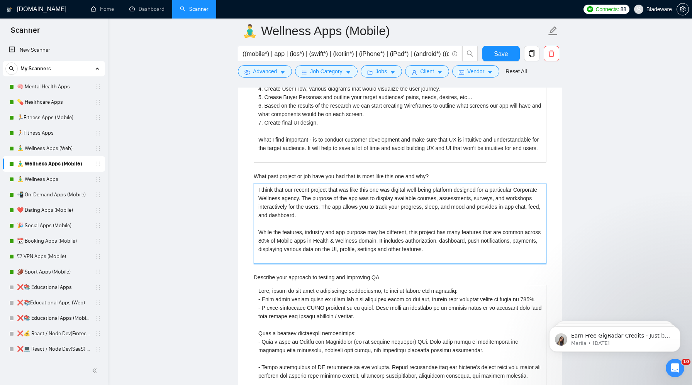
type why\? "I think that our recent project that was like this one was digital well-being p…"
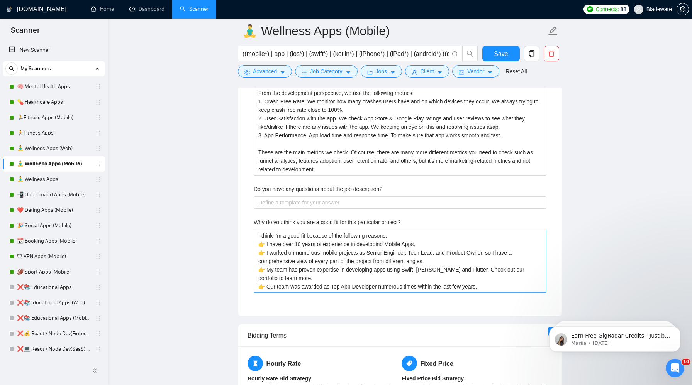
scroll to position [1973, 0]
type why\? "I think that our recent project that was like this one was digital well-being p…"
click at [490, 56] on button "Save" at bounding box center [500, 53] width 37 height 15
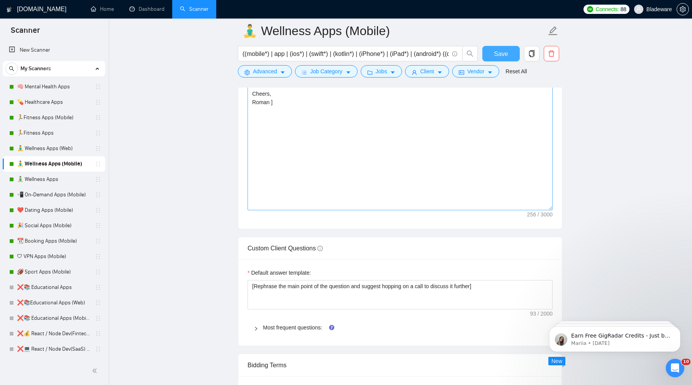
scroll to position [1001, 0]
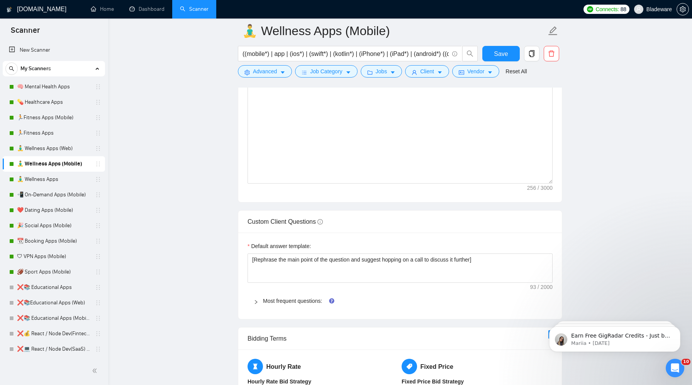
click at [258, 301] on icon "right" at bounding box center [256, 302] width 5 height 5
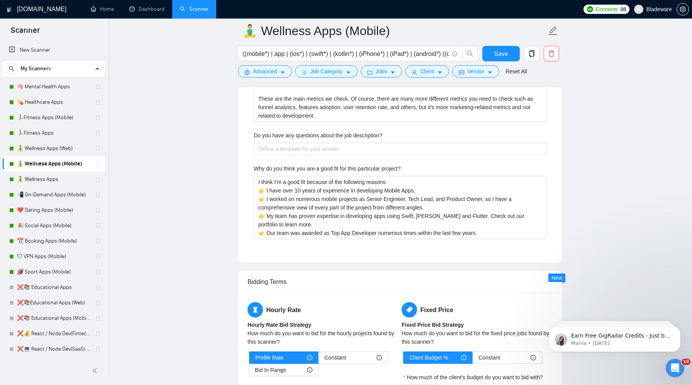
scroll to position [2030, 0]
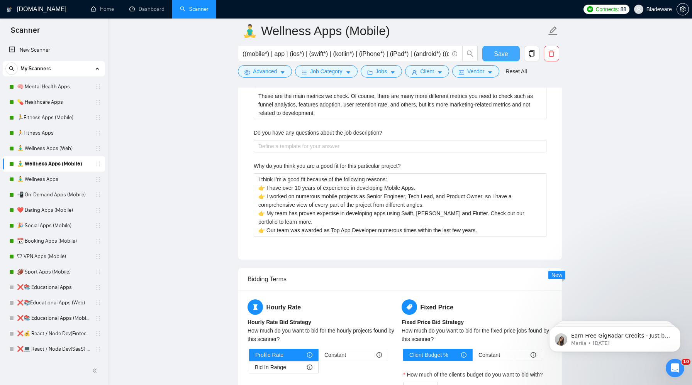
click at [489, 51] on button "Save" at bounding box center [500, 53] width 37 height 15
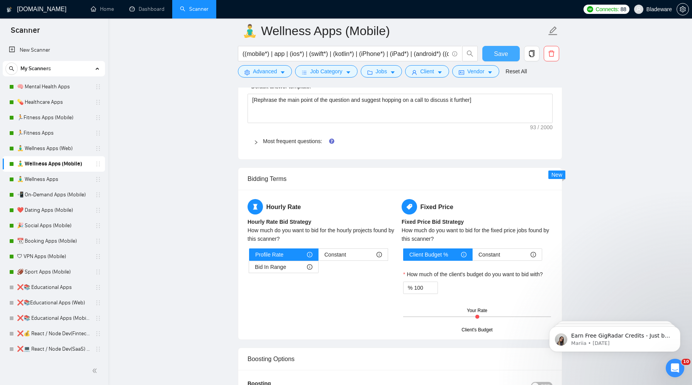
scroll to position [1060, 0]
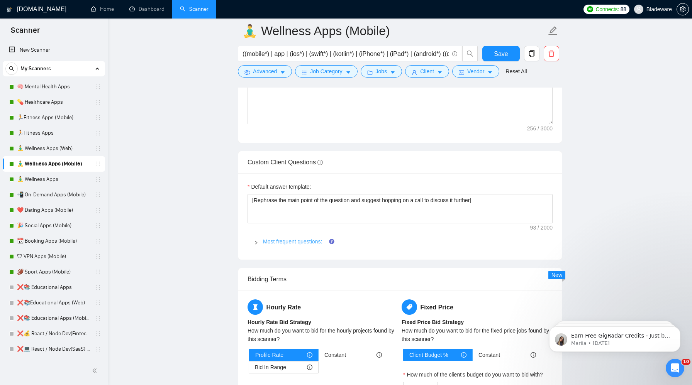
click at [268, 241] on link "Most frequent questions:" at bounding box center [292, 242] width 59 height 6
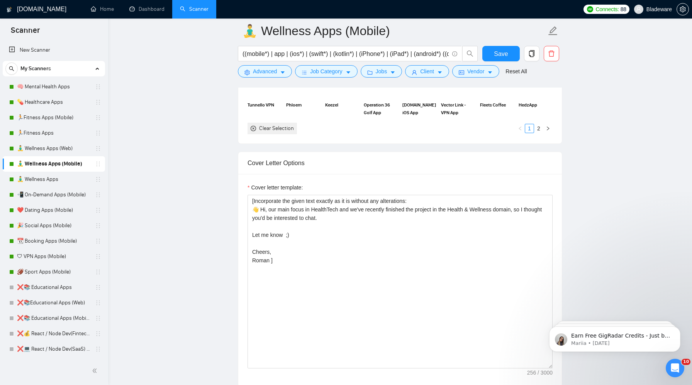
scroll to position [811, 0]
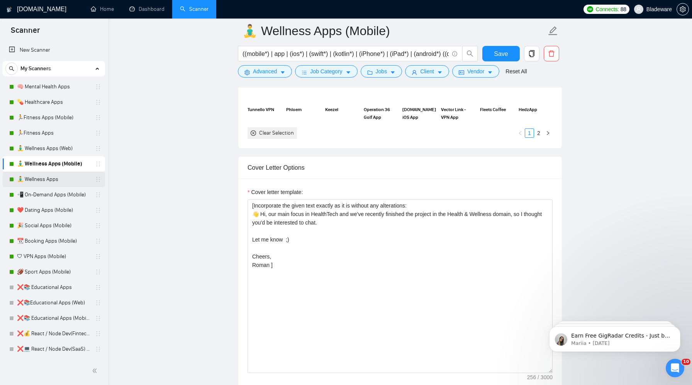
click at [59, 183] on link "🧘‍♂️ Wellness Apps" at bounding box center [53, 179] width 73 height 15
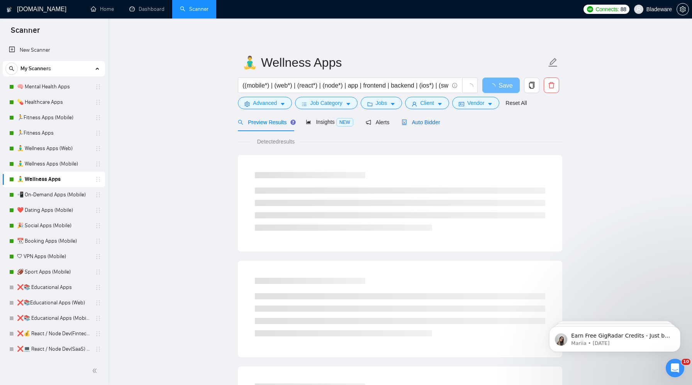
click at [430, 123] on span "Auto Bidder" at bounding box center [420, 122] width 38 height 6
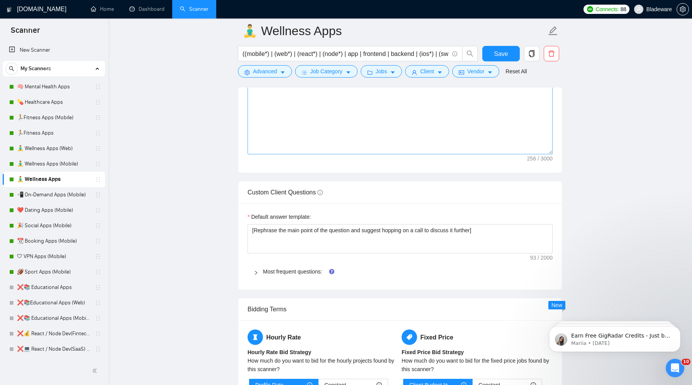
scroll to position [1046, 0]
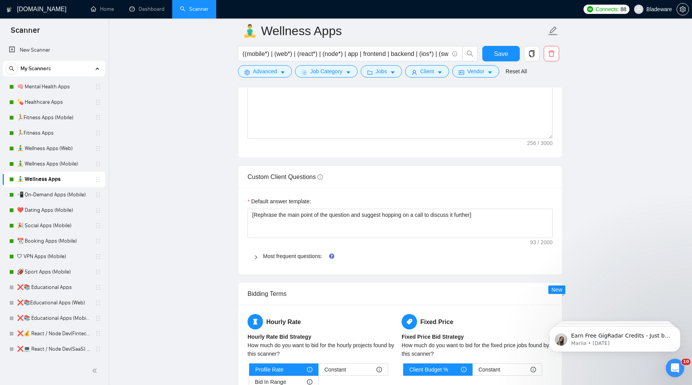
click at [258, 259] on div at bounding box center [258, 256] width 9 height 8
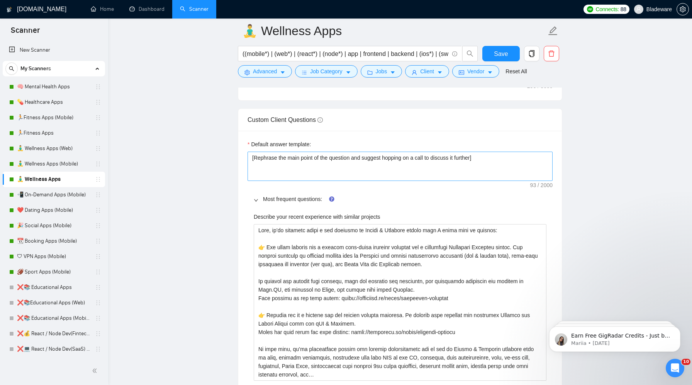
scroll to position [1104, 0]
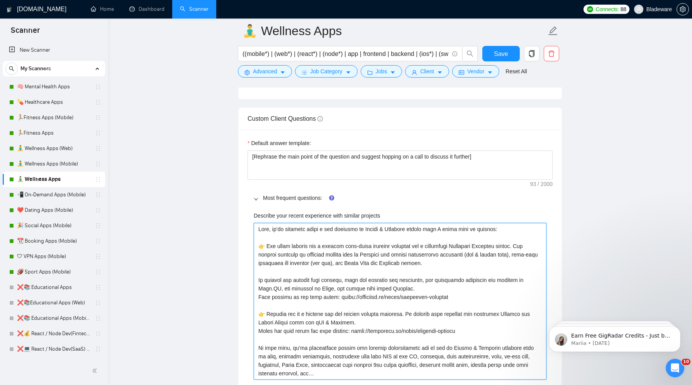
drag, startPoint x: 461, startPoint y: 295, endPoint x: 176, endPoint y: 296, distance: 285.3
type projects "Sure, we’ve recently built a few projects in Health & Wellness domain that I wo…"
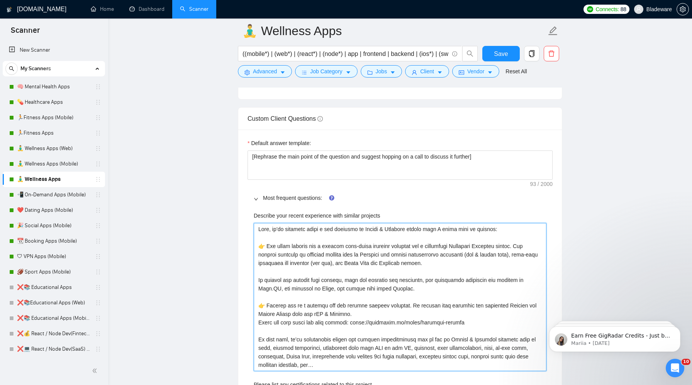
drag, startPoint x: 471, startPoint y: 322, endPoint x: 254, endPoint y: 320, distance: 217.3
click at [254, 320] on projects "Describe your recent experience with similar projects" at bounding box center [400, 297] width 293 height 148
type projects "Sure, we’ve recently built a few projects in Health & Wellness domain that I wo…"
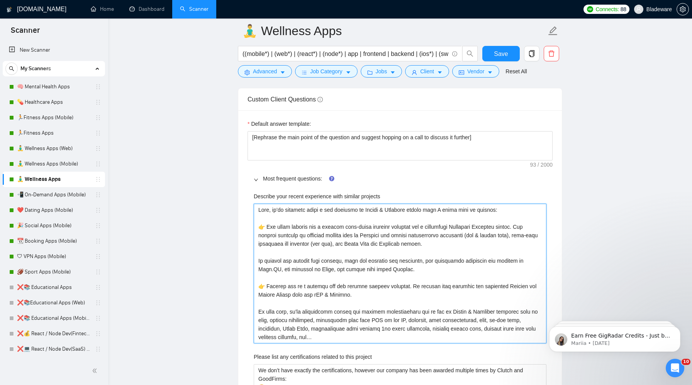
scroll to position [1125, 0]
click at [325, 334] on projects "Describe your recent experience with similar projects" at bounding box center [400, 272] width 293 height 140
type projects "Sure, we’ve recently built a few projects in Health & Wellness domain that I wo…"
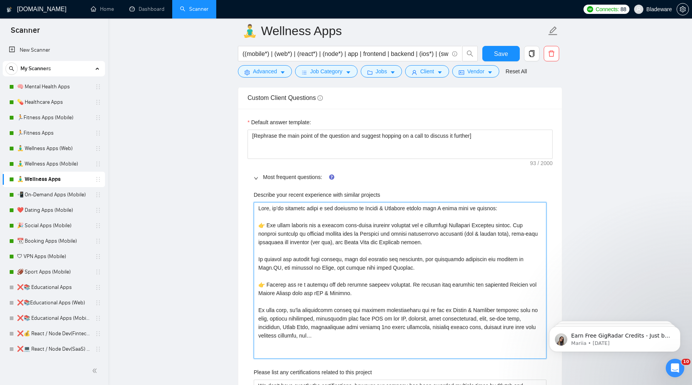
type projects "Sure, we’ve recently built a few projects in Health & Wellness domain that I wo…"
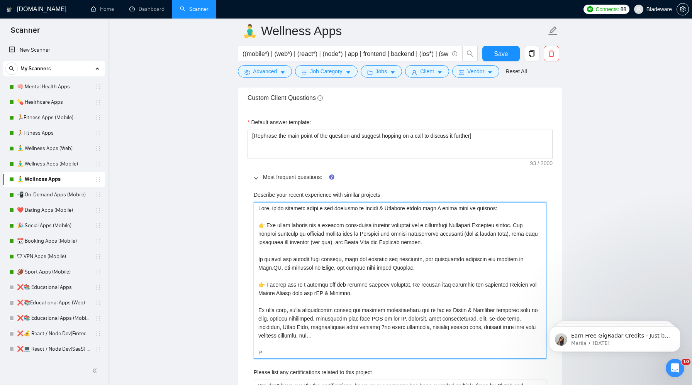
type projects "Sure, we’ve recently built a few projects in Health & Wellness domain that I wo…"
paste projects "Both projects can be found in the Portfolio section."
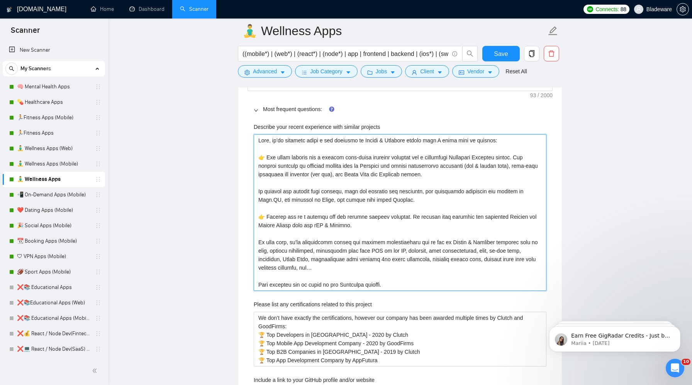
scroll to position [1199, 0]
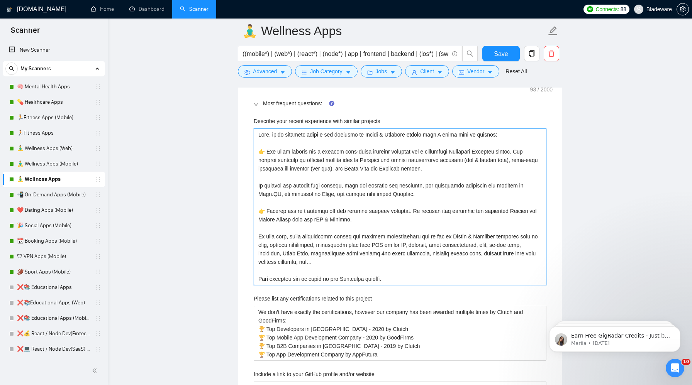
click at [258, 134] on projects "Describe your recent experience with similar projects" at bounding box center [400, 207] width 293 height 157
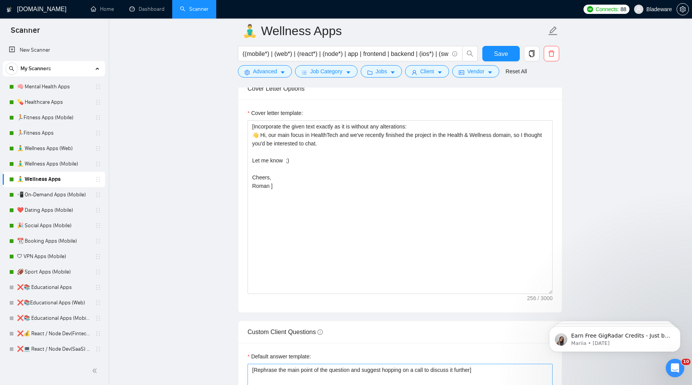
scroll to position [890, 0]
type projects "Sure, we’ve recently built a few projects in Health & Wellness domain that I wo…"
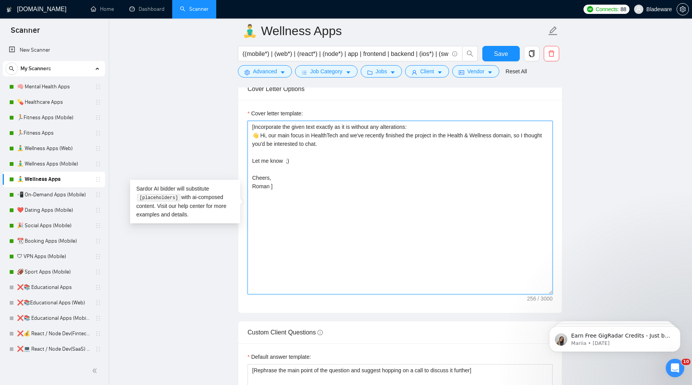
drag, startPoint x: 422, startPoint y: 127, endPoint x: 247, endPoint y: 127, distance: 174.9
click at [247, 127] on div "Cover letter template: ​[Incorporate the given text exactly as it is without an…" at bounding box center [399, 206] width 323 height 213
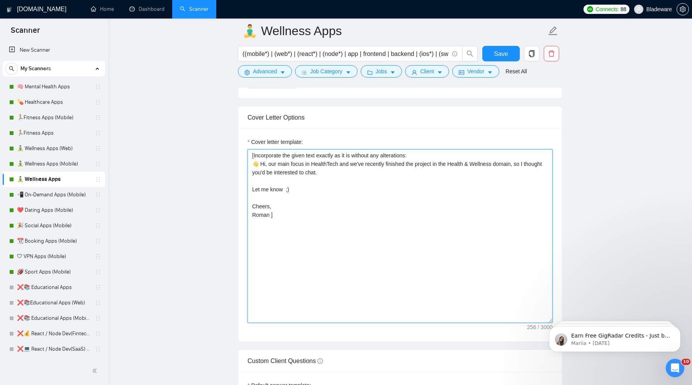
scroll to position [831, 0]
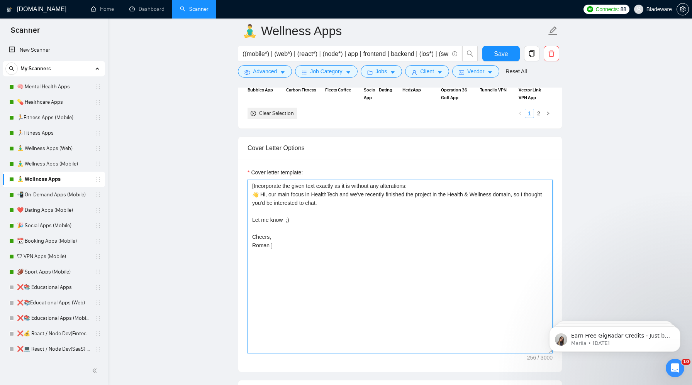
click at [447, 198] on textarea "​[Incorporate the given text exactly as it is without any alterations: 👋 Hi, ou…" at bounding box center [399, 267] width 305 height 174
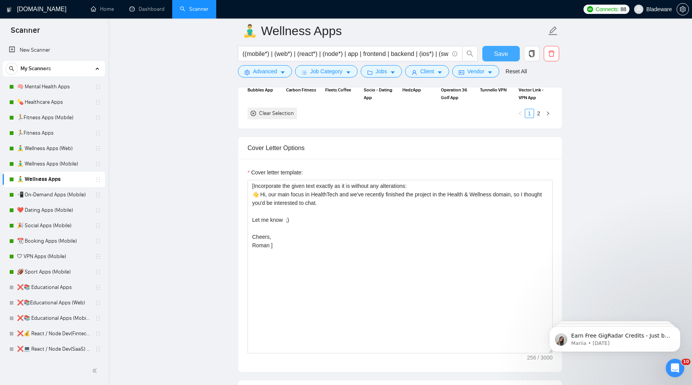
click at [496, 56] on span "Save" at bounding box center [501, 54] width 14 height 10
click at [44, 198] on link "📲 On-Demand Apps (Mobile)" at bounding box center [53, 194] width 73 height 15
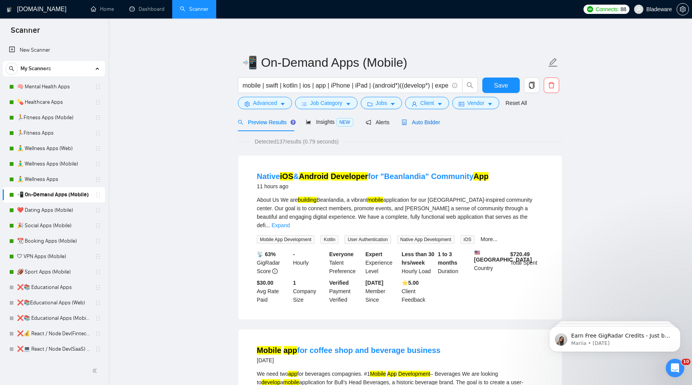
click at [417, 120] on span "Auto Bidder" at bounding box center [420, 122] width 38 height 6
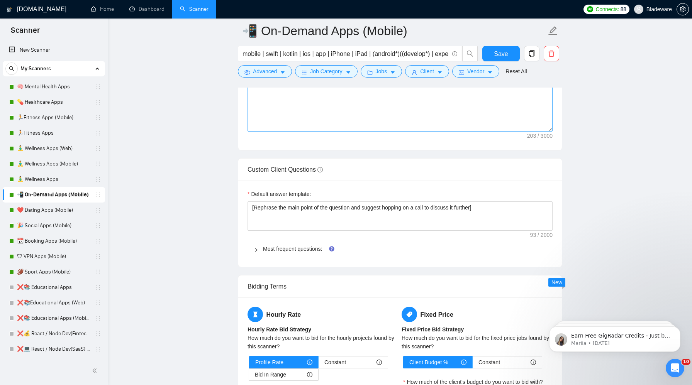
scroll to position [1121, 0]
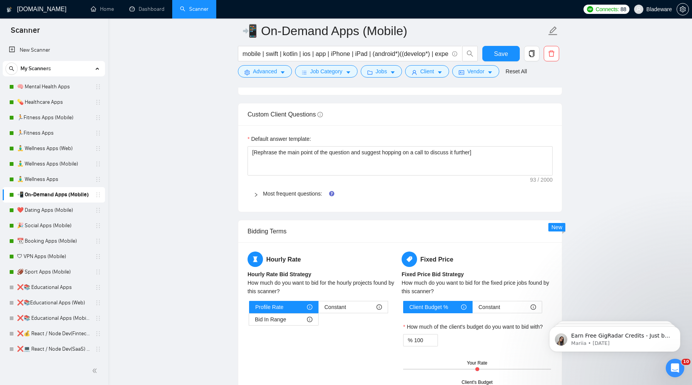
click at [252, 194] on div "Most frequent questions:" at bounding box center [399, 194] width 305 height 18
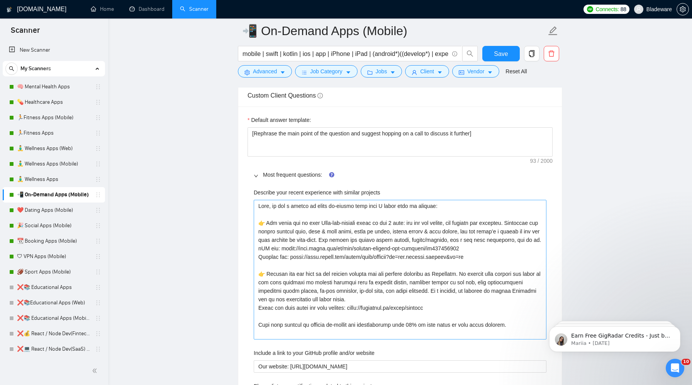
scroll to position [1149, 0]
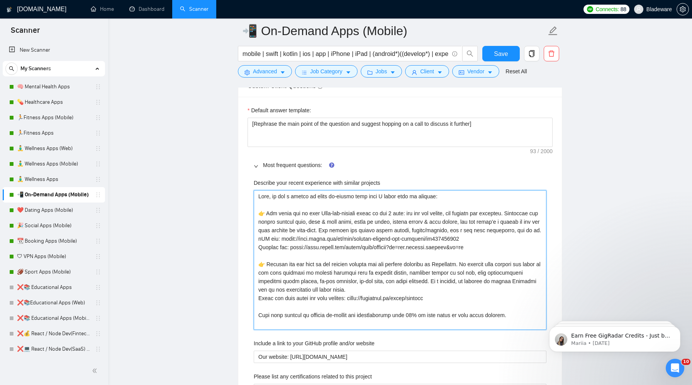
drag, startPoint x: 448, startPoint y: 310, endPoint x: 222, endPoint y: 310, distance: 226.2
type projects "Sure, we had a chance to build on-demand apps that I would like to mention: 👉 T…"
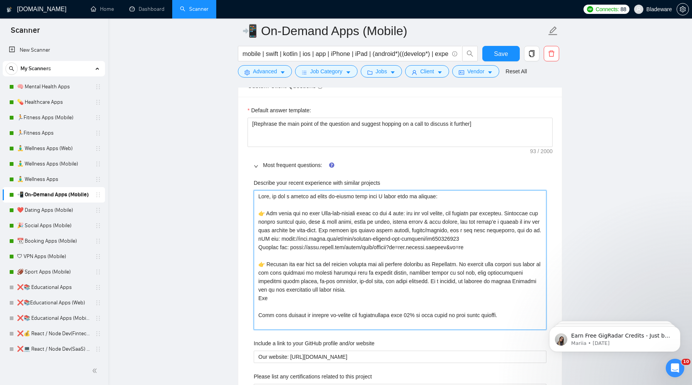
type projects "Sure, we had a chance to build on-demand apps that I would like to mention: 👉 T…"
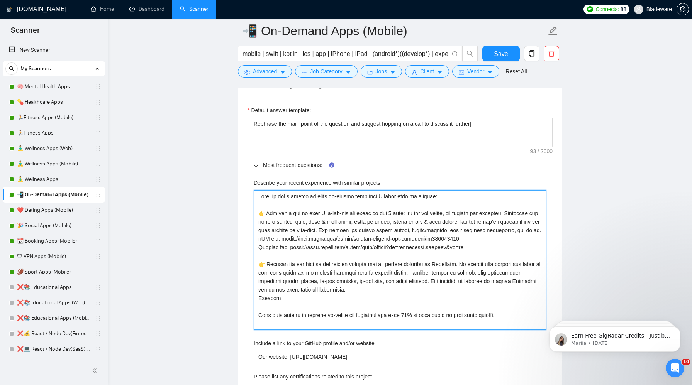
type projects "Sure, we had a chance to build on-demand apps that I would like to mention: 👉 T…"
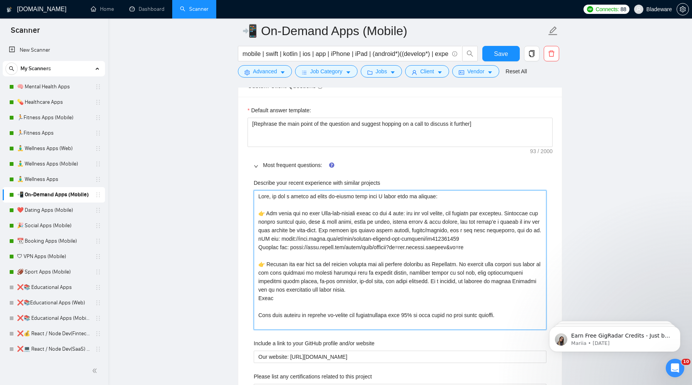
type projects "Sure, we had a chance to build on-demand apps that I would like to mention: 👉 T…"
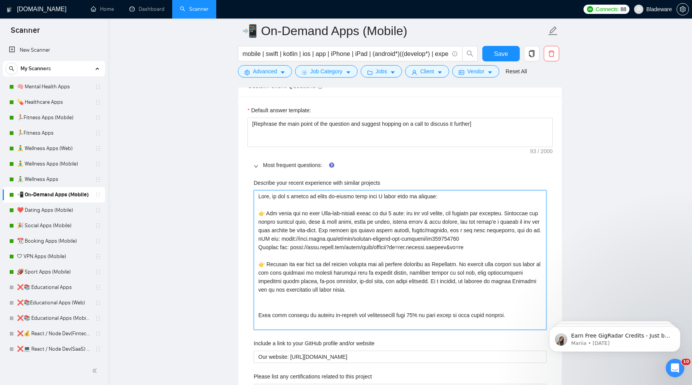
click at [296, 276] on projects "Describe your recent experience with similar projects" at bounding box center [400, 260] width 293 height 140
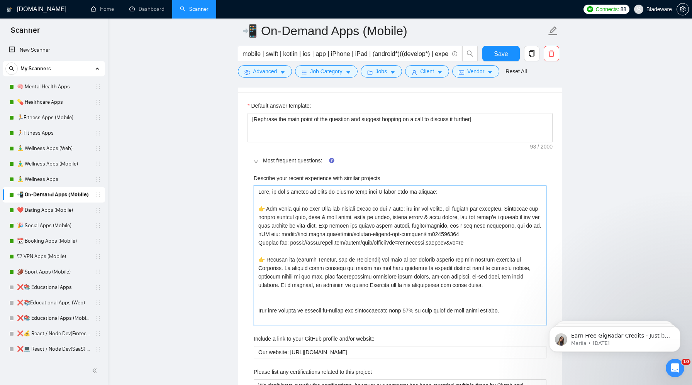
click at [388, 308] on projects "Describe your recent experience with similar projects" at bounding box center [400, 256] width 293 height 140
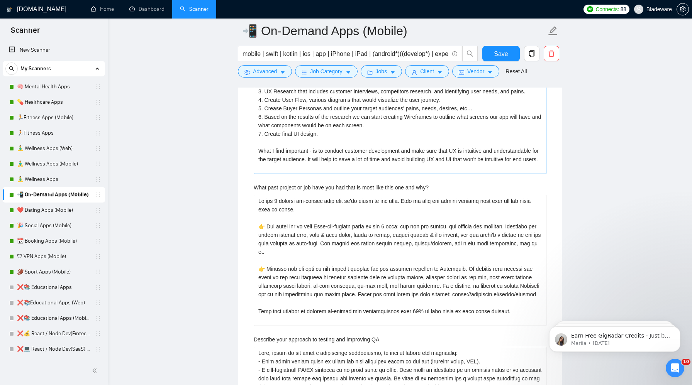
scroll to position [1634, 0]
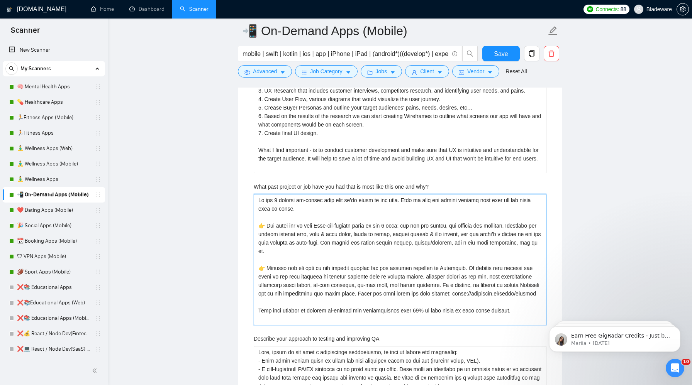
drag, startPoint x: 370, startPoint y: 300, endPoint x: 396, endPoint y: 295, distance: 26.6
click at [395, 295] on why\? "What past project or job have you had that is most like this one and why?" at bounding box center [400, 259] width 293 height 131
drag, startPoint x: 410, startPoint y: 305, endPoint x: 396, endPoint y: 293, distance: 18.5
click at [396, 293] on why\? "What past project or job have you had that is most like this one and why?" at bounding box center [400, 259] width 293 height 131
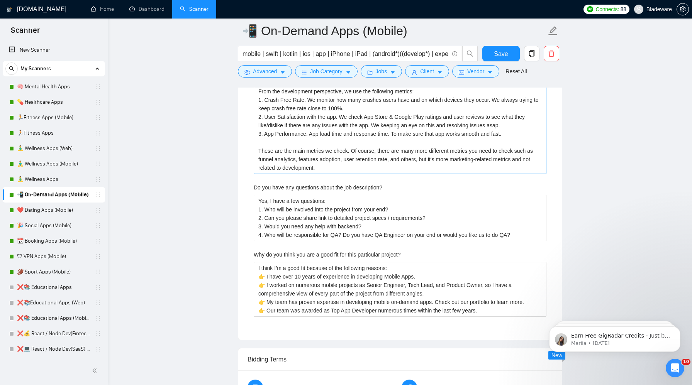
scroll to position [2038, 0]
click at [495, 52] on span "Save" at bounding box center [501, 54] width 14 height 10
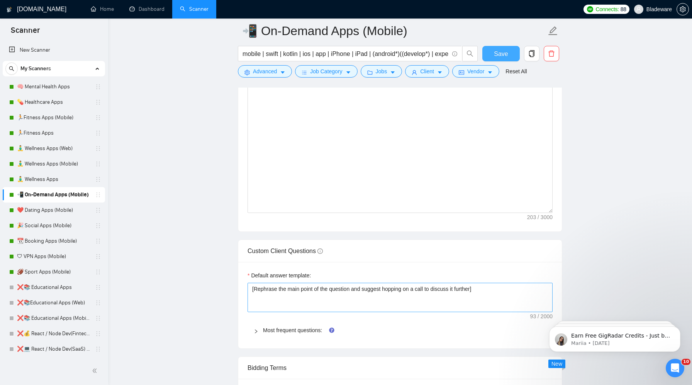
scroll to position [992, 0]
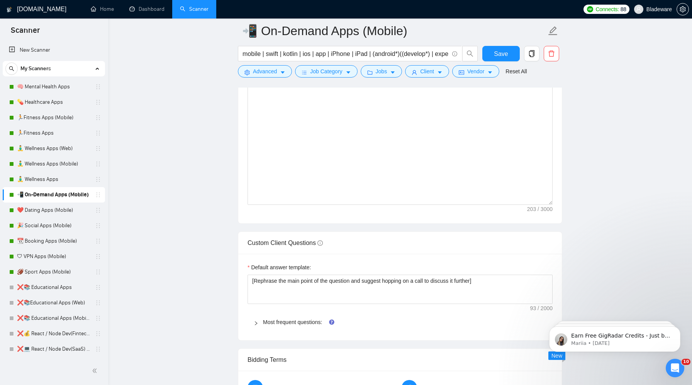
click at [258, 320] on div at bounding box center [258, 322] width 9 height 8
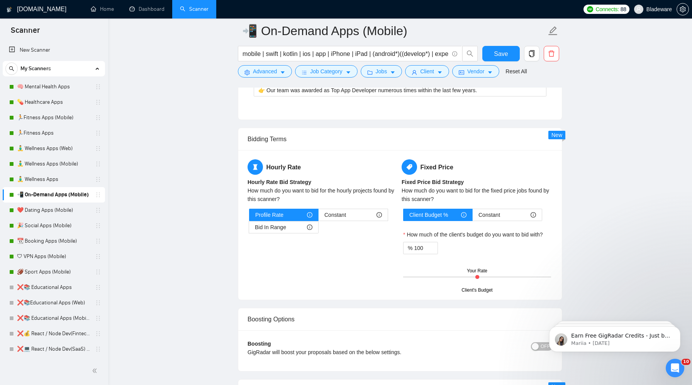
scroll to position [2280, 0]
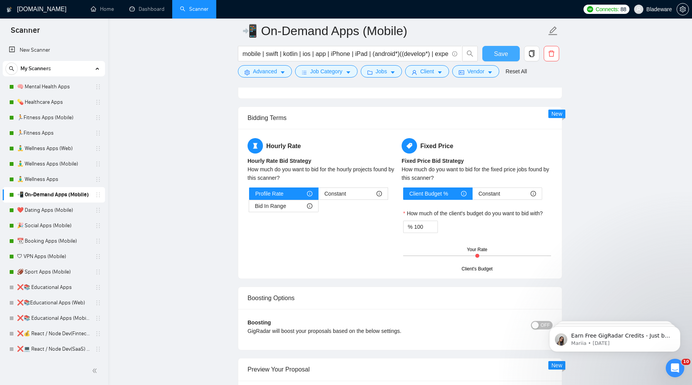
click at [498, 53] on span "Save" at bounding box center [501, 54] width 14 height 10
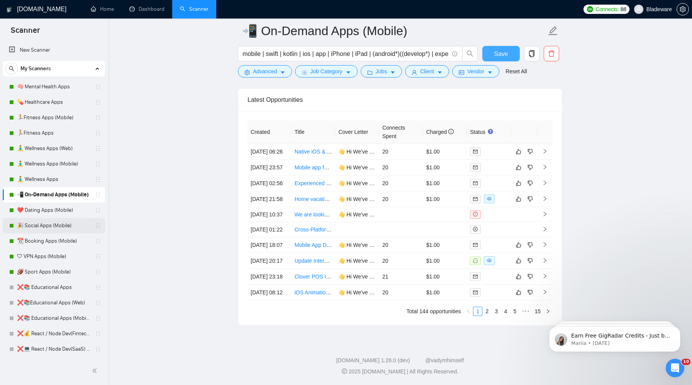
scroll to position [2024, 0]
click at [40, 209] on link "❤️ Dating Apps (Mobile)" at bounding box center [53, 210] width 73 height 15
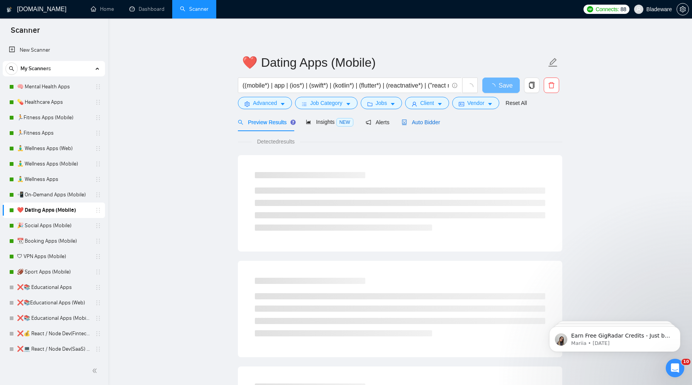
click at [416, 121] on span "Auto Bidder" at bounding box center [420, 122] width 38 height 6
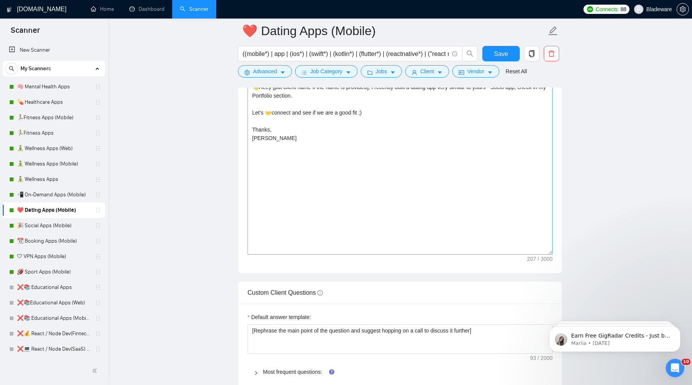
scroll to position [1001, 0]
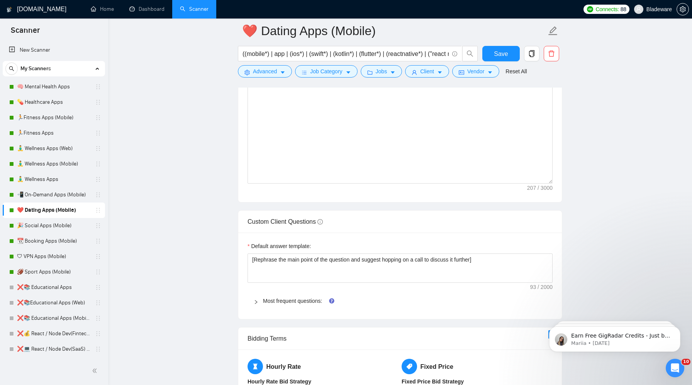
click at [261, 304] on div at bounding box center [258, 301] width 9 height 8
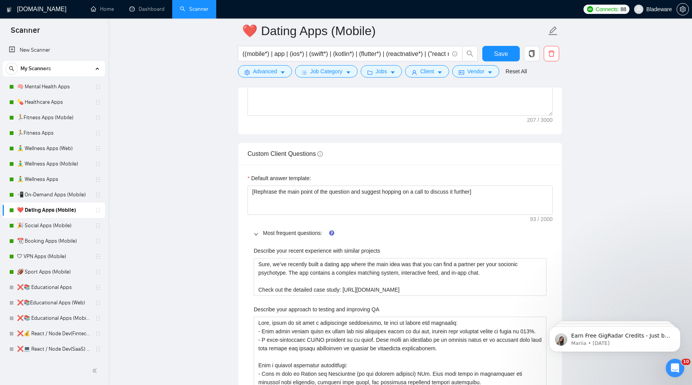
scroll to position [1080, 0]
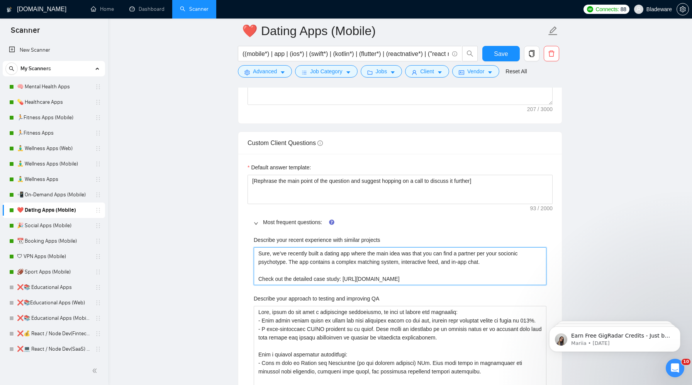
drag, startPoint x: 435, startPoint y: 276, endPoint x: 285, endPoint y: 279, distance: 150.2
click at [285, 279] on projects "Sure, we’ve recently built a dating app where the main idea was that you can fi…" at bounding box center [400, 266] width 293 height 38
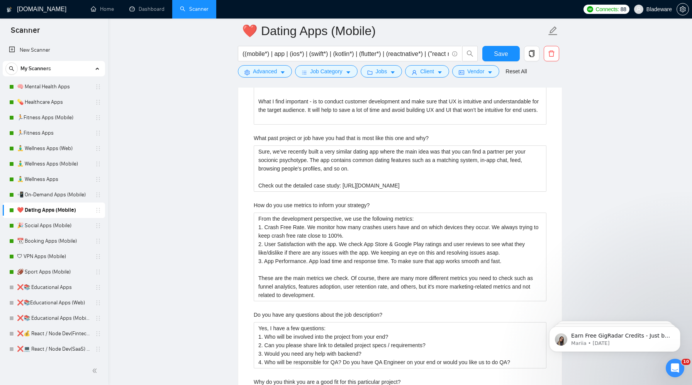
scroll to position [1746, 0]
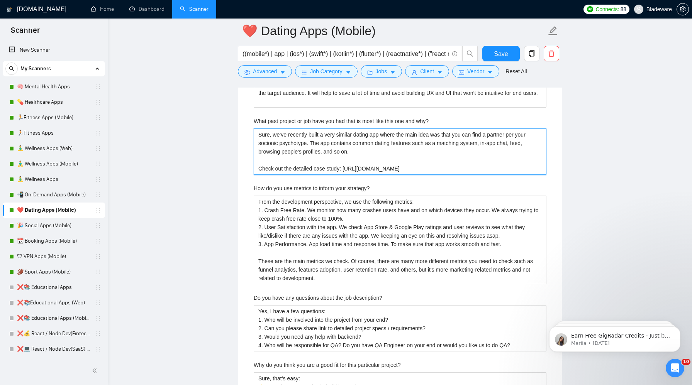
drag, startPoint x: 434, startPoint y: 168, endPoint x: 242, endPoint y: 168, distance: 192.2
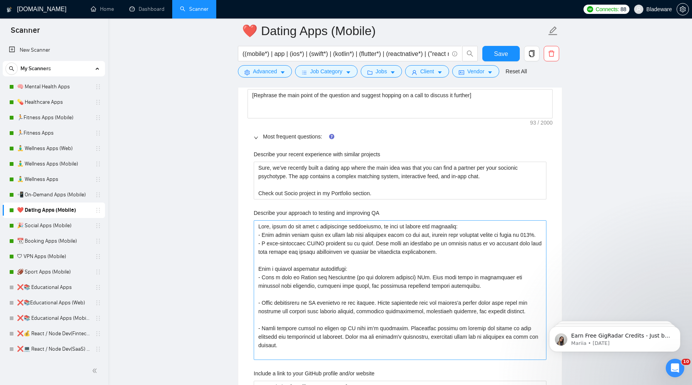
scroll to position [1166, 0]
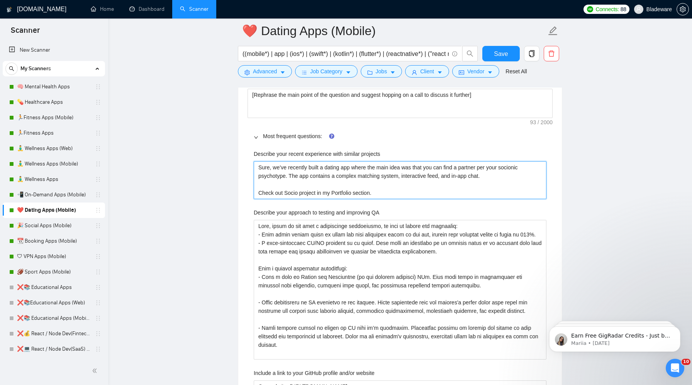
drag, startPoint x: 381, startPoint y: 191, endPoint x: 230, endPoint y: 191, distance: 150.9
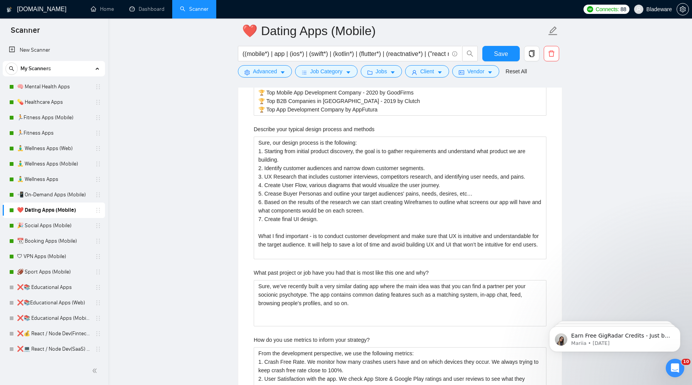
scroll to position [1644, 0]
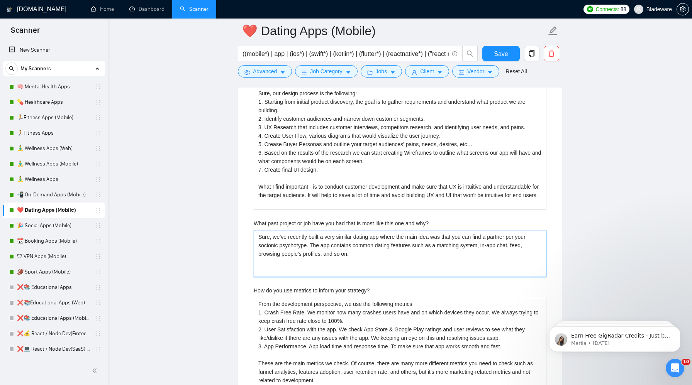
click at [319, 267] on why\? "Sure, we’ve recently built a very similar dating app where the main idea was th…" at bounding box center [400, 254] width 293 height 46
paste why\? "Check out Socio project in my Portfolio section."
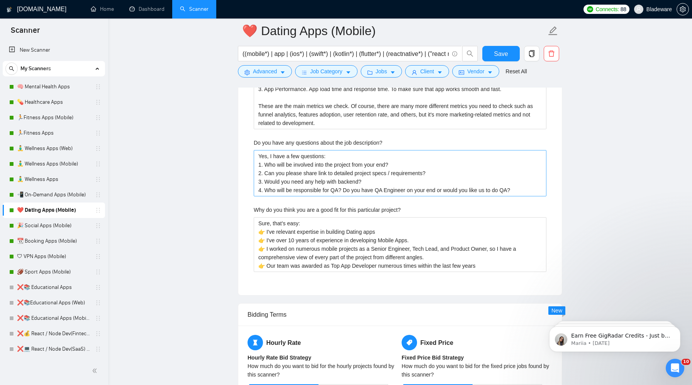
scroll to position [1913, 0]
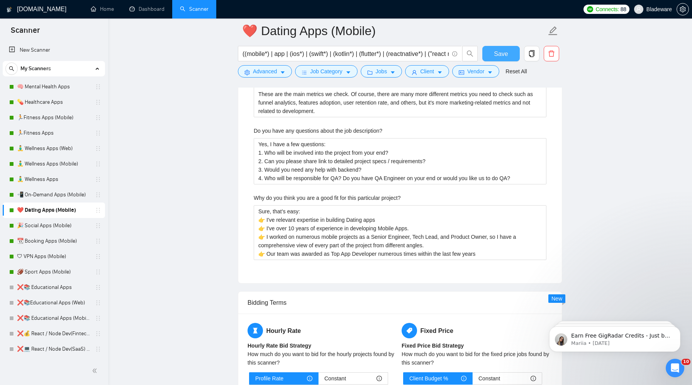
click at [499, 53] on span "Save" at bounding box center [501, 54] width 14 height 10
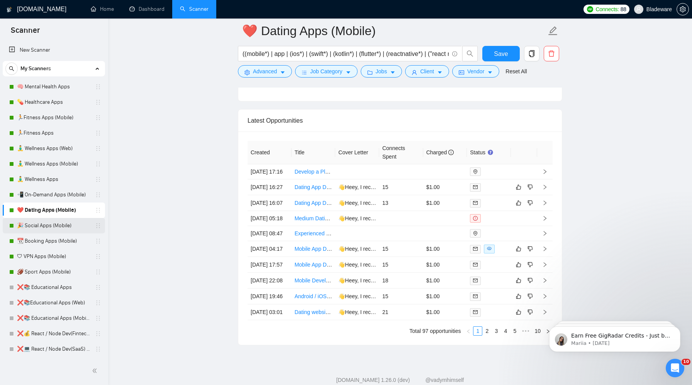
click at [44, 224] on link "🎉 Social Apps (Mobile)" at bounding box center [53, 225] width 73 height 15
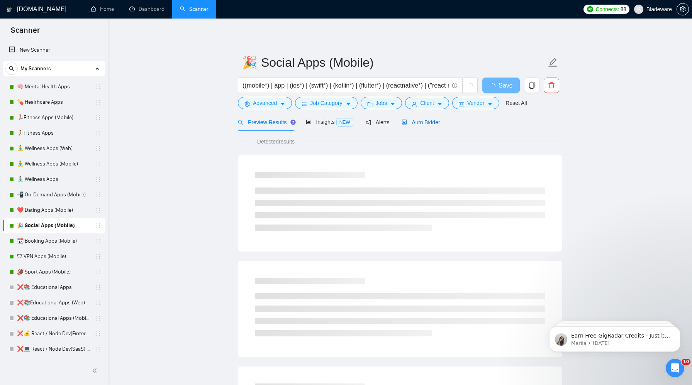
click at [430, 121] on span "Auto Bidder" at bounding box center [420, 122] width 38 height 6
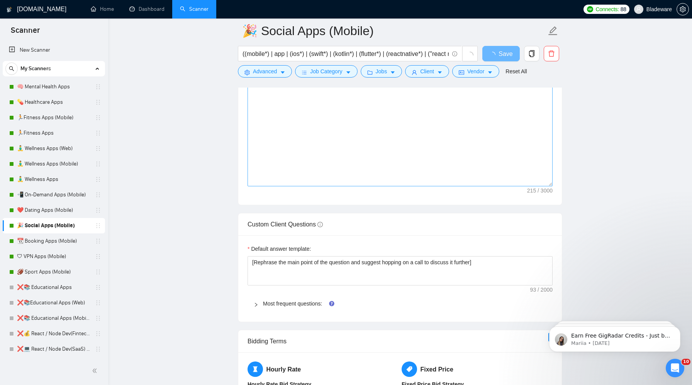
scroll to position [996, 0]
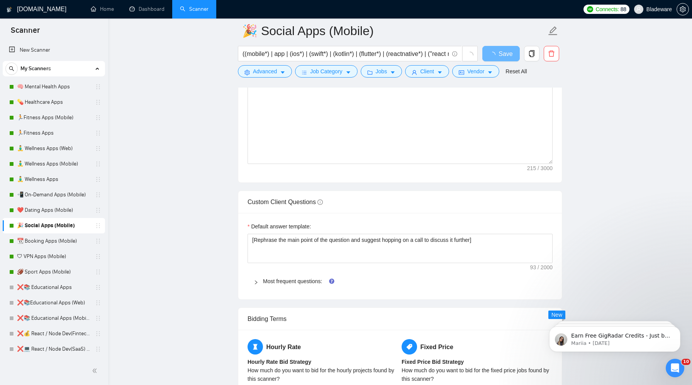
click at [257, 279] on div at bounding box center [258, 281] width 9 height 8
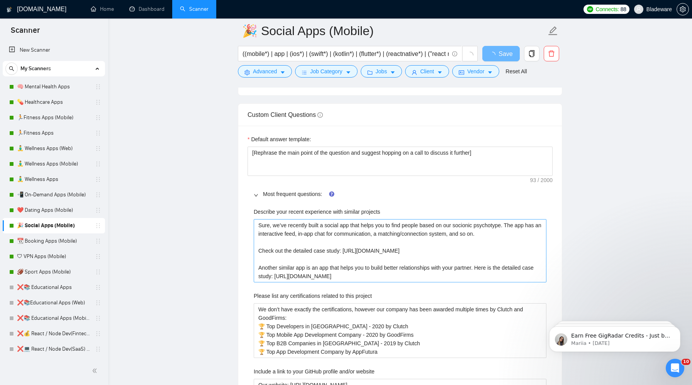
scroll to position [1083, 0]
drag, startPoint x: 440, startPoint y: 246, endPoint x: 301, endPoint y: 251, distance: 139.1
click at [300, 252] on projects "Sure, we’ve recently built a social app that helps you to find people based on …" at bounding box center [400, 251] width 293 height 63
drag, startPoint x: 434, startPoint y: 254, endPoint x: 205, endPoint y: 254, distance: 228.9
click at [205, 254] on main "🎉 Social Apps (Mobile) ((mobile*) | app | (ios*) | (swift*) | (kotlin*) | (flut…" at bounding box center [399, 321] width 559 height 2747
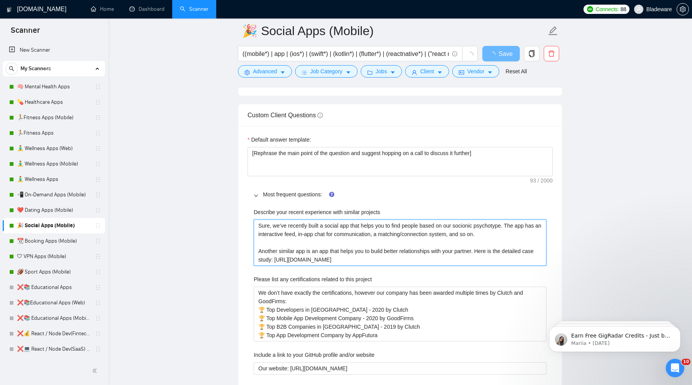
drag, startPoint x: 308, startPoint y: 225, endPoint x: 279, endPoint y: 225, distance: 28.6
click at [279, 225] on projects "Sure, we’ve recently built a social app that helps you to find people based on …" at bounding box center [400, 243] width 293 height 46
drag, startPoint x: 386, startPoint y: 261, endPoint x: 487, endPoint y: 246, distance: 102.6
click at [487, 246] on projects "Sure, we built a social app that helps you to find people based on our socionic…" at bounding box center [400, 243] width 293 height 46
click at [497, 255] on projects "Sure, we built a social app that helps you to find people based on our socionic…" at bounding box center [400, 243] width 293 height 46
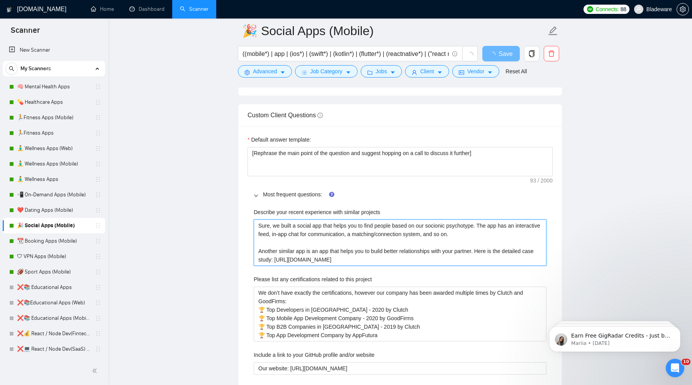
drag, startPoint x: 493, startPoint y: 261, endPoint x: 485, endPoint y: 250, distance: 13.8
click at [484, 250] on projects "Sure, we built a social app that helps you to find people based on our socionic…" at bounding box center [400, 243] width 293 height 46
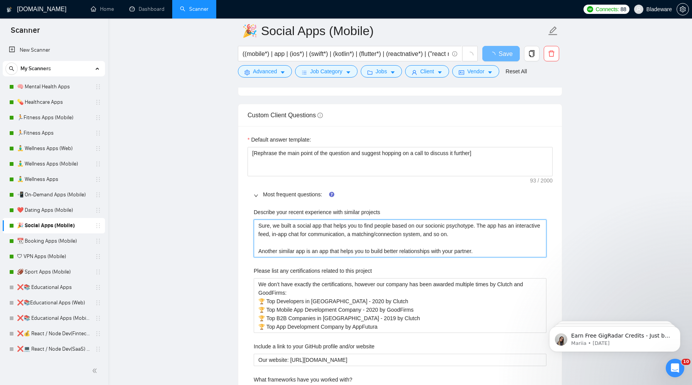
click at [498, 236] on projects "Sure, we built a social app that helps you to find people based on our socionic…" at bounding box center [400, 239] width 293 height 38
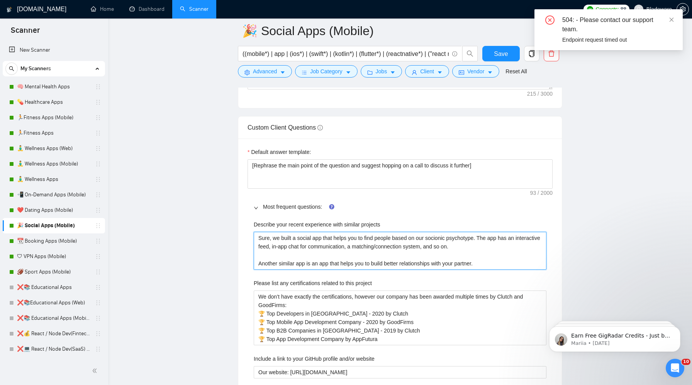
click at [491, 262] on projects "Sure, we built a social app that helps you to find people based on our socionic…" at bounding box center [400, 251] width 293 height 38
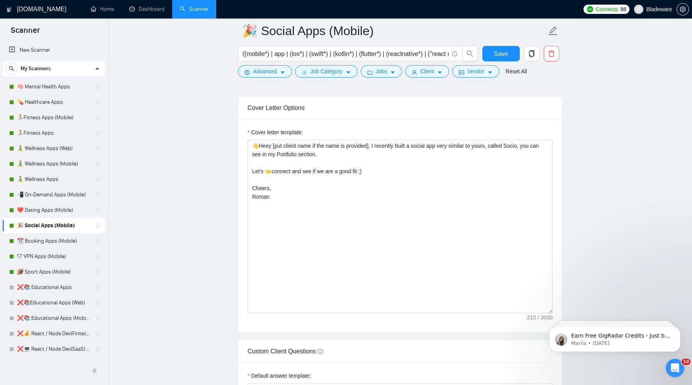
scroll to position [856, 0]
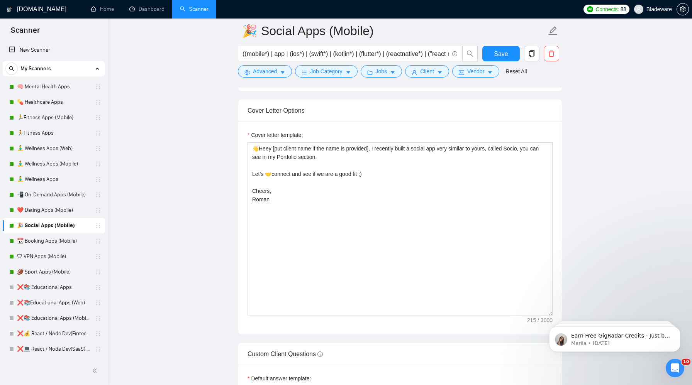
click at [498, 43] on form "🎉 Social Apps (Mobile) ((mobile*) | app | (ios*) | (swift*) | (kotlin*) | (flut…" at bounding box center [400, 50] width 324 height 63
click at [496, 53] on span "Save" at bounding box center [501, 54] width 14 height 10
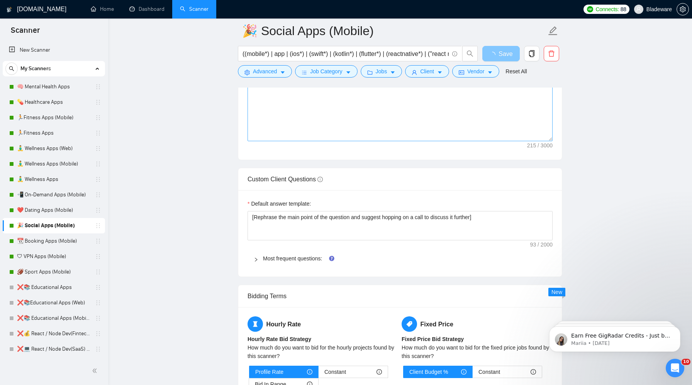
scroll to position [1042, 0]
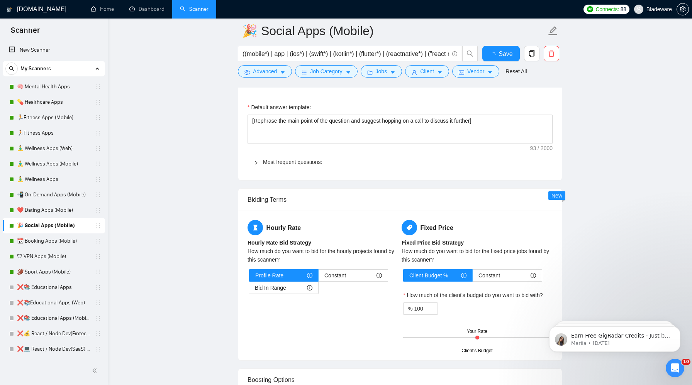
click at [283, 244] on div "Hourly Rate Hourly Rate Bid Strategy How much do you want to bid for the hourly…" at bounding box center [323, 261] width 154 height 83
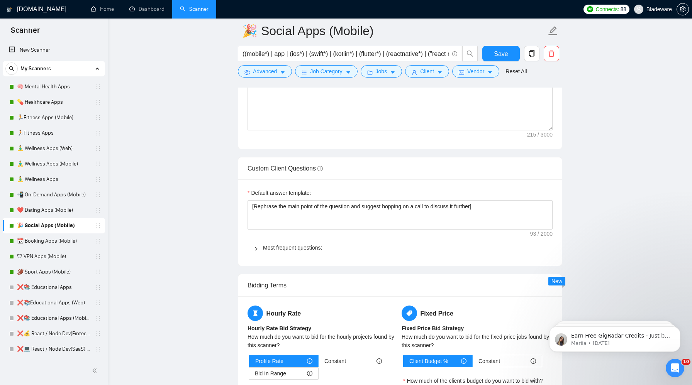
click at [266, 252] on span "Most frequent questions:" at bounding box center [404, 248] width 283 height 8
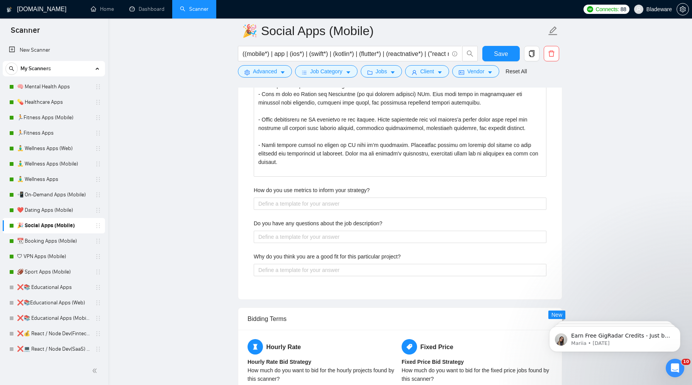
scroll to position [1670, 0]
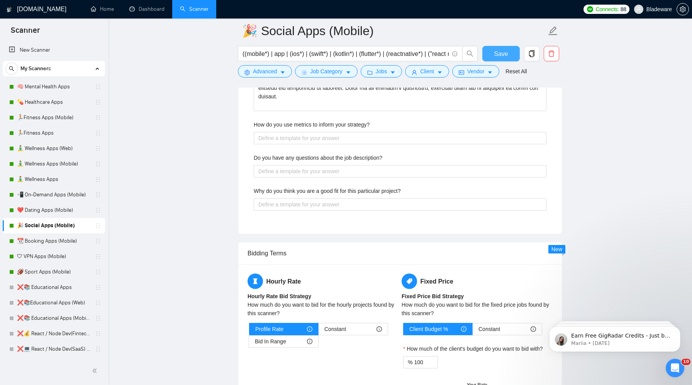
click at [492, 51] on button "Save" at bounding box center [500, 53] width 37 height 15
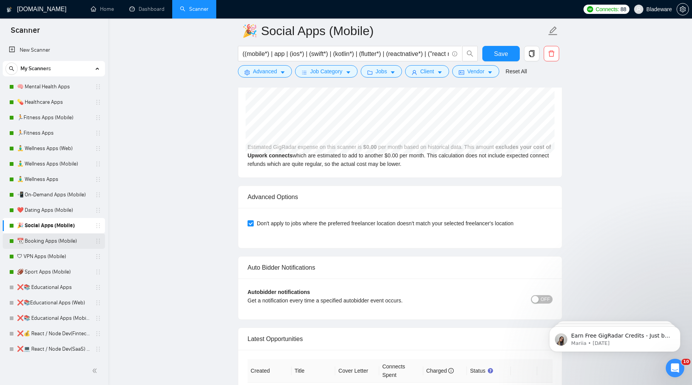
click at [41, 242] on link "📆 Booking Apps (Mobile)" at bounding box center [53, 241] width 73 height 15
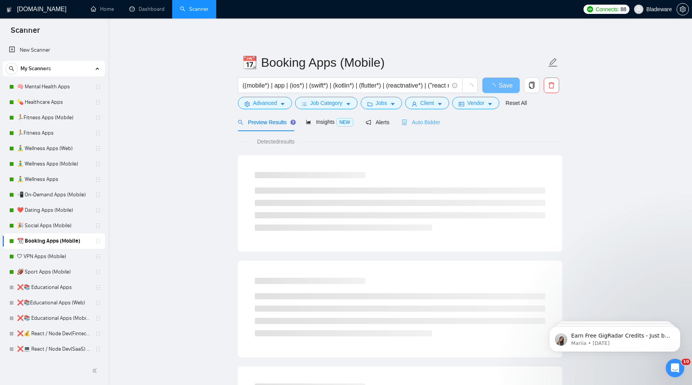
click at [418, 116] on div "Auto Bidder" at bounding box center [420, 122] width 38 height 18
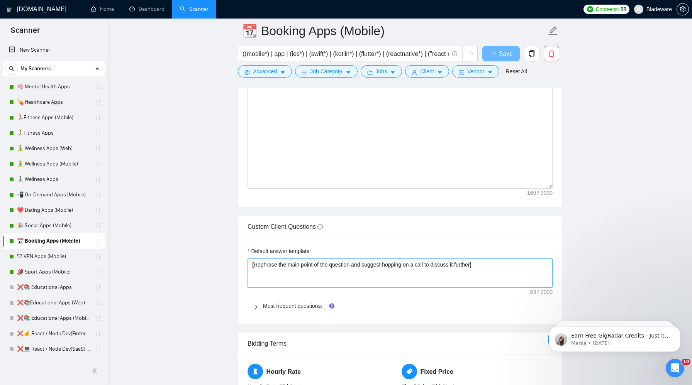
scroll to position [1008, 0]
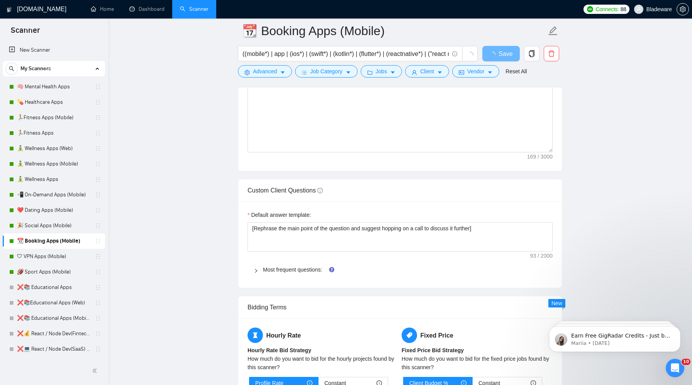
click at [258, 271] on icon "right" at bounding box center [256, 271] width 5 height 5
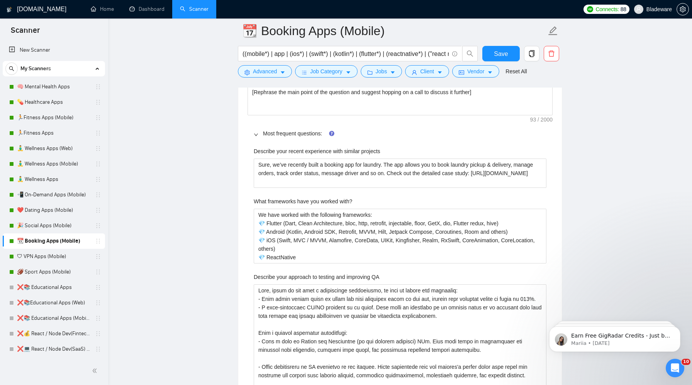
scroll to position [1168, 0]
drag, startPoint x: 351, startPoint y: 183, endPoint x: 413, endPoint y: 171, distance: 63.0
click at [413, 171] on projects "Sure, we’ve recently built a booking app for laundry. The app allows you to boo…" at bounding box center [400, 173] width 293 height 29
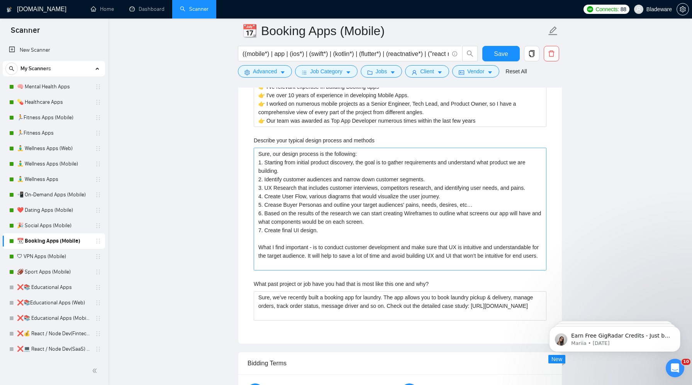
scroll to position [1842, 0]
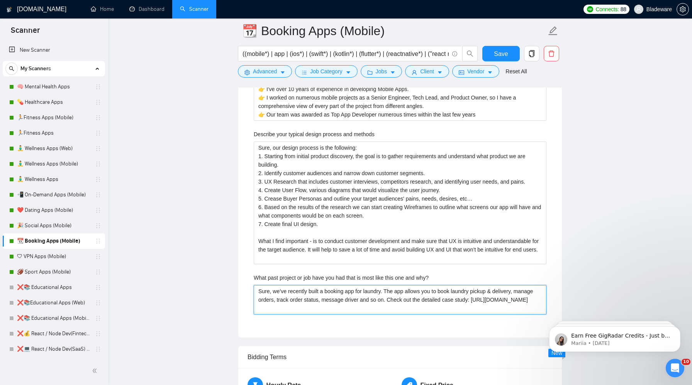
click at [388, 303] on why\? "Sure, we’ve recently built a booking app for laundry. The app allows you to boo…" at bounding box center [400, 299] width 293 height 29
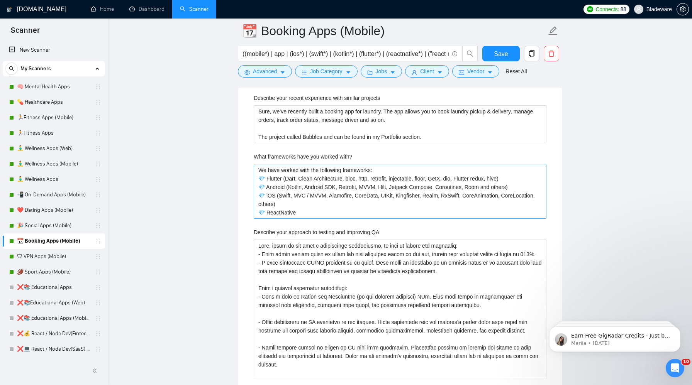
scroll to position [1217, 0]
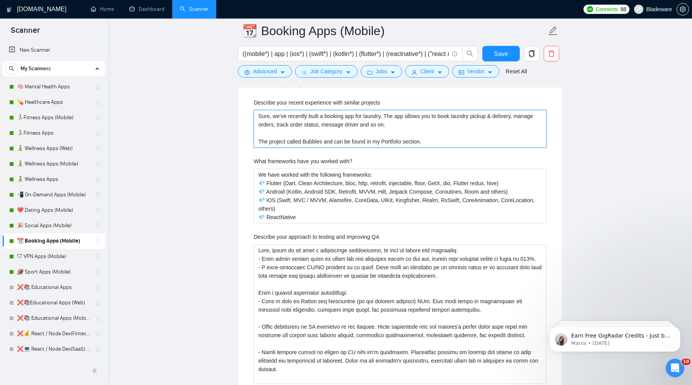
drag, startPoint x: 439, startPoint y: 144, endPoint x: 233, endPoint y: 145, distance: 205.8
click at [233, 145] on main "📆 Booking Apps (Mobile) ((mobile*) | app | (ios*) | (swift*) | (kotlin*) | (flu…" at bounding box center [399, 357] width 559 height 3086
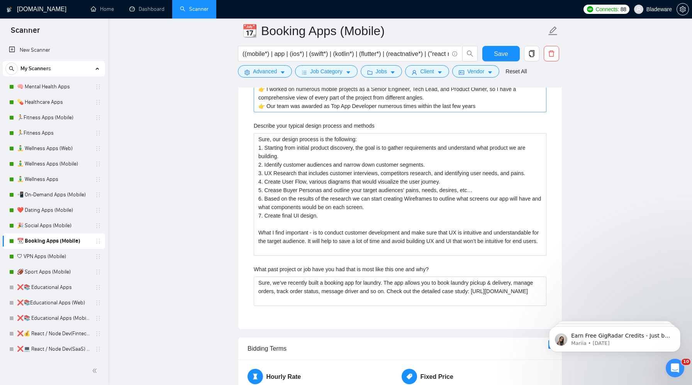
scroll to position [1864, 0]
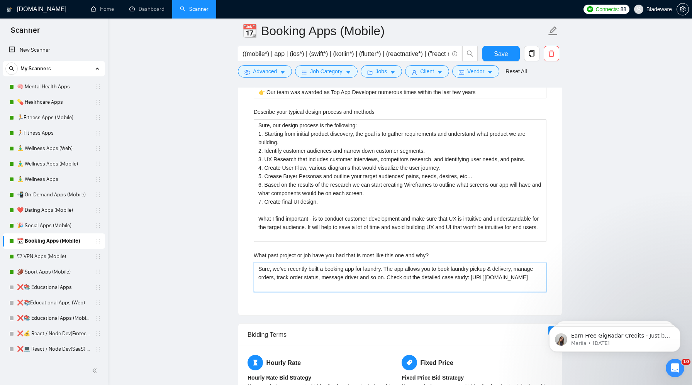
drag, startPoint x: 352, startPoint y: 284, endPoint x: 412, endPoint y: 275, distance: 60.1
click at [412, 276] on why\? "Sure, we’ve recently built a booking app for laundry. The app allows you to boo…" at bounding box center [400, 277] width 293 height 29
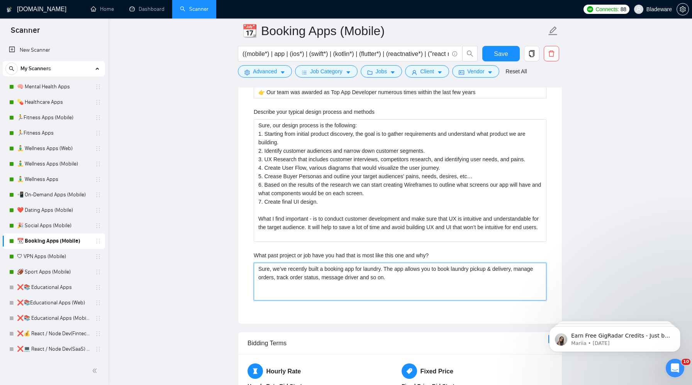
paste why\? "The project called Bubbles and can be found in my Portfolio section."
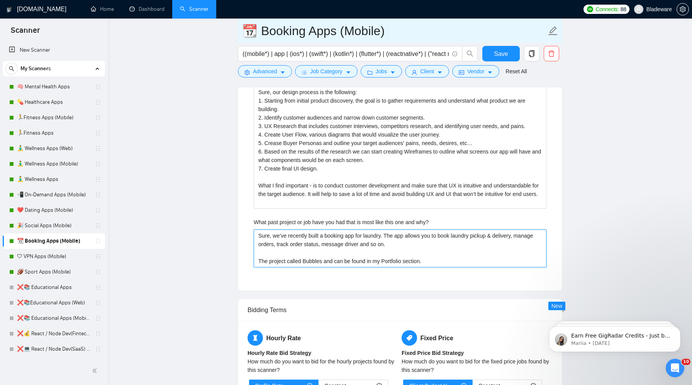
scroll to position [1899, 0]
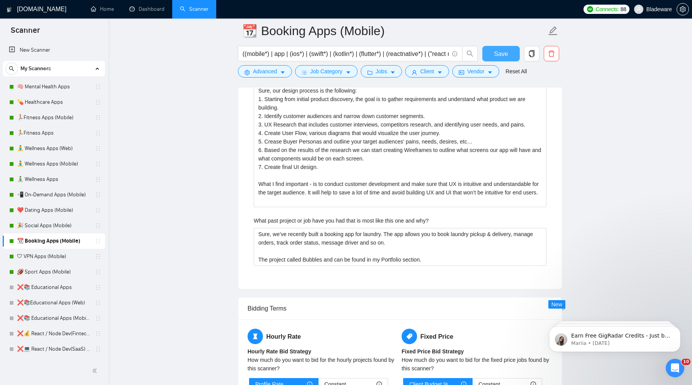
click at [495, 52] on span "Save" at bounding box center [501, 54] width 14 height 10
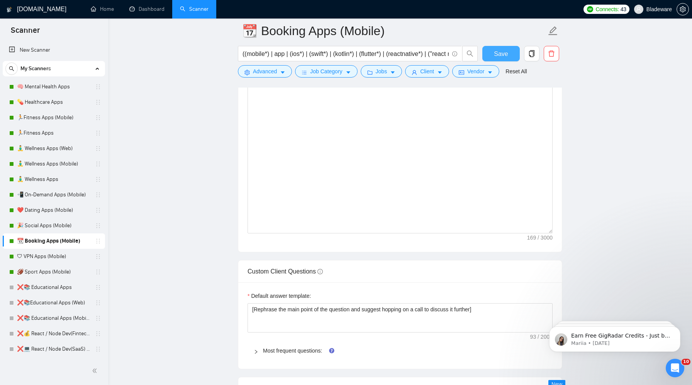
scroll to position [957, 0]
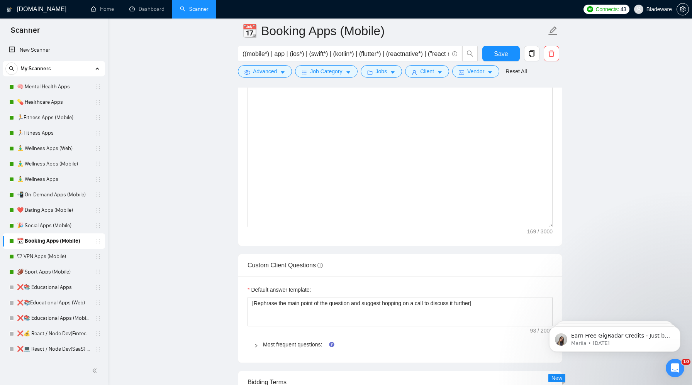
click at [255, 344] on icon "right" at bounding box center [256, 346] width 5 height 5
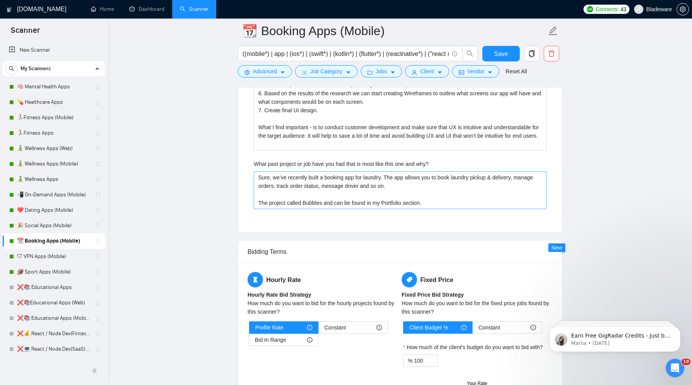
scroll to position [1956, 0]
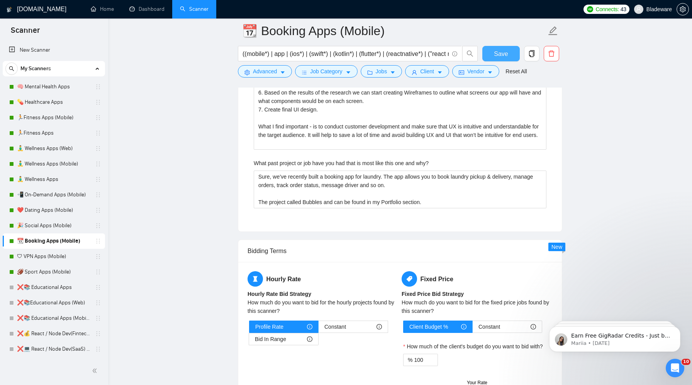
click at [498, 51] on span "Save" at bounding box center [501, 54] width 14 height 10
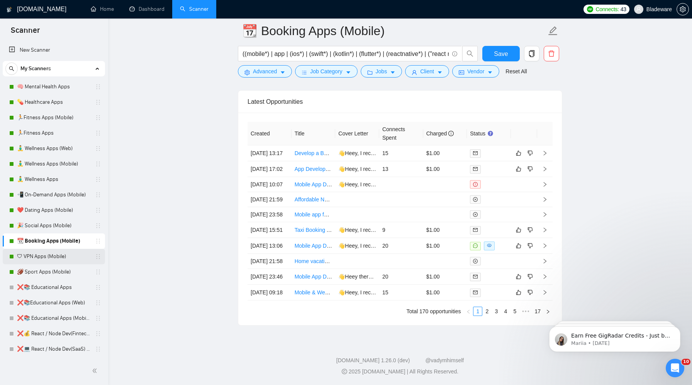
click at [41, 256] on link "🛡 VPN Apps (Mobile)" at bounding box center [53, 256] width 73 height 15
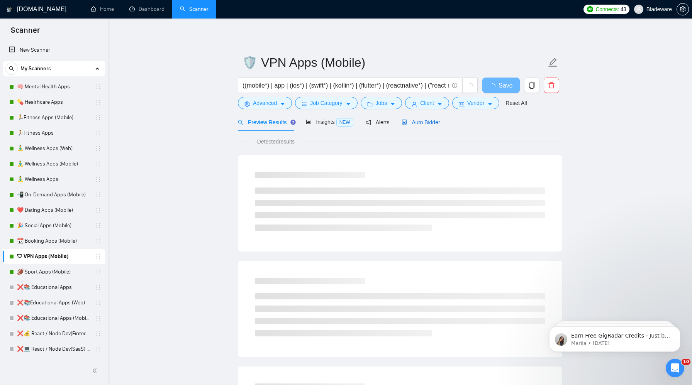
click at [418, 120] on span "Auto Bidder" at bounding box center [420, 122] width 38 height 6
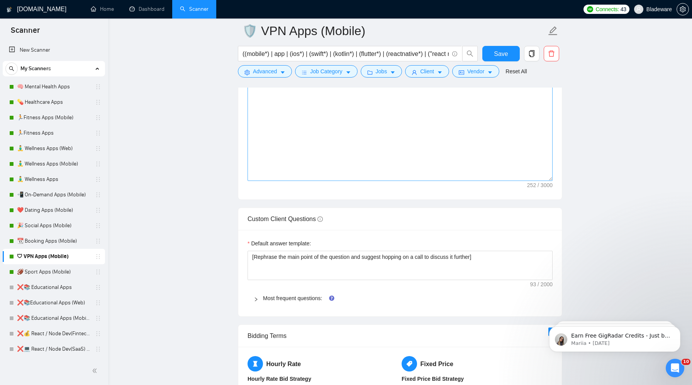
scroll to position [1059, 0]
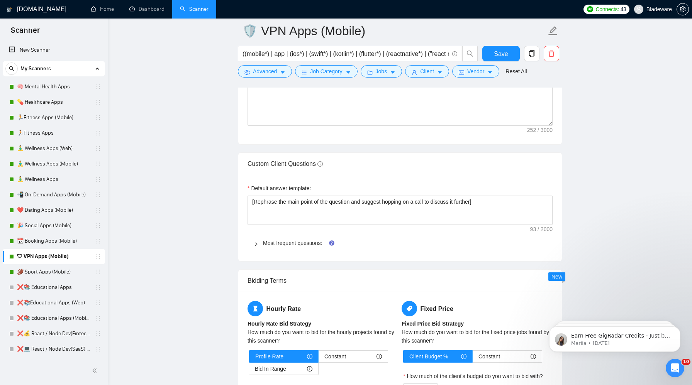
click at [256, 240] on div at bounding box center [258, 243] width 9 height 8
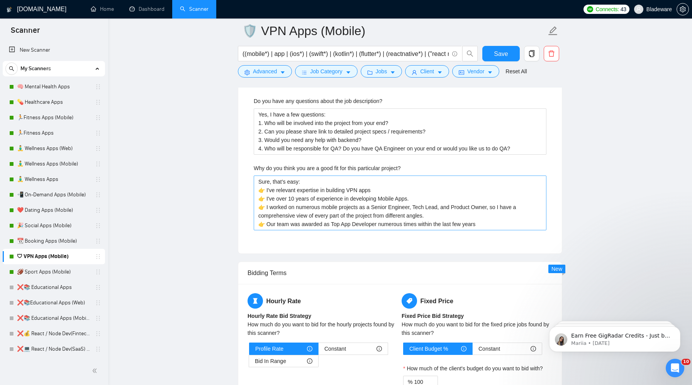
scroll to position [1962, 0]
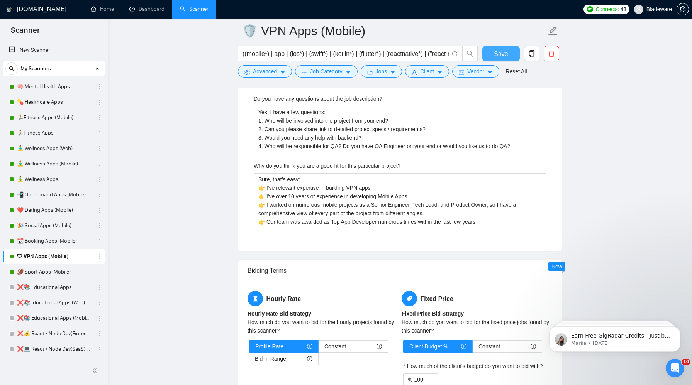
click at [499, 56] on span "Save" at bounding box center [501, 54] width 14 height 10
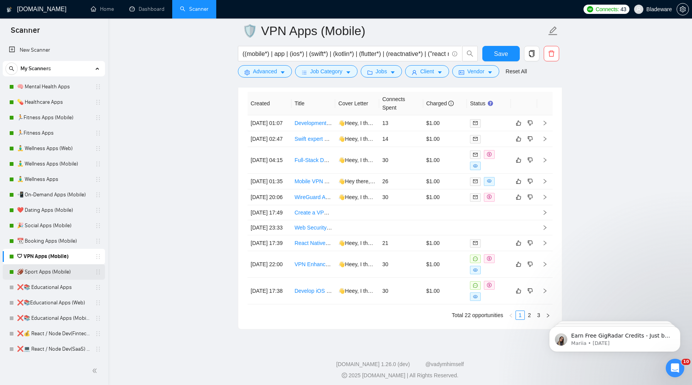
click at [47, 273] on link "🏈 Sport Apps (Mobile)" at bounding box center [53, 271] width 73 height 15
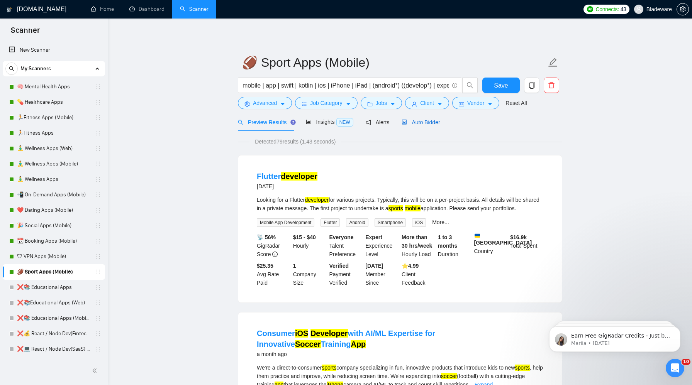
click at [426, 126] on div "Auto Bidder" at bounding box center [420, 122] width 38 height 8
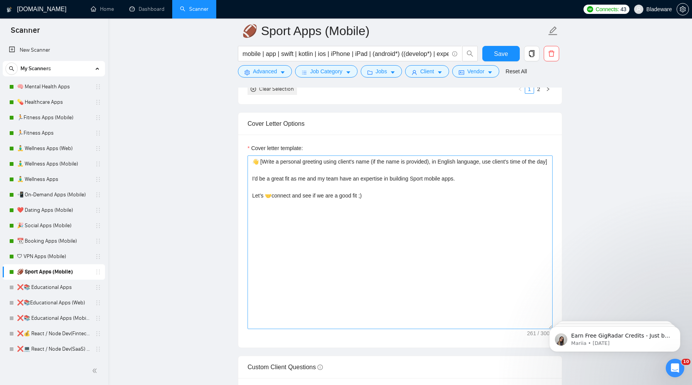
scroll to position [856, 0]
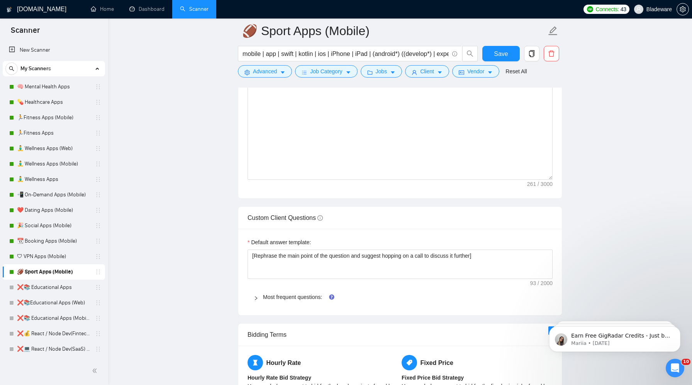
click at [256, 297] on icon "right" at bounding box center [256, 298] width 2 height 4
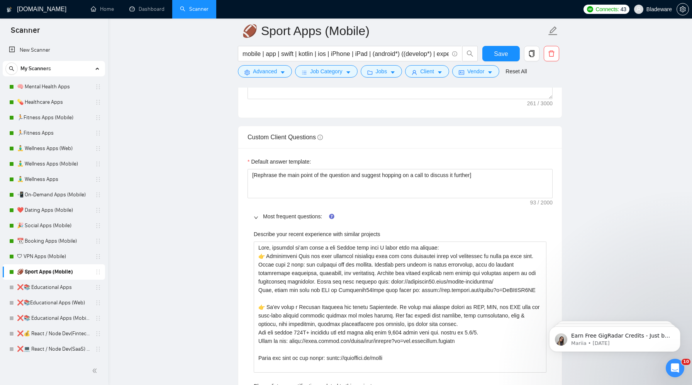
scroll to position [1086, 0]
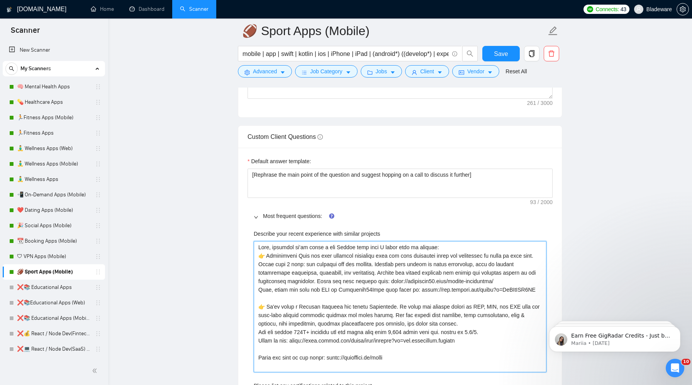
drag, startPoint x: 322, startPoint y: 298, endPoint x: 250, endPoint y: 290, distance: 71.8
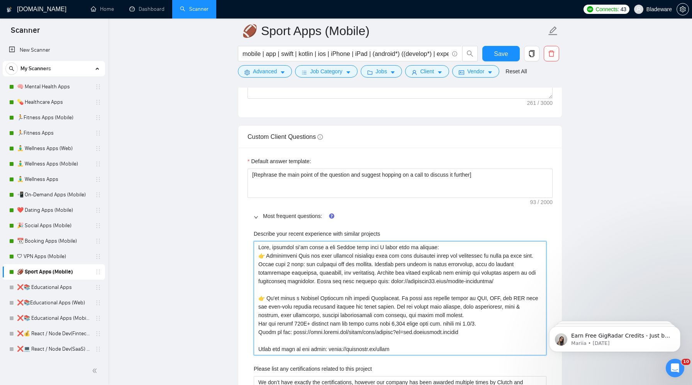
click at [469, 332] on projects "Describe your recent experience with similar projects" at bounding box center [400, 298] width 293 height 114
drag, startPoint x: 469, startPoint y: 332, endPoint x: 224, endPoint y: 331, distance: 245.1
click at [465, 339] on projects "Describe your recent experience with similar projects" at bounding box center [400, 298] width 293 height 114
drag, startPoint x: 468, startPoint y: 335, endPoint x: 291, endPoint y: 333, distance: 177.2
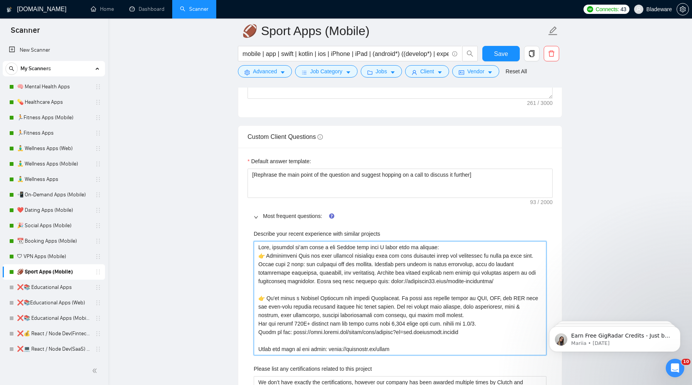
click at [291, 333] on projects "Describe your recent experience with similar projects" at bounding box center [400, 298] width 293 height 114
click at [469, 342] on projects "Describe your recent experience with similar projects" at bounding box center [400, 298] width 293 height 114
drag, startPoint x: 471, startPoint y: 332, endPoint x: 254, endPoint y: 334, distance: 216.6
click at [254, 334] on projects "Describe your recent experience with similar projects" at bounding box center [400, 298] width 293 height 114
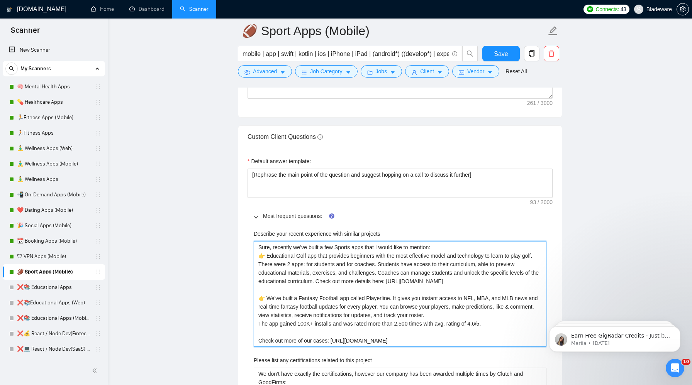
drag, startPoint x: 408, startPoint y: 342, endPoint x: 236, endPoint y: 336, distance: 171.9
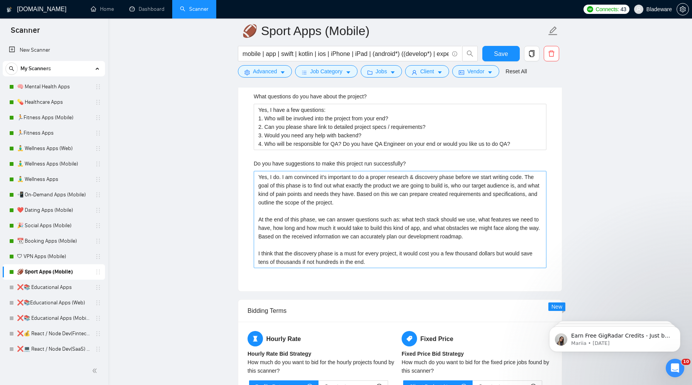
scroll to position [2082, 0]
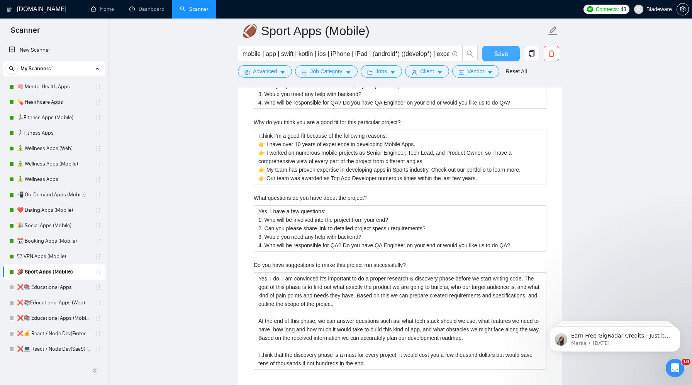
click at [502, 58] on span "Save" at bounding box center [501, 54] width 14 height 10
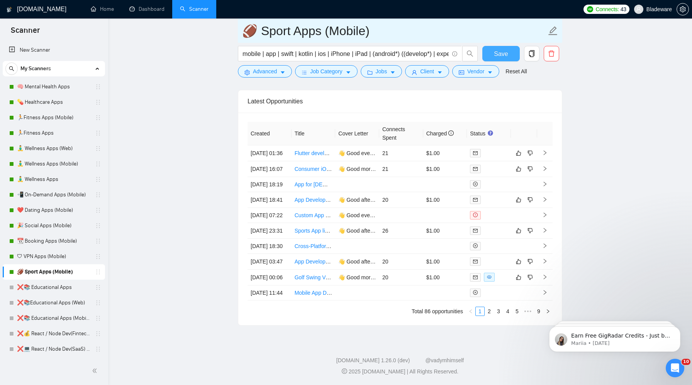
scroll to position [2012, 0]
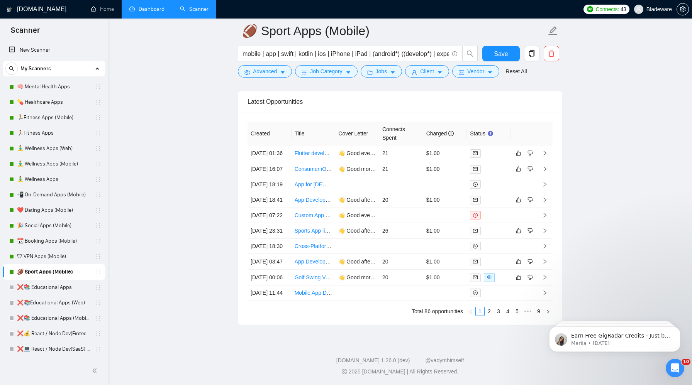
click at [154, 8] on link "Dashboard" at bounding box center [146, 9] width 35 height 7
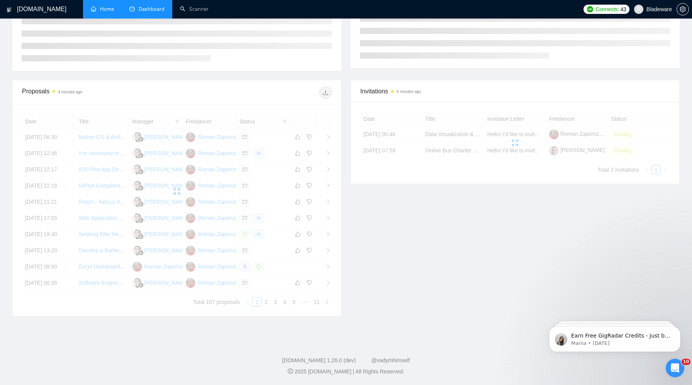
scroll to position [77, 0]
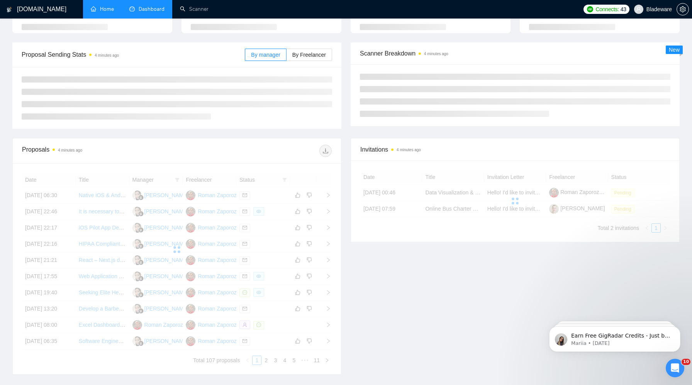
click at [103, 10] on link "Home" at bounding box center [102, 9] width 23 height 7
